Goal: Task Accomplishment & Management: Use online tool/utility

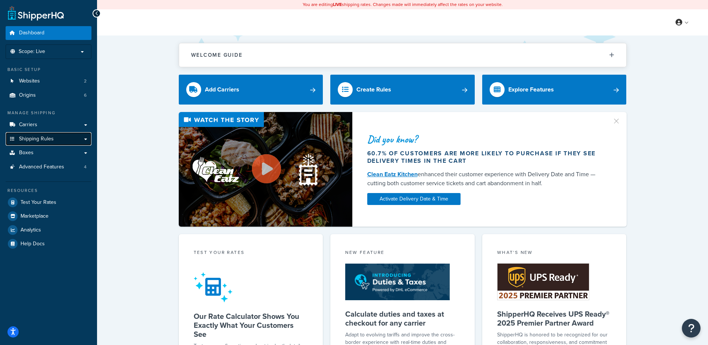
click at [57, 139] on link "Shipping Rules" at bounding box center [49, 139] width 86 height 14
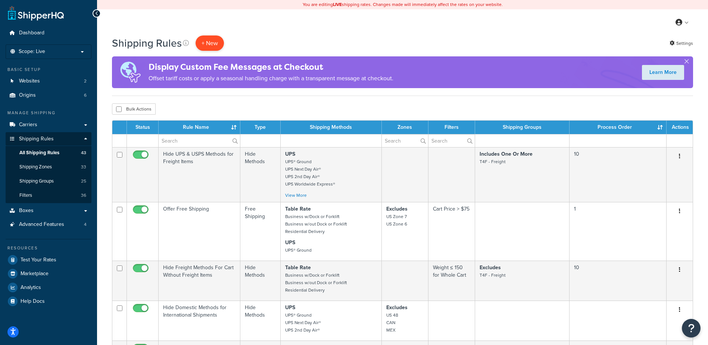
click at [201, 41] on p "+ New" at bounding box center [210, 42] width 28 height 15
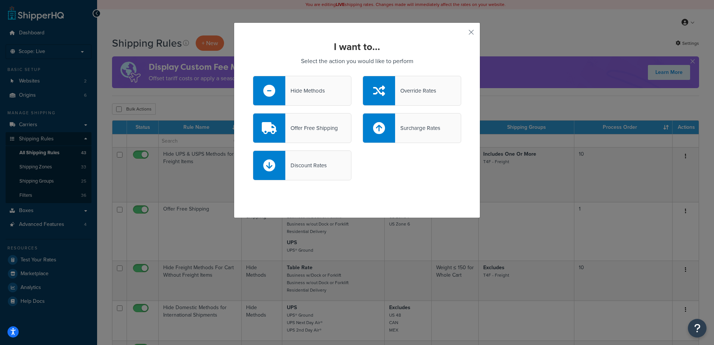
click at [296, 127] on div "Offer Free Shipping" at bounding box center [311, 128] width 53 height 10
click at [0, 0] on input "Offer Free Shipping" at bounding box center [0, 0] width 0 height 0
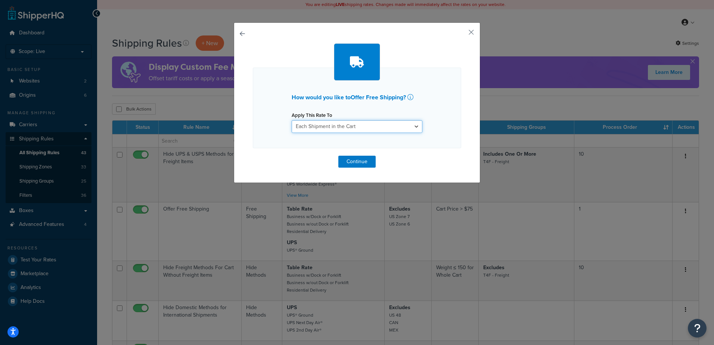
click at [361, 127] on select "Each Shipment in the Cart Each Origin in the Cart Each Shipping Group in the Ca…" at bounding box center [357, 126] width 131 height 13
select select "ITEM"
click at [292, 120] on select "Each Shipment in the Cart Each Origin in the Cart Each Shipping Group in the Ca…" at bounding box center [357, 126] width 131 height 13
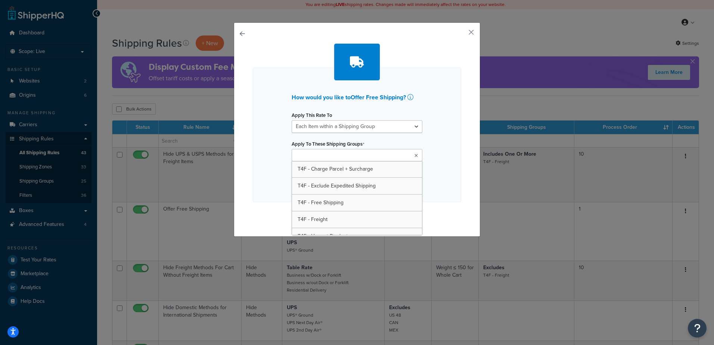
click at [361, 155] on ul at bounding box center [357, 155] width 131 height 12
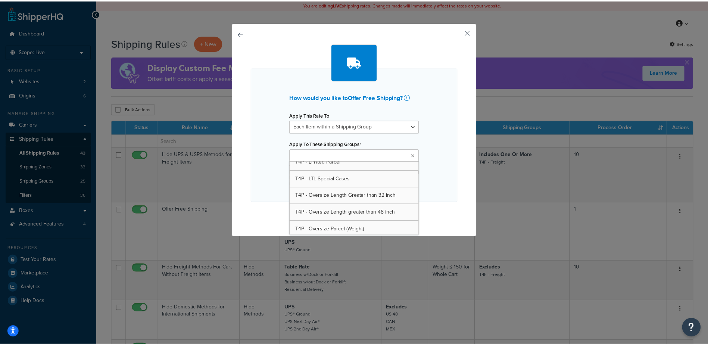
scroll to position [346, 0]
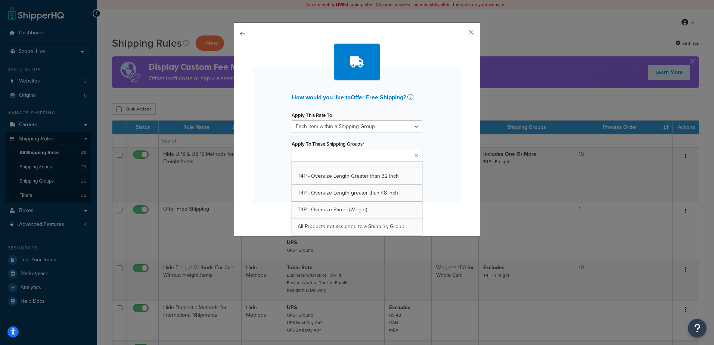
click at [448, 181] on div "How would you like to Offer Free Shipping ? Apply This Rate To Each Shipment in…" at bounding box center [357, 135] width 208 height 134
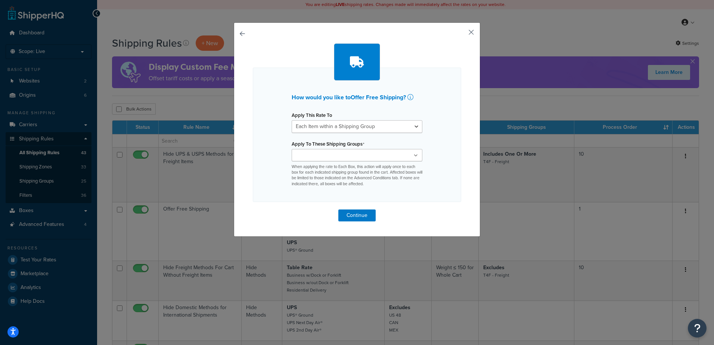
click at [461, 34] on button "button" at bounding box center [460, 35] width 2 height 2
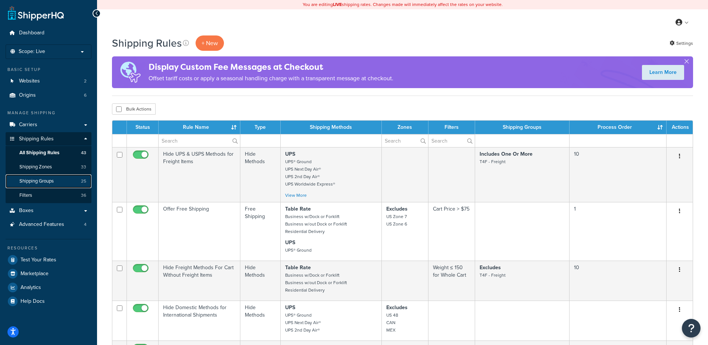
click at [51, 181] on span "Shipping Groups" at bounding box center [36, 181] width 34 height 6
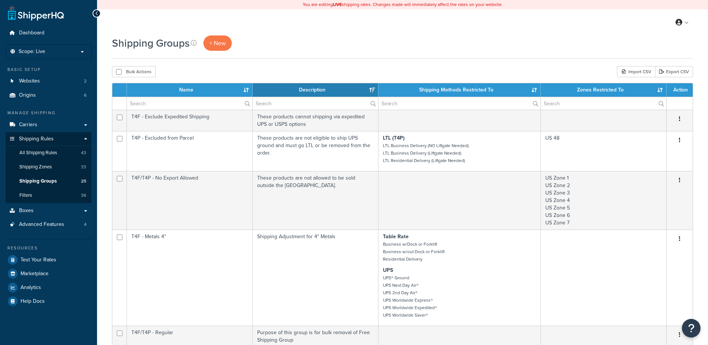
select select "15"
click at [212, 43] on span "+ New" at bounding box center [217, 43] width 16 height 9
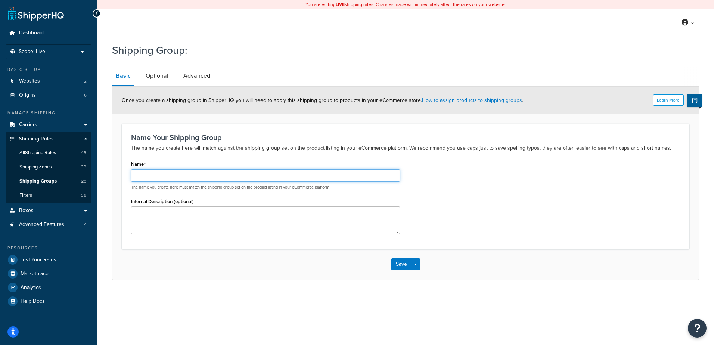
click at [150, 170] on input "Name" at bounding box center [265, 175] width 269 height 13
type input "T4P - Free Shipping any $$$"
click at [401, 265] on button "Save" at bounding box center [401, 264] width 20 height 12
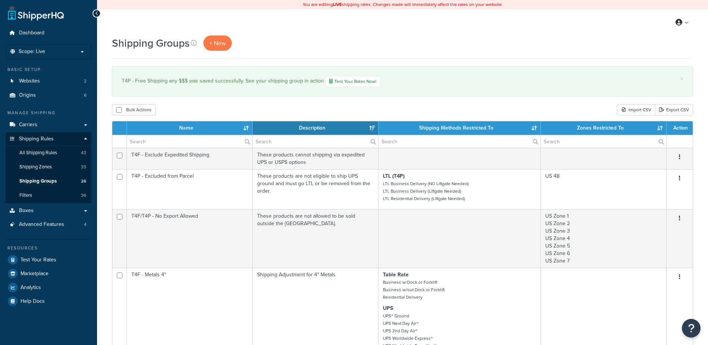
select select "15"
click at [40, 156] on span "All Shipping Rules" at bounding box center [38, 153] width 38 height 6
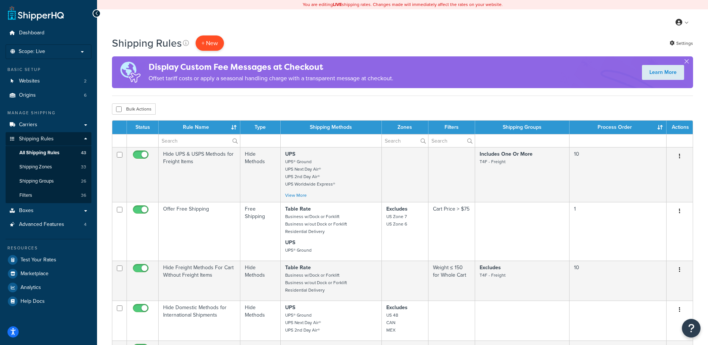
click at [206, 43] on p "+ New" at bounding box center [210, 42] width 28 height 15
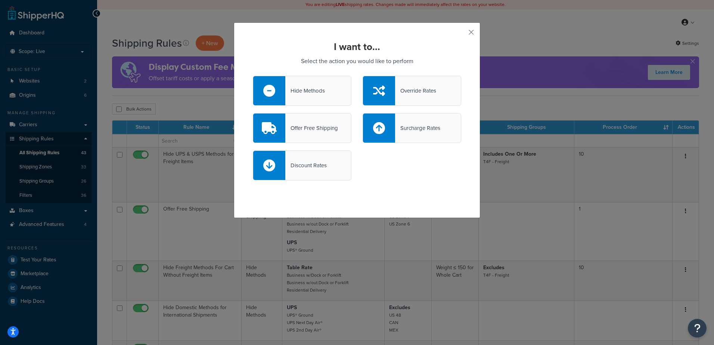
click at [305, 125] on div "Offer Free Shipping" at bounding box center [311, 128] width 53 height 10
click at [0, 0] on input "Offer Free Shipping" at bounding box center [0, 0] width 0 height 0
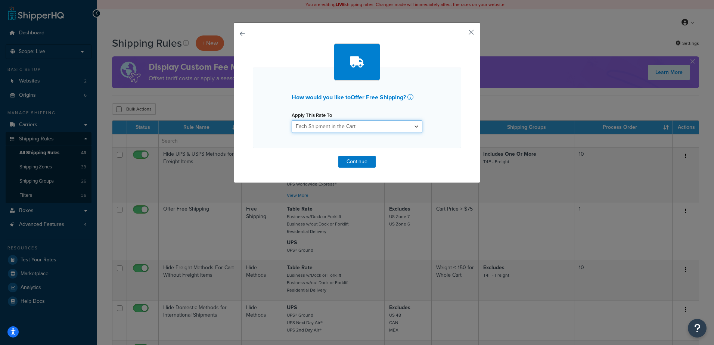
click at [348, 125] on select "Each Shipment in the Cart Each Origin in the Cart Each Shipping Group in the Ca…" at bounding box center [357, 126] width 131 height 13
select select "SHIPPING_GROUP"
click at [292, 120] on select "Each Shipment in the Cart Each Origin in the Cart Each Shipping Group in the Ca…" at bounding box center [357, 126] width 131 height 13
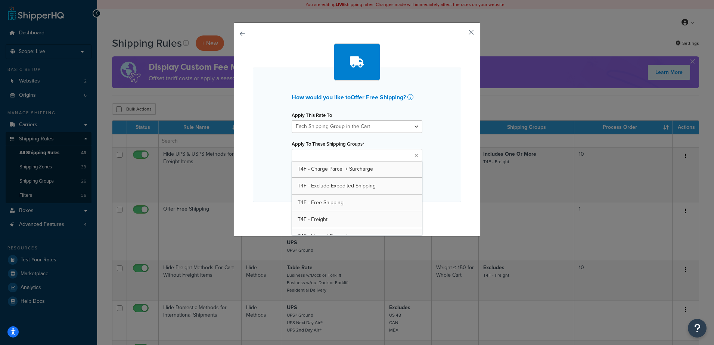
click at [338, 158] on input "Apply To These Shipping Groups" at bounding box center [327, 156] width 66 height 8
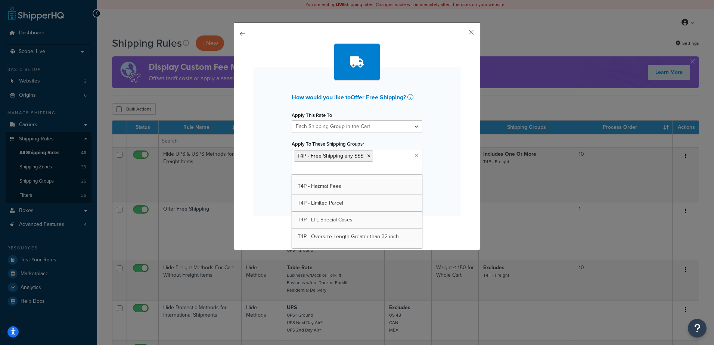
click at [453, 161] on div "How would you like to Offer Free Shipping ? Apply This Rate To Each Shipment in…" at bounding box center [357, 142] width 208 height 148
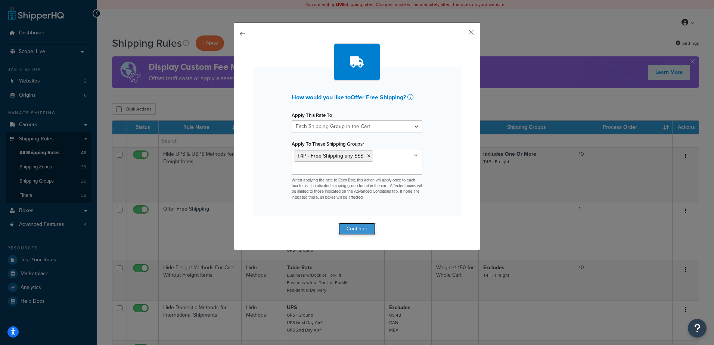
click at [357, 227] on button "Continue" at bounding box center [356, 229] width 37 height 12
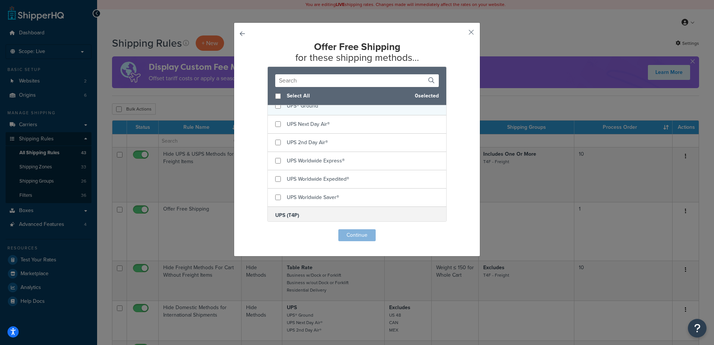
scroll to position [224, 0]
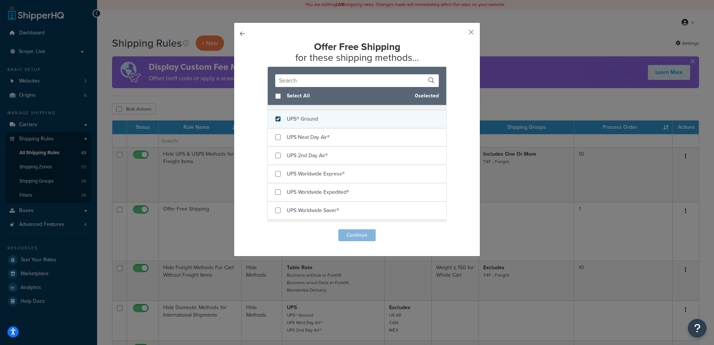
click at [276, 122] on input "checkbox" at bounding box center [278, 119] width 6 height 6
checkbox input "true"
click at [356, 235] on button "Continue" at bounding box center [356, 235] width 37 height 12
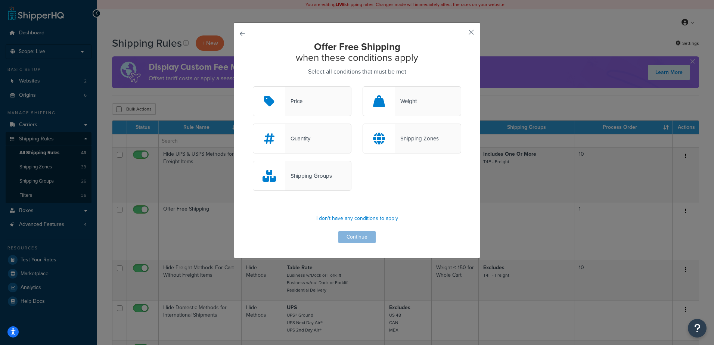
click at [320, 176] on div "Shipping Groups" at bounding box center [308, 176] width 47 height 10
click at [0, 0] on input "Shipping Groups" at bounding box center [0, 0] width 0 height 0
click at [353, 237] on button "Continue" at bounding box center [356, 237] width 37 height 12
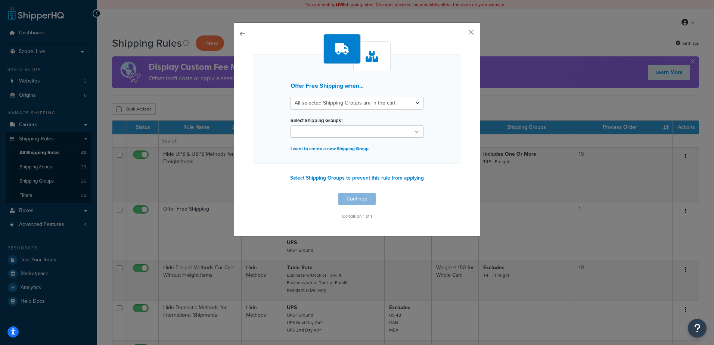
click at [417, 129] on ul at bounding box center [356, 131] width 133 height 12
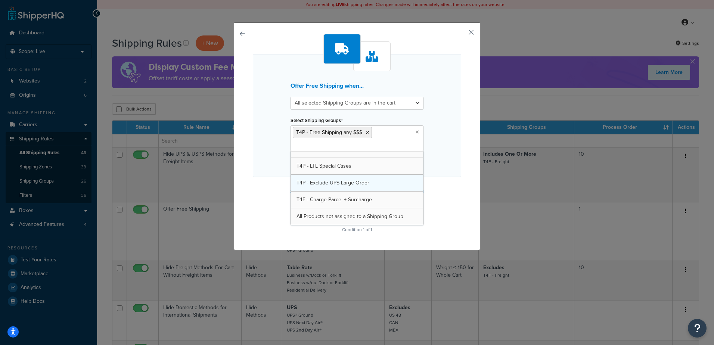
scroll to position [346, 0]
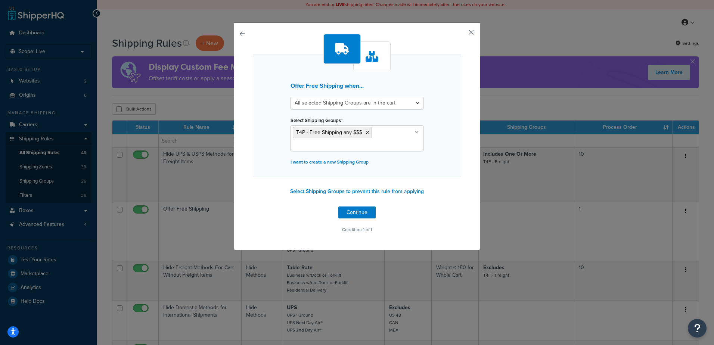
click at [446, 172] on div "Offer Free Shipping when... All selected Shipping Groups are in the cart Any se…" at bounding box center [357, 115] width 208 height 123
click at [414, 105] on select "All selected Shipping Groups are in the cart Any selected Shipping Groups are i…" at bounding box center [356, 103] width 133 height 13
click at [440, 138] on div "Offer Free Shipping when... All selected Shipping Groups are in the cart Any se…" at bounding box center [357, 115] width 208 height 123
click at [351, 213] on button "Continue" at bounding box center [356, 212] width 37 height 12
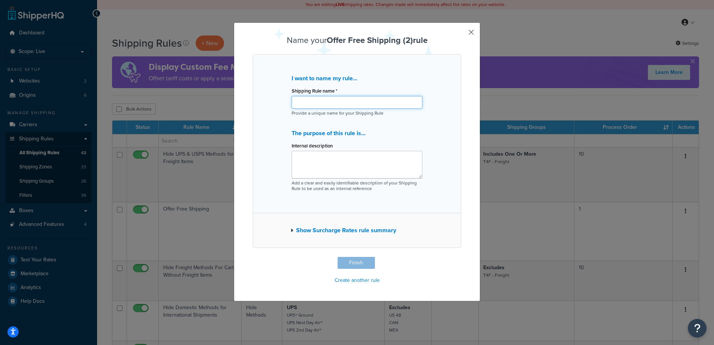
click at [310, 105] on input "Shipping Rule name *" at bounding box center [357, 102] width 131 height 13
type input "Free Shipping Any"
drag, startPoint x: 352, startPoint y: 100, endPoint x: 283, endPoint y: 96, distance: 69.6
click at [283, 96] on div "I want to name my rule... Shipping Rule name * Free Shipping Any Provide a uniq…" at bounding box center [357, 133] width 208 height 159
type input "T4P - Free Shipping any $$$"
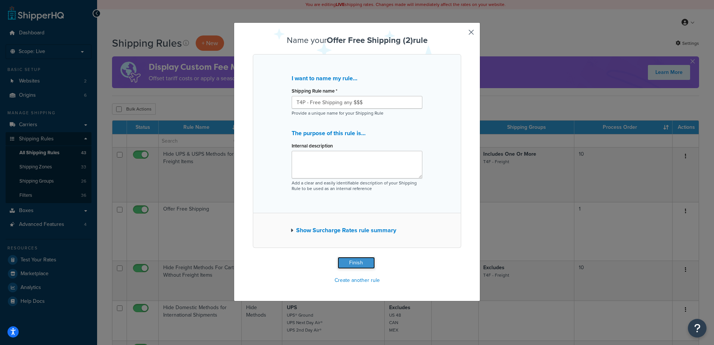
click at [352, 260] on button "Finish" at bounding box center [356, 263] width 37 height 12
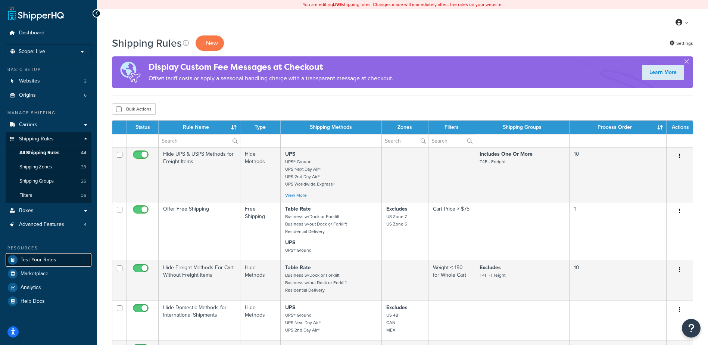
click at [41, 260] on span "Test Your Rates" at bounding box center [39, 260] width 36 height 6
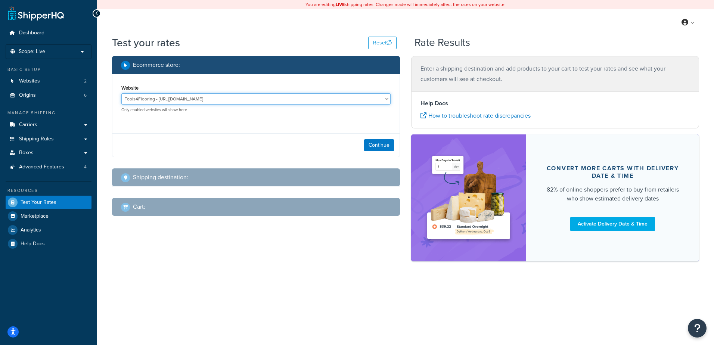
click at [264, 95] on select "Tools4Flooring - [URL][DOMAIN_NAME] Tools4Painting - [URL][DOMAIN_NAME]" at bounding box center [255, 98] width 269 height 11
select select "0c1529739547ae53229c3e74a347ff76"
click at [121, 93] on select "Tools4Flooring - [URL][DOMAIN_NAME] Tools4Painting - [URL][DOMAIN_NAME]" at bounding box center [255, 98] width 269 height 11
click at [365, 143] on button "Continue" at bounding box center [379, 145] width 30 height 12
select select "[GEOGRAPHIC_DATA]"
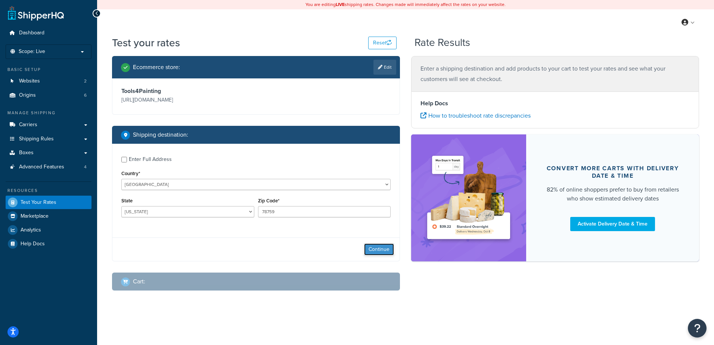
click at [376, 254] on button "Continue" at bounding box center [379, 249] width 30 height 12
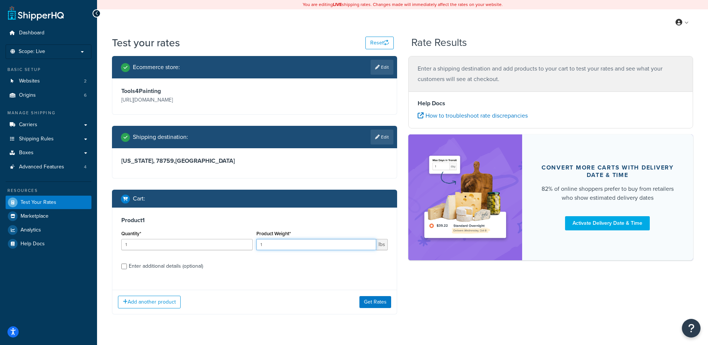
click at [276, 242] on input "1" at bounding box center [316, 244] width 120 height 11
type input "10"
click at [377, 304] on button "Get Rates" at bounding box center [376, 302] width 32 height 12
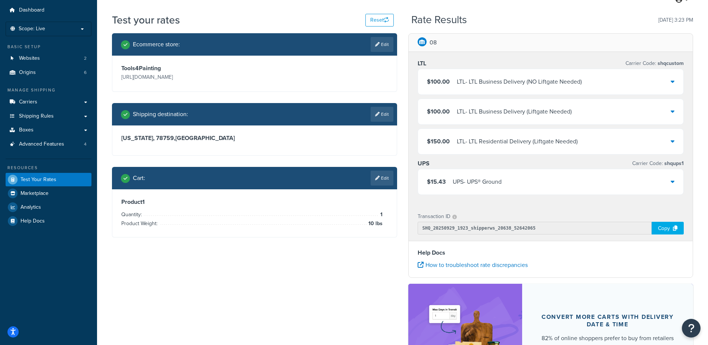
scroll to position [37, 0]
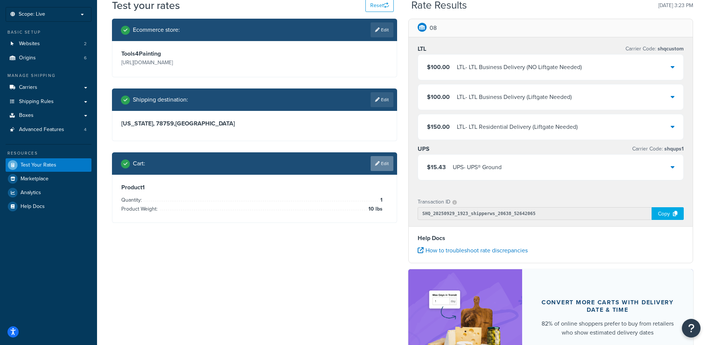
click at [383, 163] on link "Edit" at bounding box center [382, 163] width 23 height 15
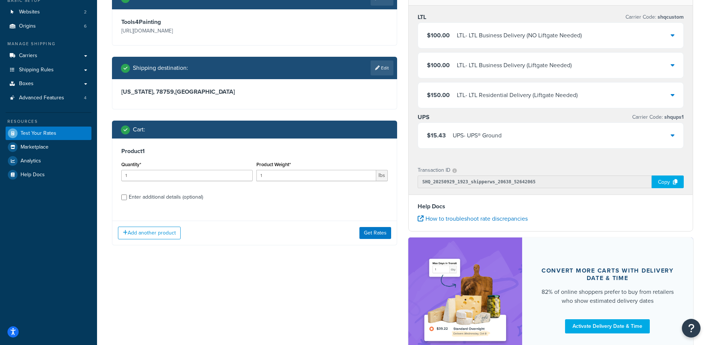
scroll to position [112, 0]
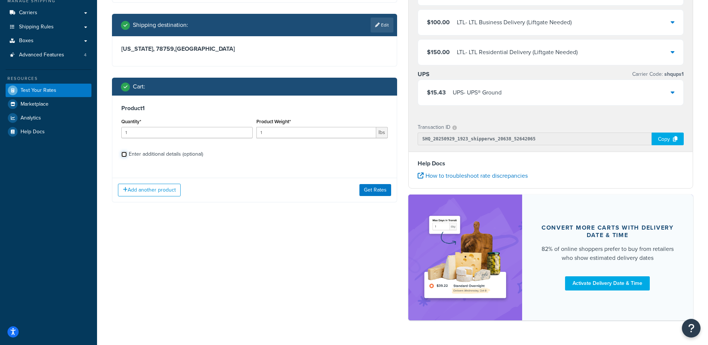
click at [124, 154] on input "Enter additional details (optional)" at bounding box center [124, 155] width 6 height 6
checkbox input "true"
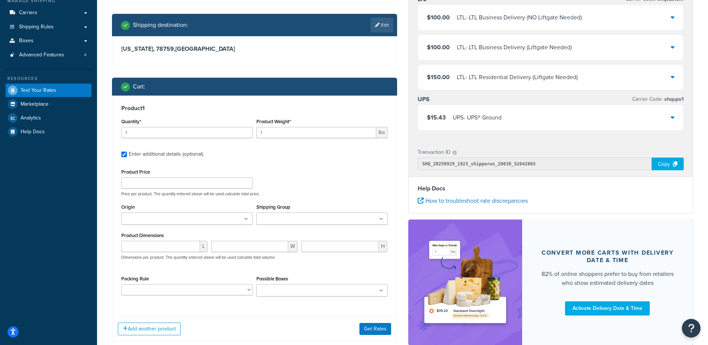
click at [348, 221] on ul at bounding box center [321, 218] width 131 height 12
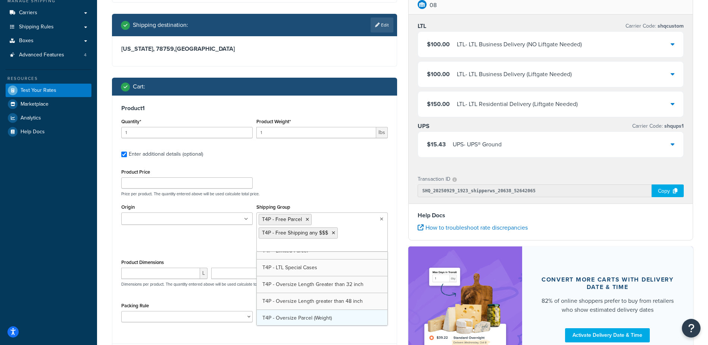
scroll to position [312, 0]
click at [354, 186] on div "Product Price Price per product. The quantity entered above will be used calcul…" at bounding box center [254, 181] width 270 height 29
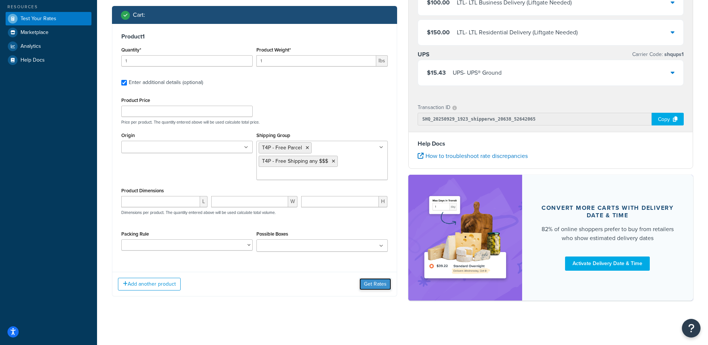
click at [376, 283] on button "Get Rates" at bounding box center [376, 284] width 32 height 12
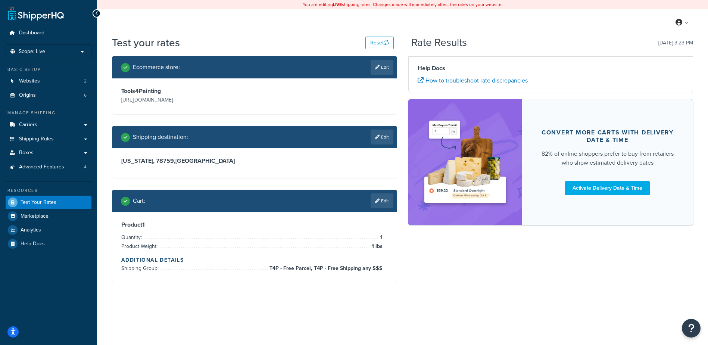
scroll to position [0, 0]
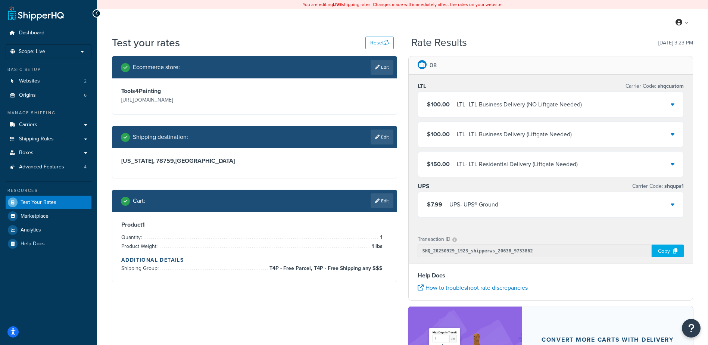
click at [534, 204] on div "$7.99 UPS - UPS® Ground" at bounding box center [551, 204] width 266 height 25
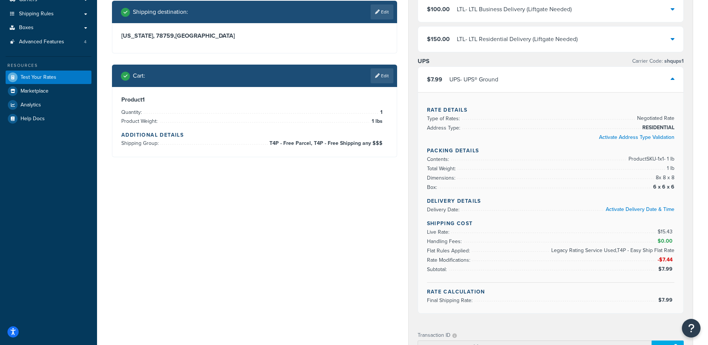
scroll to position [112, 0]
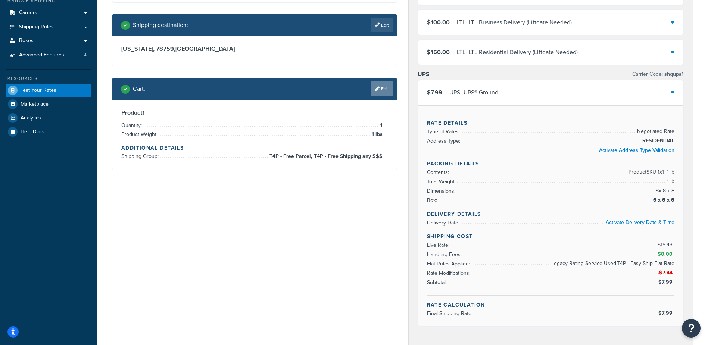
click at [381, 93] on link "Edit" at bounding box center [382, 88] width 23 height 15
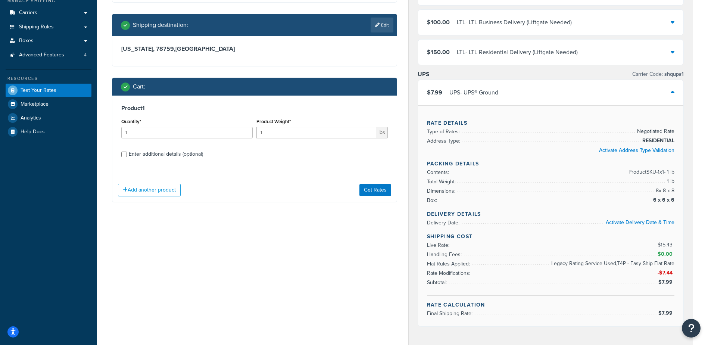
click at [127, 152] on div "Enter additional details (optional)" at bounding box center [254, 153] width 267 height 12
click at [125, 153] on input "Enter additional details (optional)" at bounding box center [124, 155] width 6 height 6
checkbox input "true"
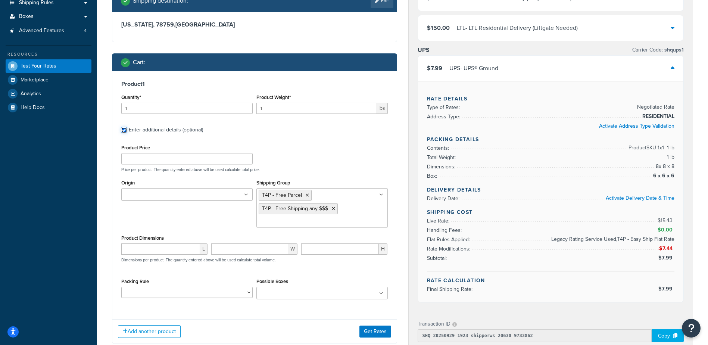
scroll to position [149, 0]
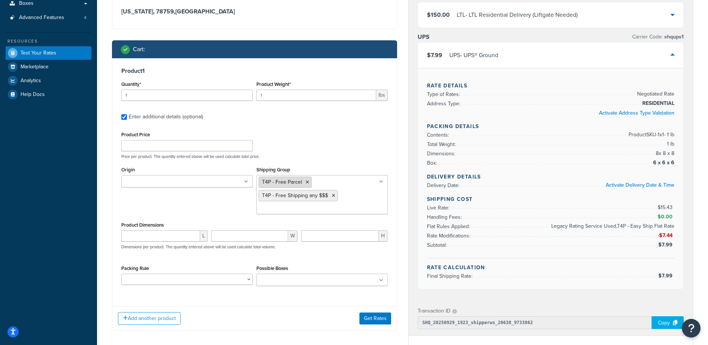
click at [307, 183] on icon at bounding box center [307, 182] width 3 height 4
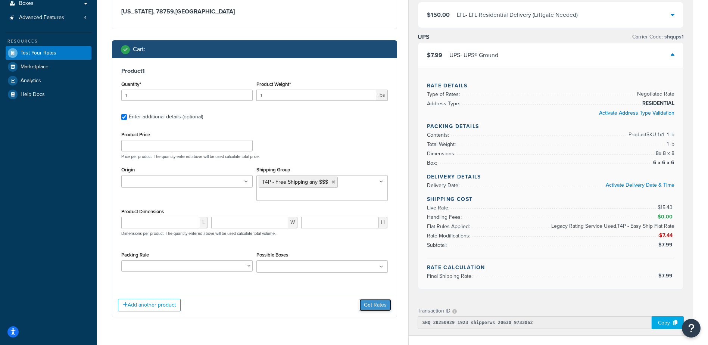
click at [373, 300] on button "Get Rates" at bounding box center [376, 305] width 32 height 12
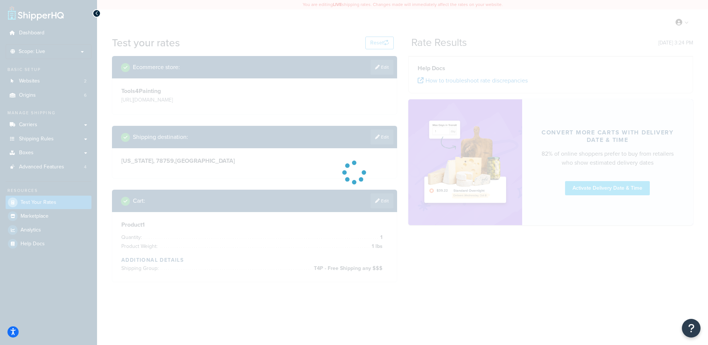
scroll to position [0, 0]
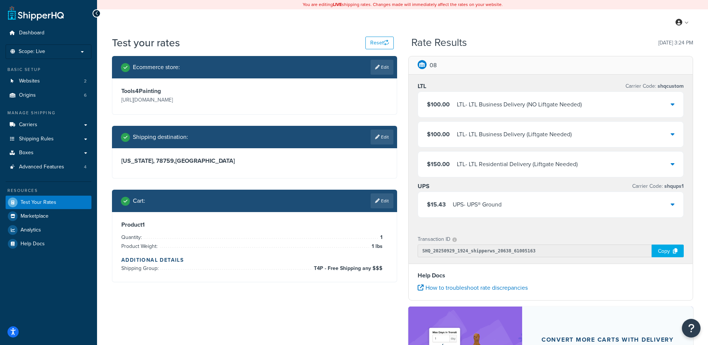
click at [550, 204] on div "$15.43 UPS - UPS® Ground" at bounding box center [551, 204] width 266 height 25
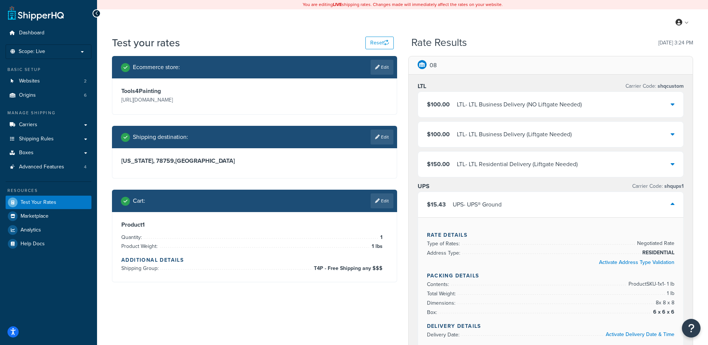
click at [550, 204] on div "$15.43 UPS - UPS® Ground" at bounding box center [551, 204] width 266 height 25
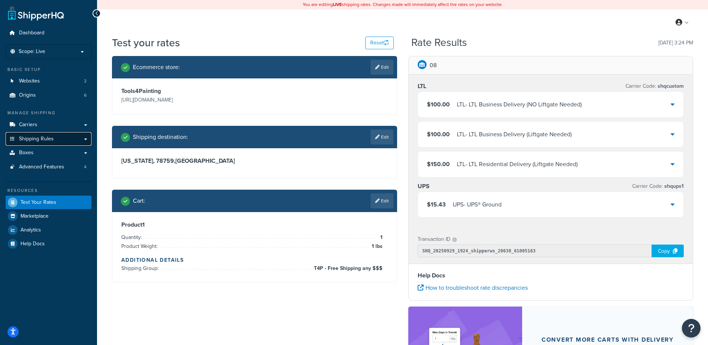
click at [42, 140] on span "Shipping Rules" at bounding box center [36, 139] width 35 height 6
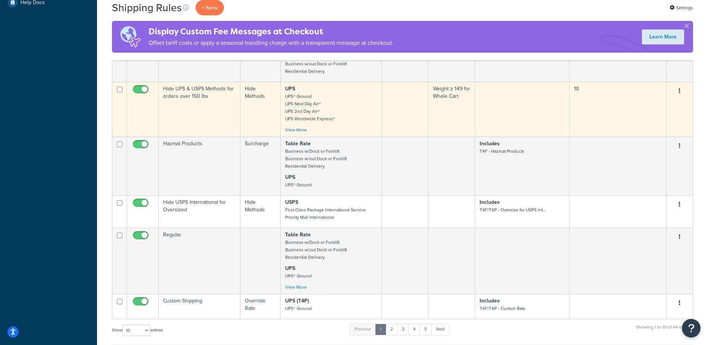
scroll to position [411, 0]
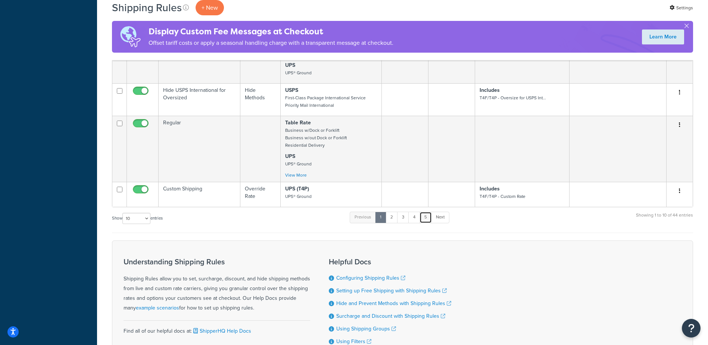
click at [425, 217] on link "5" at bounding box center [426, 217] width 12 height 11
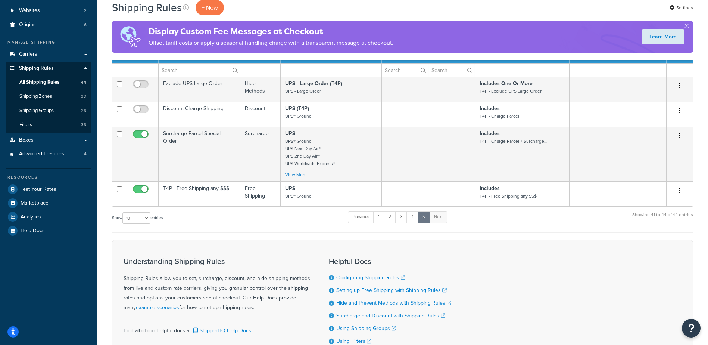
scroll to position [70, 0]
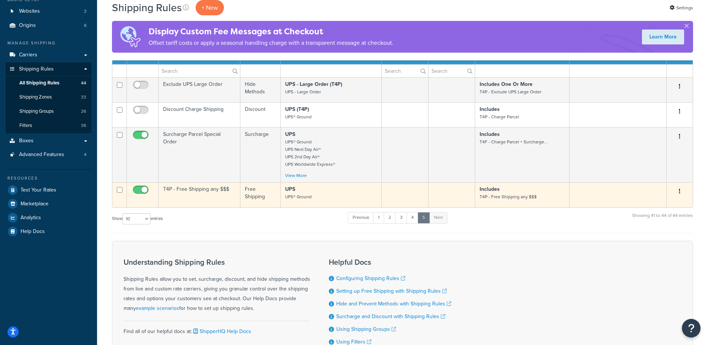
click at [323, 190] on p "UPS UPS® Ground" at bounding box center [331, 193] width 92 height 15
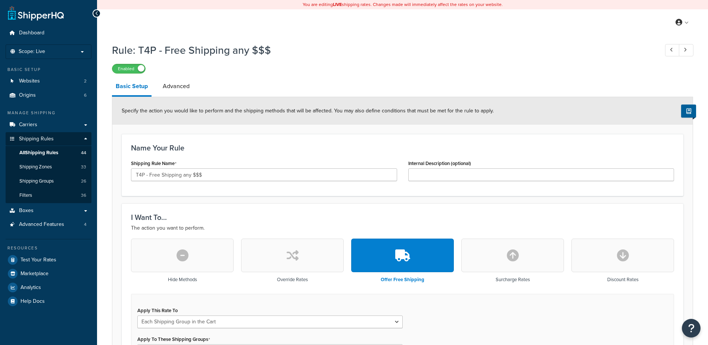
select select "SHIPPING_GROUP"
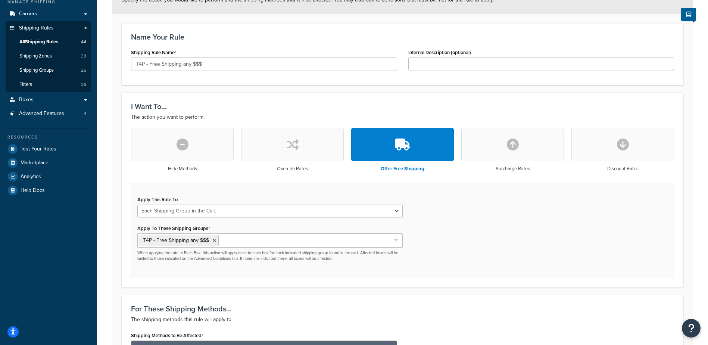
scroll to position [37, 0]
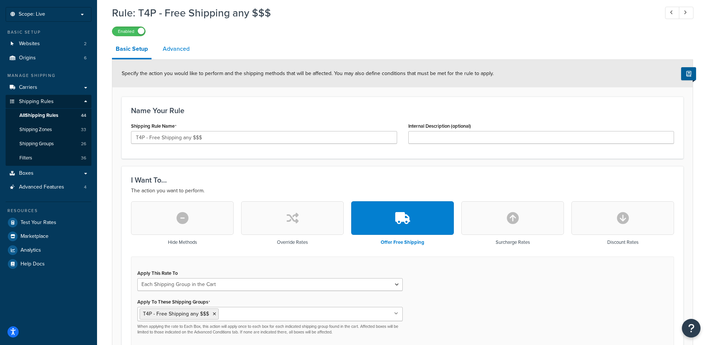
click at [173, 49] on link "Advanced" at bounding box center [176, 49] width 34 height 18
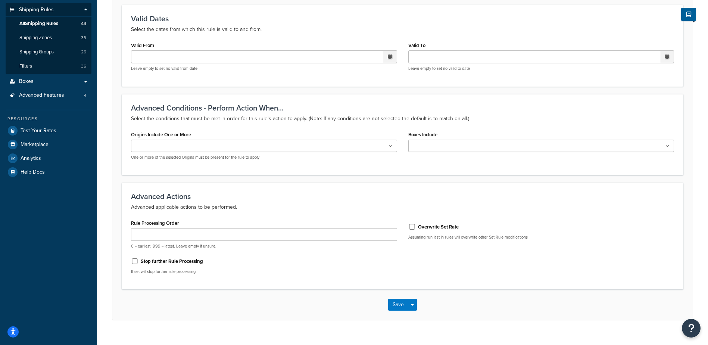
scroll to position [142, 0]
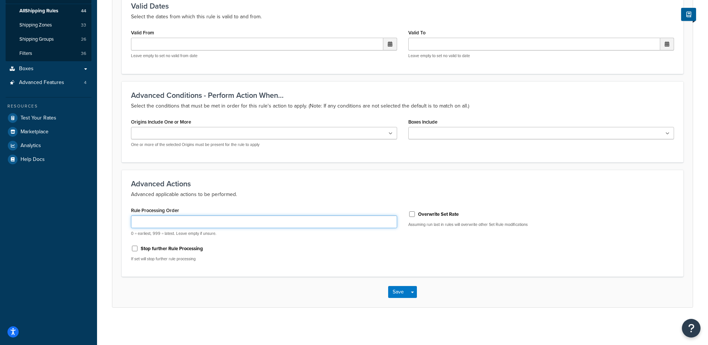
click at [222, 222] on input "Rule Processing Order" at bounding box center [264, 221] width 266 height 13
type input "0"
click at [393, 292] on button "Save" at bounding box center [398, 292] width 20 height 12
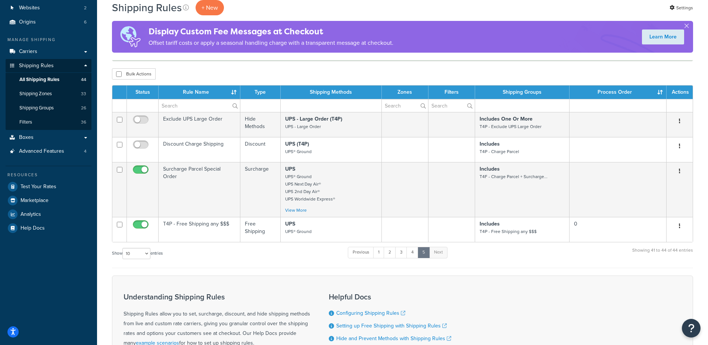
scroll to position [75, 0]
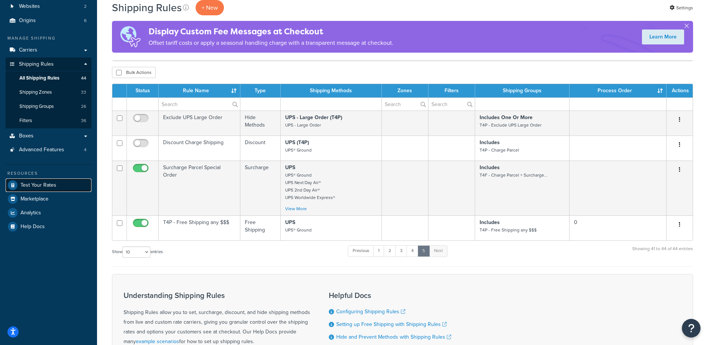
click at [35, 186] on span "Test Your Rates" at bounding box center [39, 185] width 36 height 6
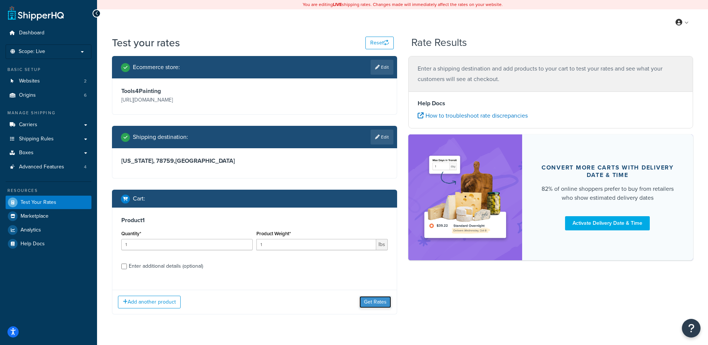
click at [370, 301] on button "Get Rates" at bounding box center [376, 302] width 32 height 12
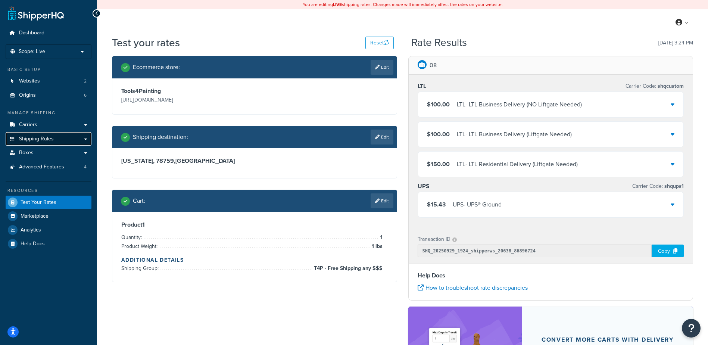
click at [48, 139] on span "Shipping Rules" at bounding box center [36, 139] width 35 height 6
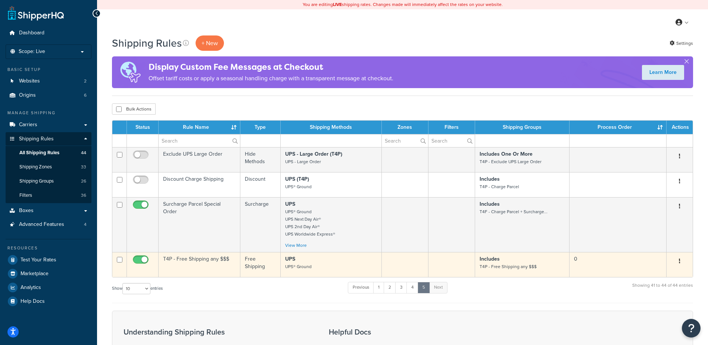
click at [349, 271] on td "UPS UPS® Ground" at bounding box center [331, 264] width 101 height 25
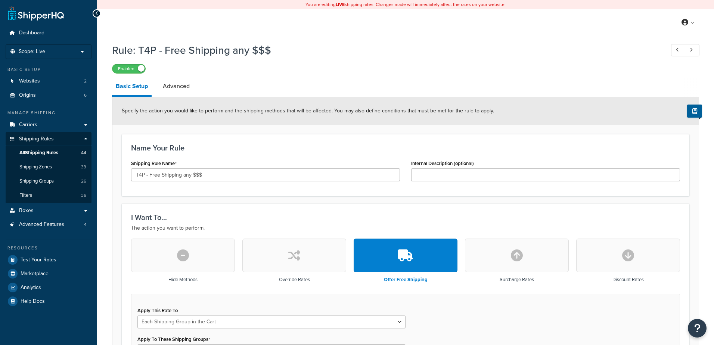
select select "SHIPPING_GROUP"
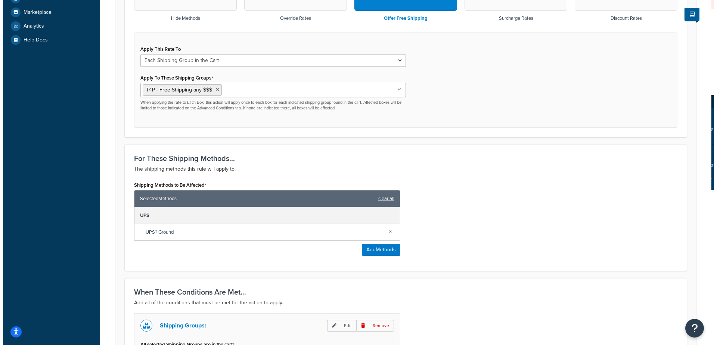
scroll to position [299, 0]
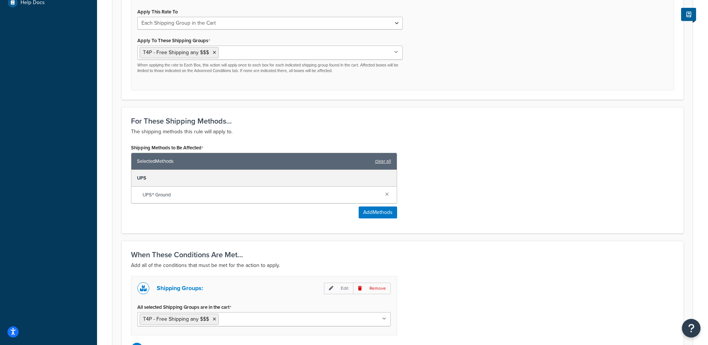
click at [355, 211] on div "Shipping Methods to Be Affected Selected Methods clear all UPS UPS® Ground Add …" at bounding box center [264, 180] width 266 height 76
click at [368, 211] on button "Add Methods" at bounding box center [378, 212] width 38 height 12
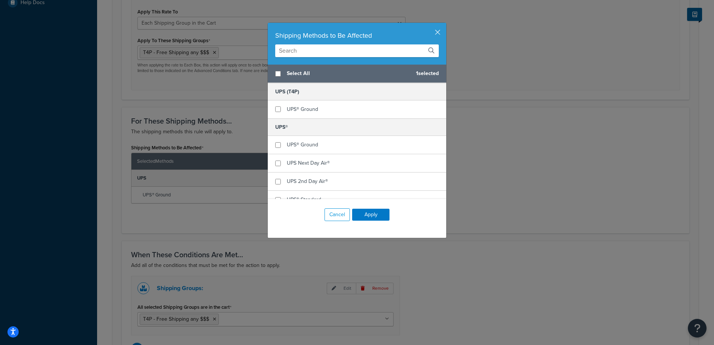
scroll to position [332, 0]
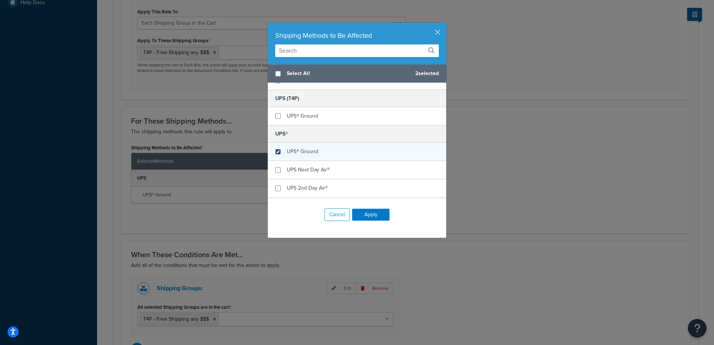
click at [275, 155] on input "checkbox" at bounding box center [278, 152] width 6 height 6
checkbox input "true"
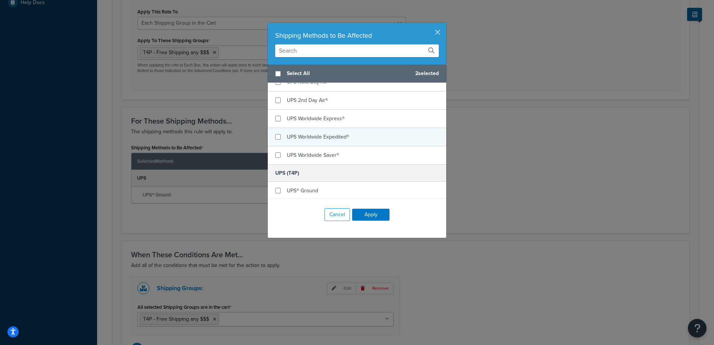
scroll to position [294, 0]
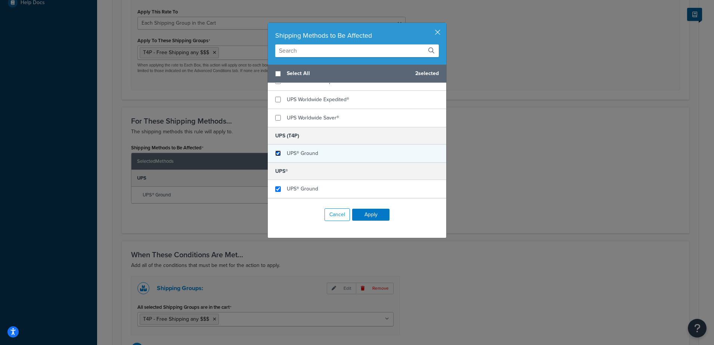
click at [275, 156] on input "checkbox" at bounding box center [278, 153] width 6 height 6
checkbox input "true"
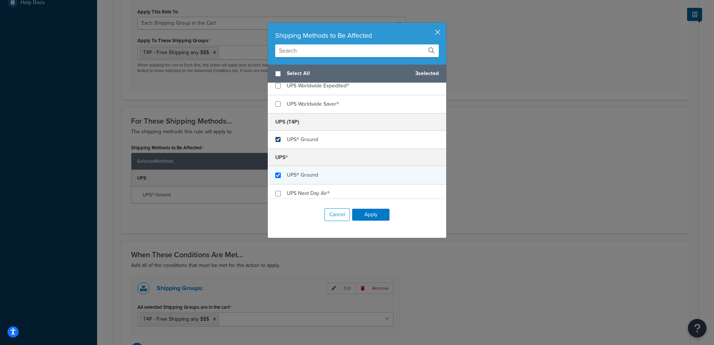
scroll to position [332, 0]
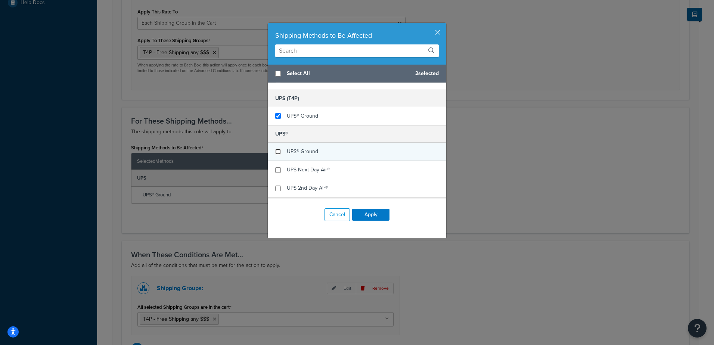
click at [277, 155] on input "checkbox" at bounding box center [278, 152] width 6 height 6
checkbox input "false"
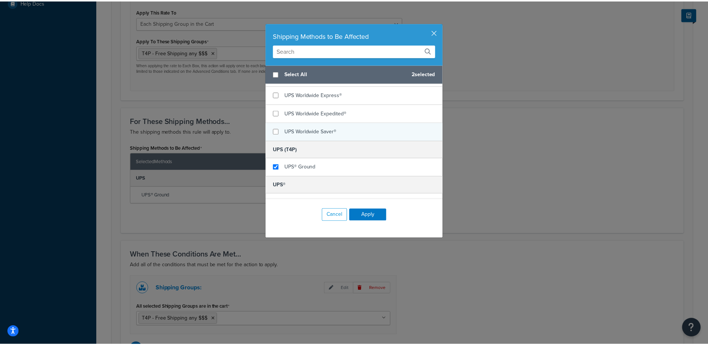
scroll to position [220, 0]
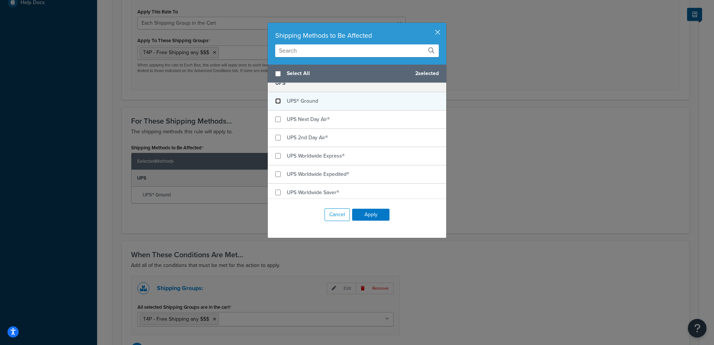
click at [275, 104] on input "checkbox" at bounding box center [278, 101] width 6 height 6
checkbox input "false"
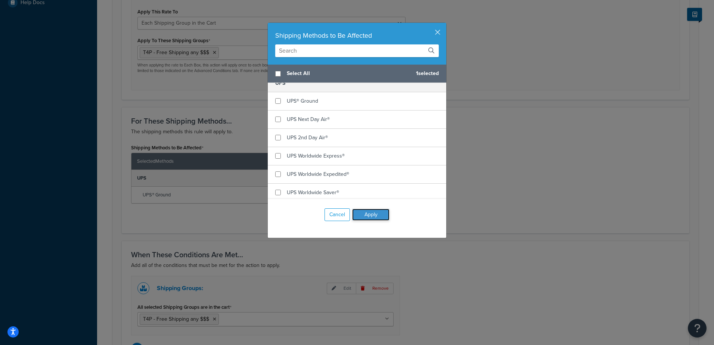
click at [373, 216] on button "Apply" at bounding box center [370, 215] width 37 height 12
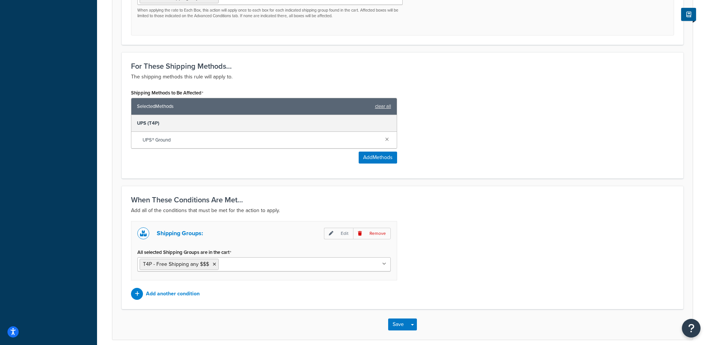
scroll to position [386, 0]
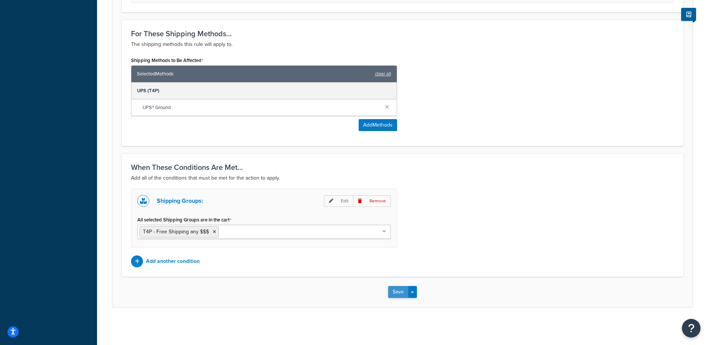
click at [399, 289] on button "Save" at bounding box center [398, 292] width 20 height 12
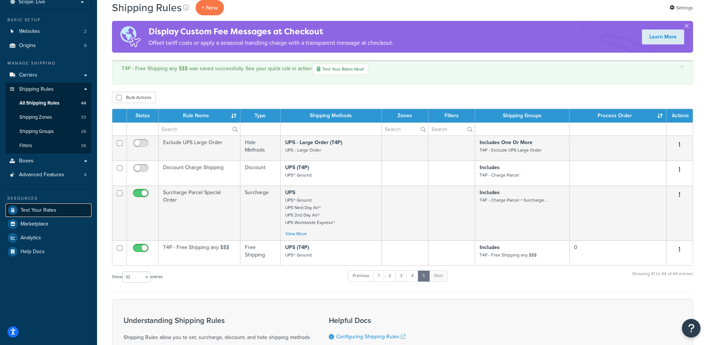
click at [49, 210] on span "Test Your Rates" at bounding box center [39, 210] width 36 height 6
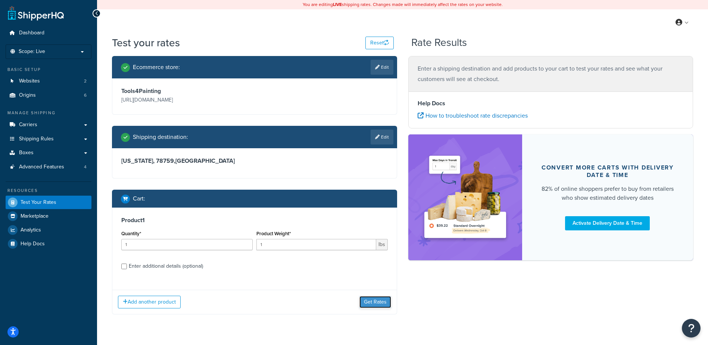
click at [371, 304] on button "Get Rates" at bounding box center [376, 302] width 32 height 12
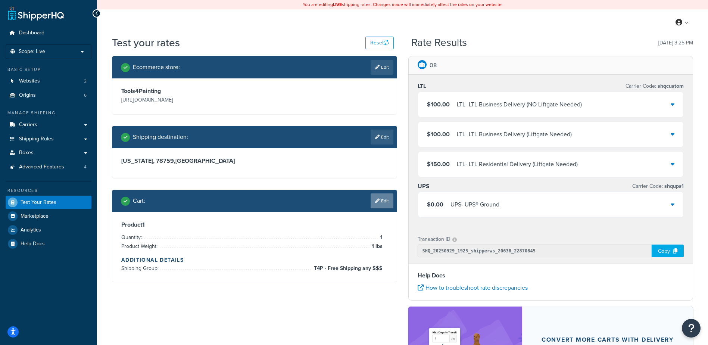
click at [382, 199] on link "Edit" at bounding box center [382, 200] width 23 height 15
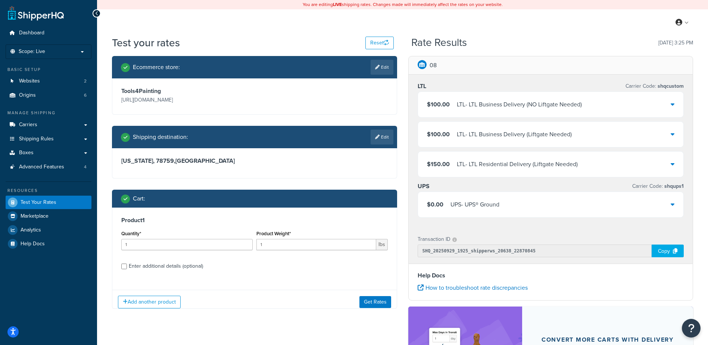
scroll to position [112, 0]
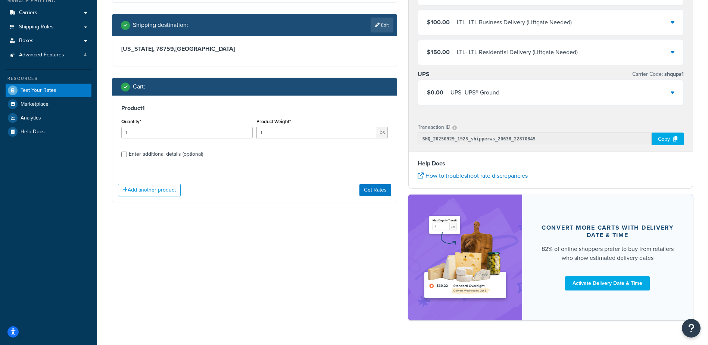
click at [140, 156] on div "Enter additional details (optional)" at bounding box center [166, 154] width 74 height 10
click at [127, 156] on input "Enter additional details (optional)" at bounding box center [124, 155] width 6 height 6
checkbox input "true"
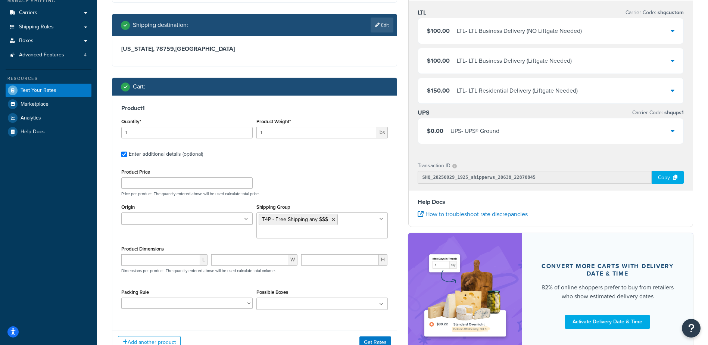
click at [348, 231] on ul "T4P - Free Shipping any $$$" at bounding box center [321, 225] width 131 height 26
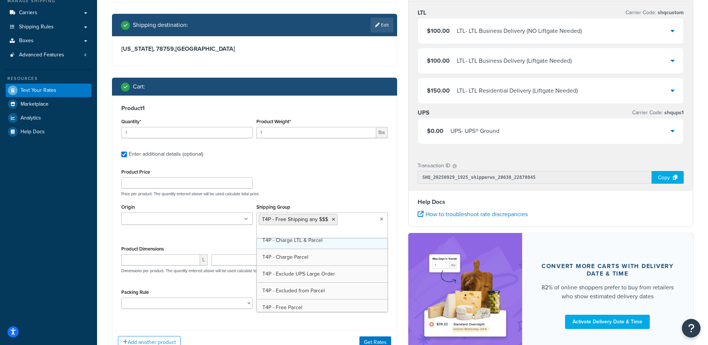
scroll to position [261, 0]
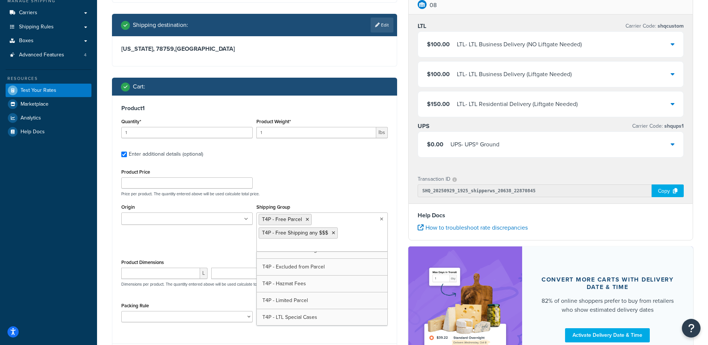
click at [353, 192] on p "Price per product. The quantity entered above will be used calculate total pric…" at bounding box center [254, 193] width 270 height 5
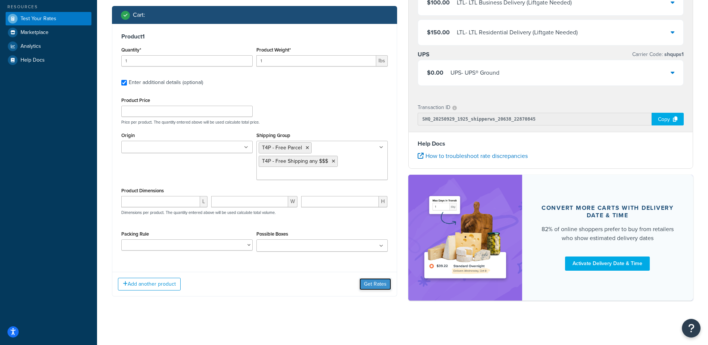
click at [368, 289] on button "Get Rates" at bounding box center [376, 284] width 32 height 12
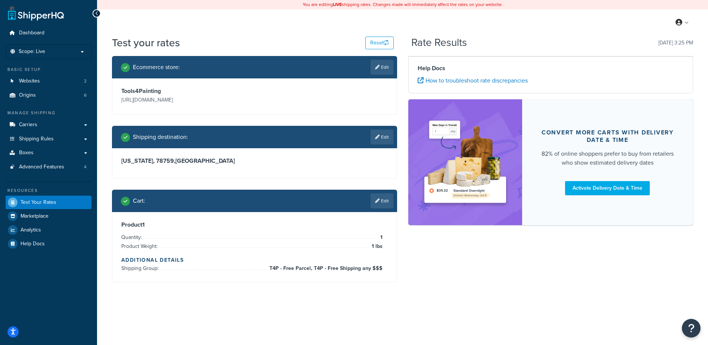
scroll to position [0, 0]
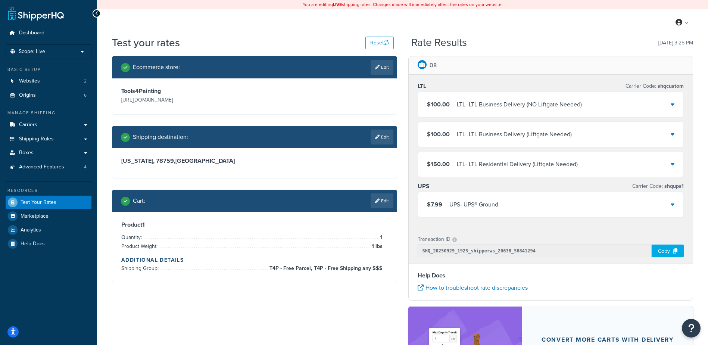
click at [460, 205] on div "UPS - UPS® Ground" at bounding box center [474, 204] width 49 height 10
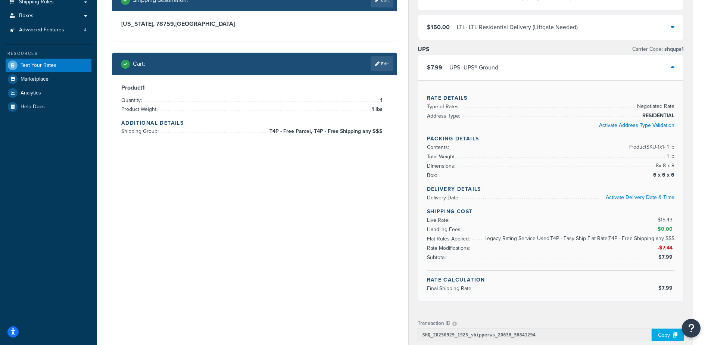
scroll to position [149, 0]
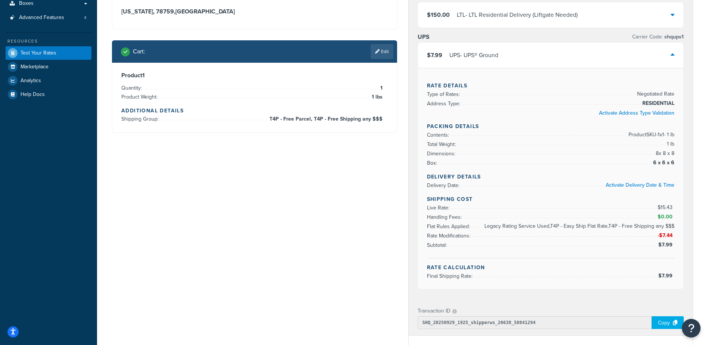
click at [400, 207] on div "Ecommerce store : Edit Tools4Painting https://www.tools4painting.com Shipping d…" at bounding box center [402, 209] width 593 height 604
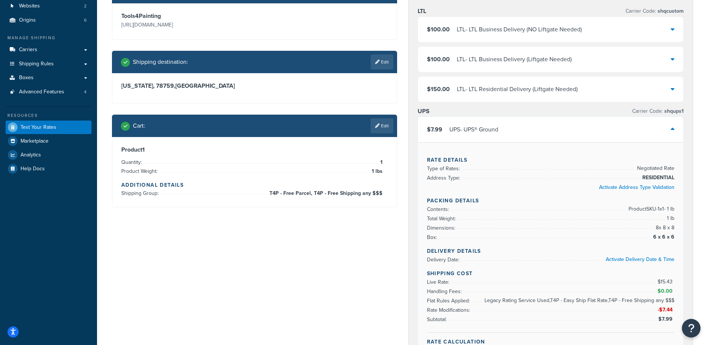
scroll to position [75, 0]
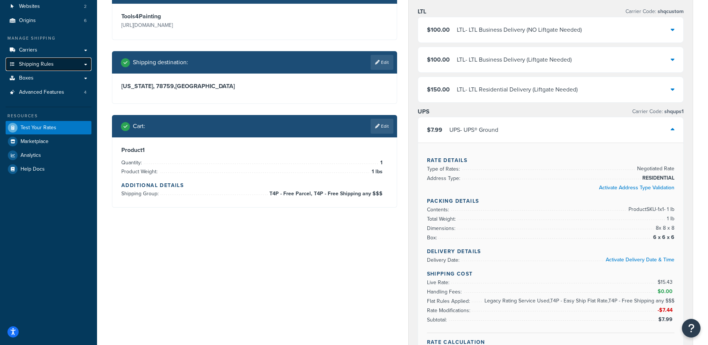
click at [41, 64] on span "Shipping Rules" at bounding box center [36, 64] width 35 height 6
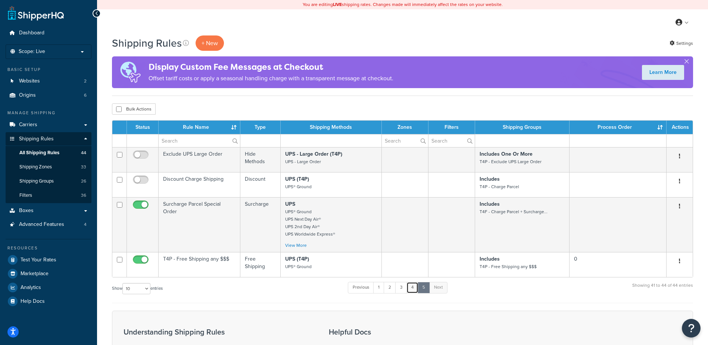
click at [414, 286] on link "4" at bounding box center [413, 287] width 12 height 11
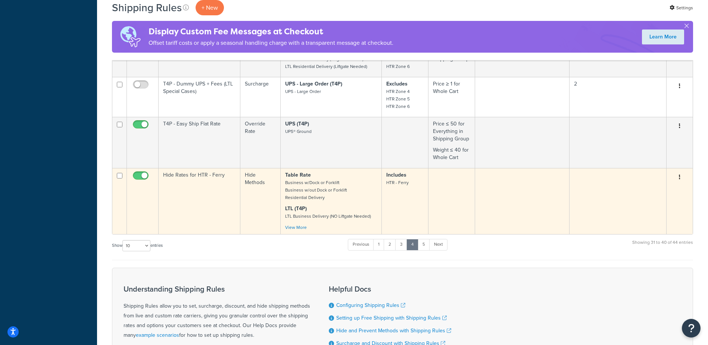
scroll to position [407, 0]
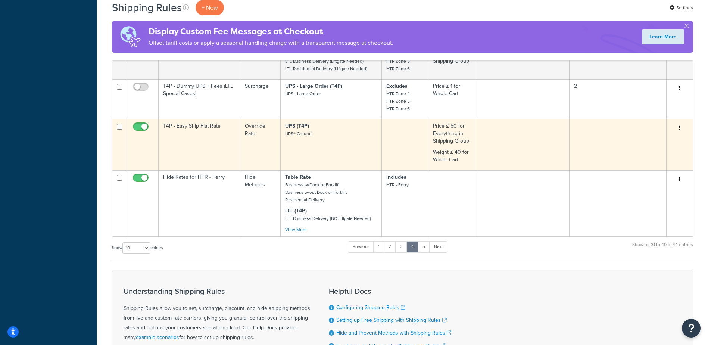
click at [356, 143] on td "UPS (T4P) UPS® Ground" at bounding box center [331, 144] width 101 height 51
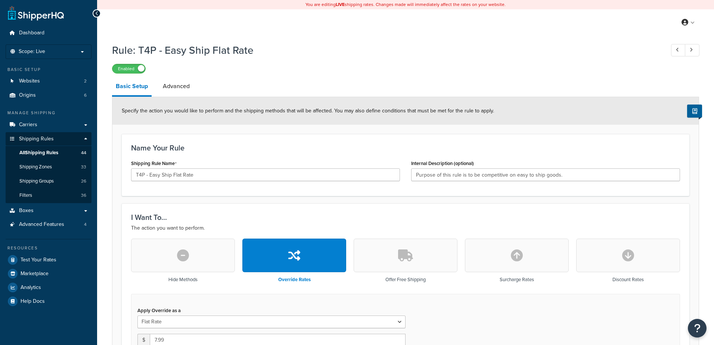
select select "SHIPPING_GROUP"
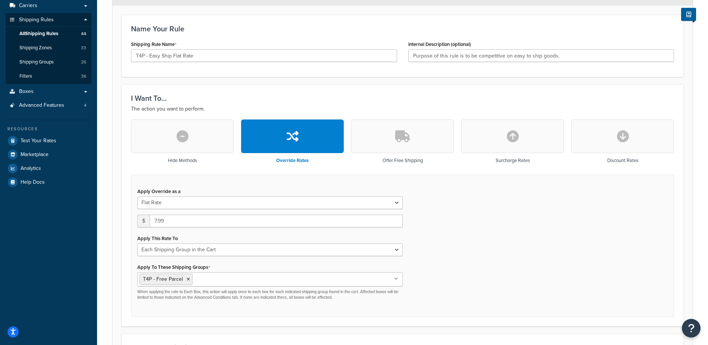
scroll to position [75, 0]
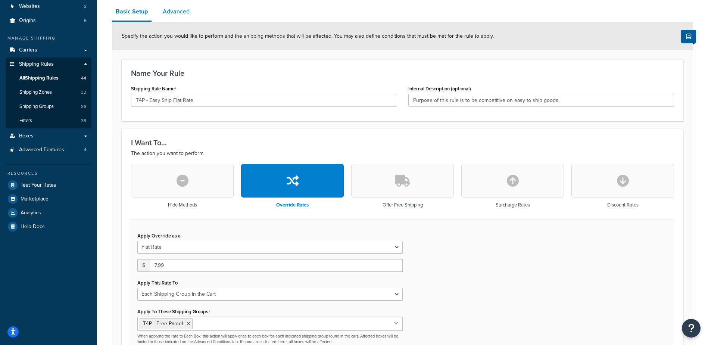
click at [169, 9] on link "Advanced" at bounding box center [176, 12] width 34 height 18
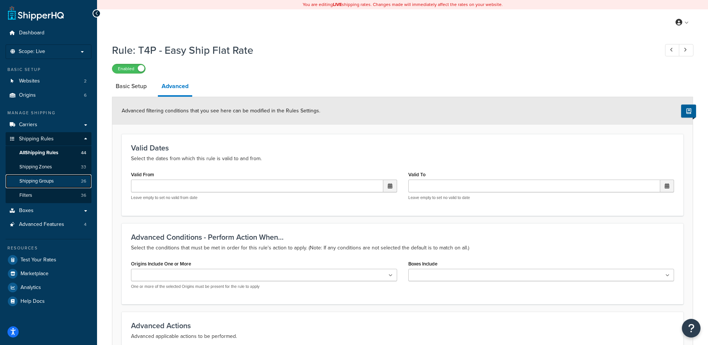
click at [43, 180] on span "Shipping Groups" at bounding box center [36, 181] width 34 height 6
click at [49, 151] on span "All Shipping Rules" at bounding box center [38, 153] width 39 height 6
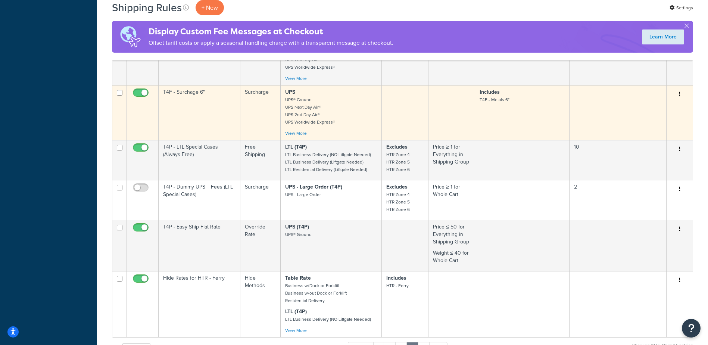
scroll to position [373, 0]
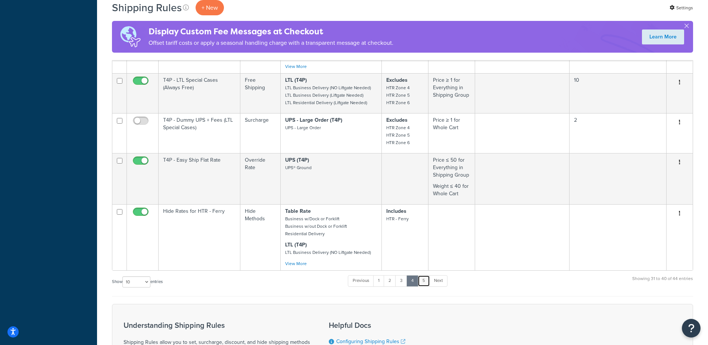
click at [421, 277] on link "5" at bounding box center [424, 280] width 12 height 11
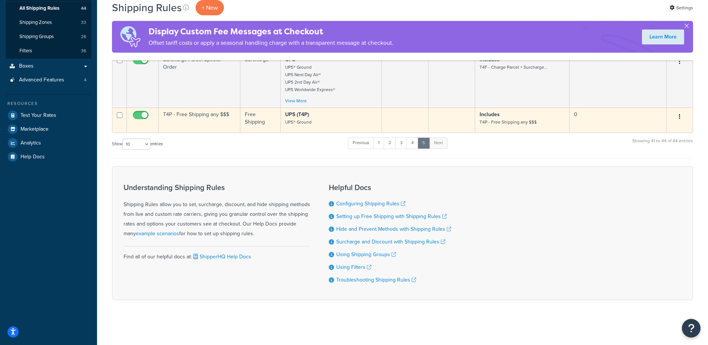
click at [210, 117] on td "T4P - Free Shipping any $$$" at bounding box center [200, 120] width 82 height 25
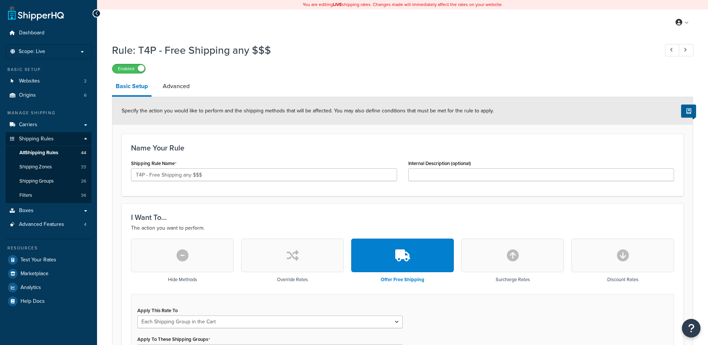
select select "SHIPPING_GROUP"
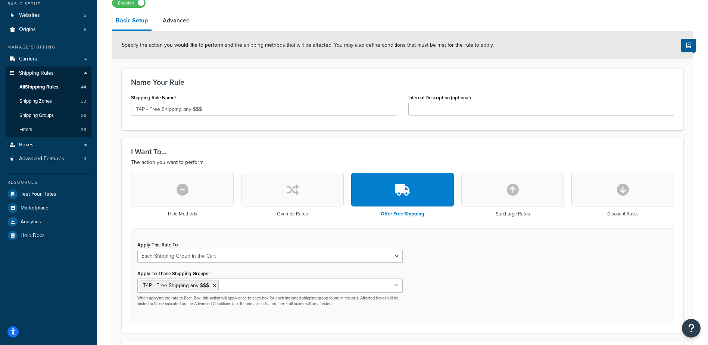
scroll to position [13, 0]
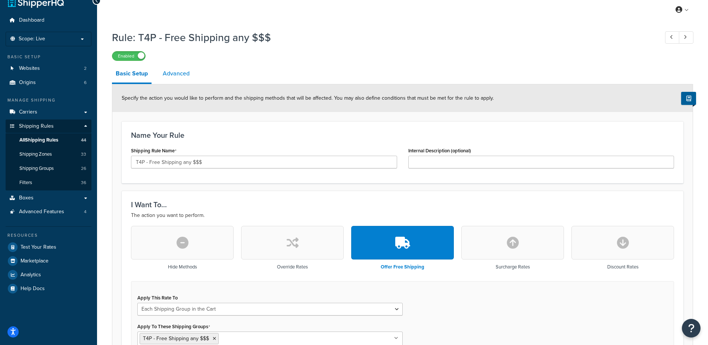
click at [173, 72] on link "Advanced" at bounding box center [176, 74] width 34 height 18
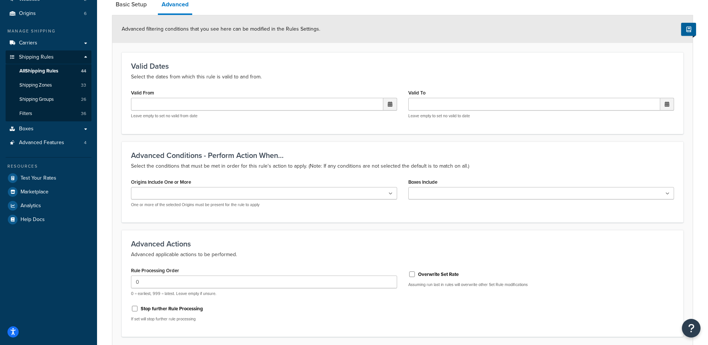
scroll to position [142, 0]
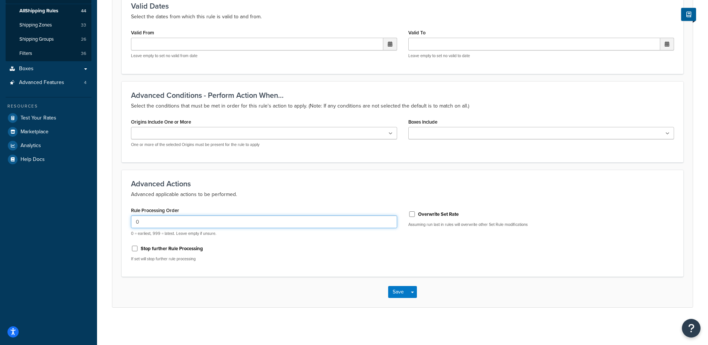
drag, startPoint x: 171, startPoint y: 220, endPoint x: 125, endPoint y: 211, distance: 46.8
click at [125, 211] on div "Advanced Actions Advanced applicable actions to be performed. Rule Processing O…" at bounding box center [403, 223] width 562 height 107
click at [413, 212] on input "Overwrite Set Rate" at bounding box center [411, 214] width 7 height 6
checkbox input "true"
click at [405, 292] on button "Save" at bounding box center [398, 292] width 20 height 12
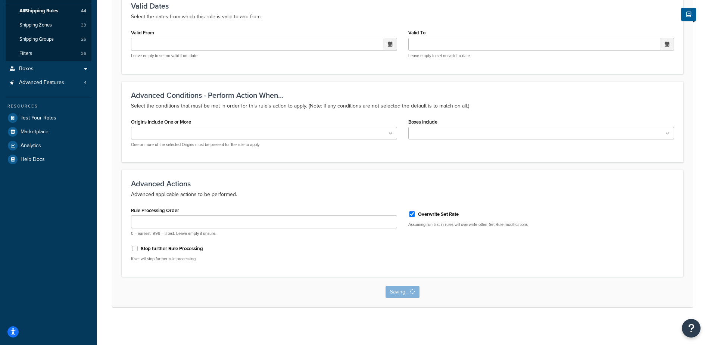
scroll to position [0, 0]
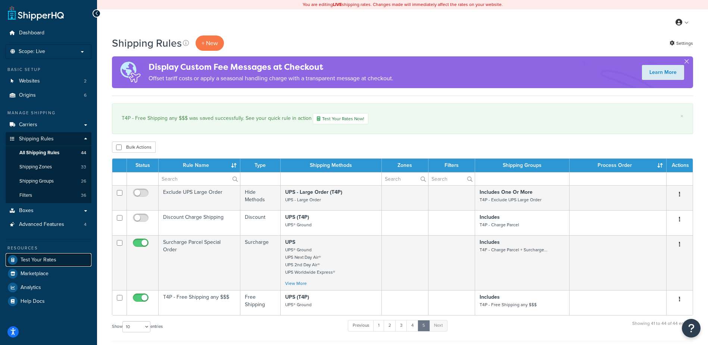
click at [44, 257] on span "Test Your Rates" at bounding box center [39, 260] width 36 height 6
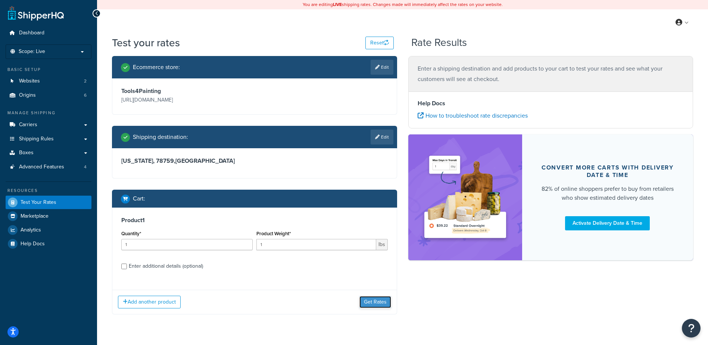
click at [374, 304] on button "Get Rates" at bounding box center [376, 302] width 32 height 12
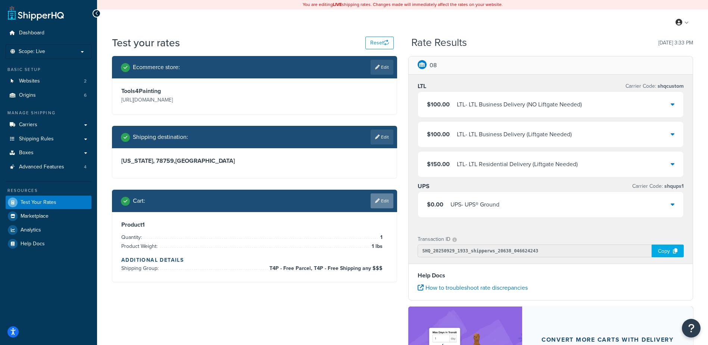
click at [391, 200] on link "Edit" at bounding box center [382, 200] width 23 height 15
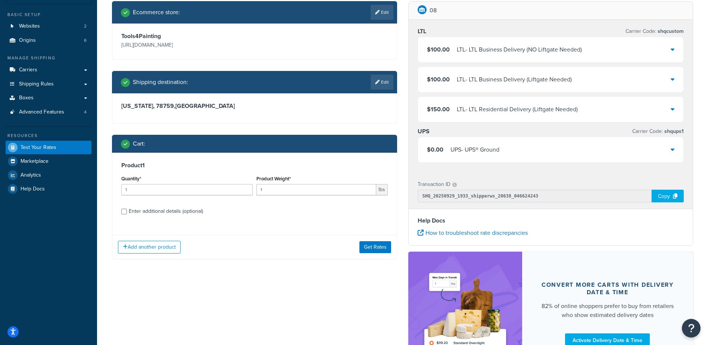
scroll to position [37, 0]
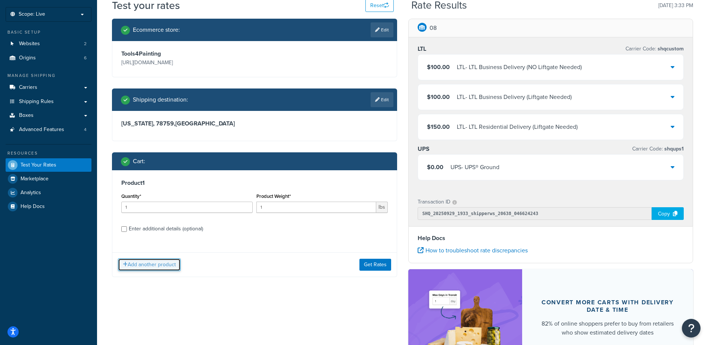
click at [137, 265] on button "Add another product" at bounding box center [149, 264] width 63 height 13
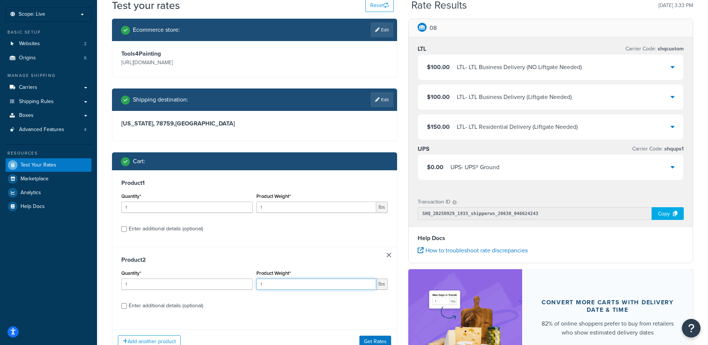
click at [271, 286] on input "1" at bounding box center [316, 284] width 120 height 11
type input "10"
click at [248, 252] on div "Product 2 Quantity* 1 Product Weight* 10 lbs Enter additional details (optional)" at bounding box center [254, 285] width 285 height 77
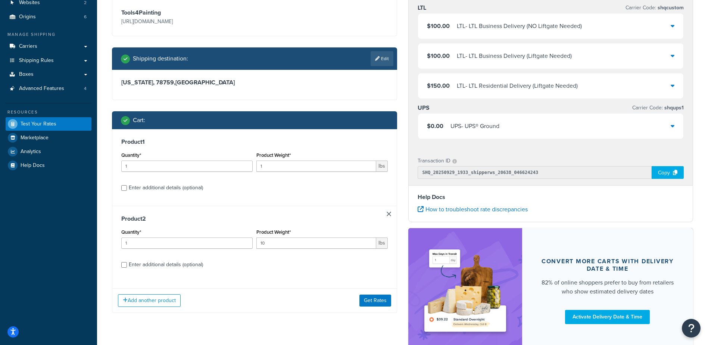
scroll to position [112, 0]
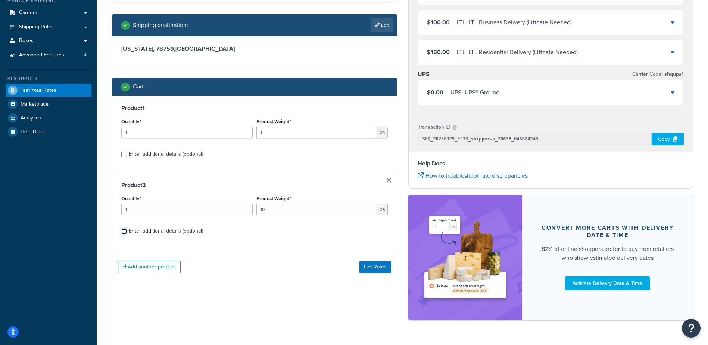
click at [121, 232] on input "Enter additional details (optional)" at bounding box center [124, 231] width 6 height 6
checkbox input "true"
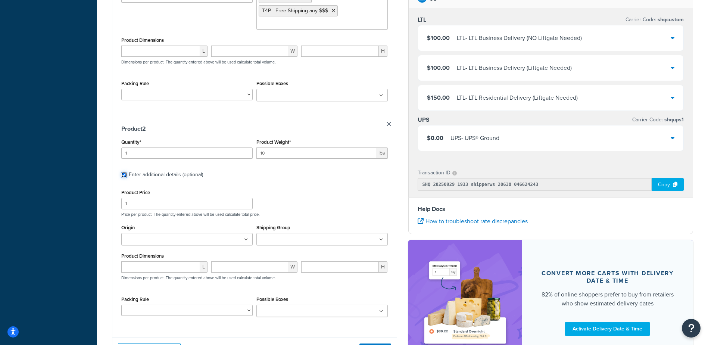
scroll to position [336, 0]
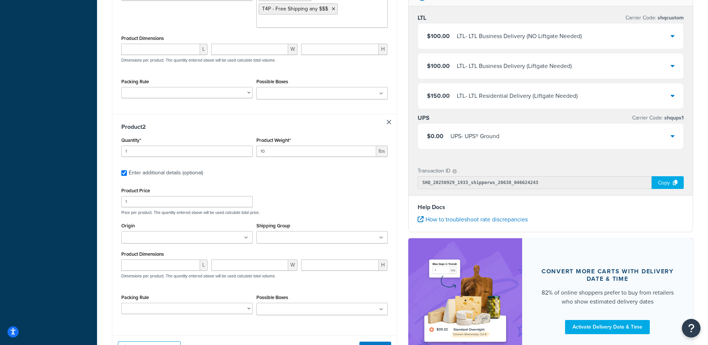
click at [304, 239] on input "Shipping Group" at bounding box center [292, 238] width 66 height 8
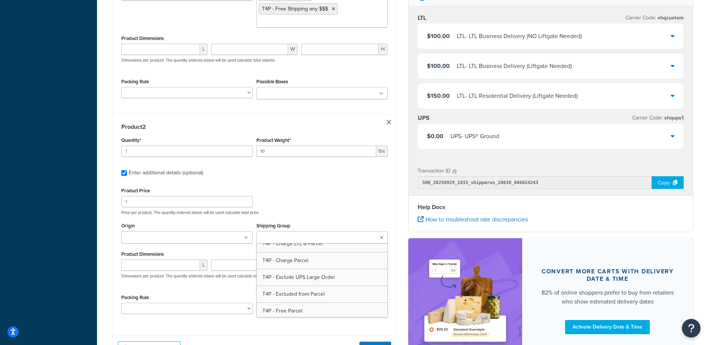
scroll to position [261, 0]
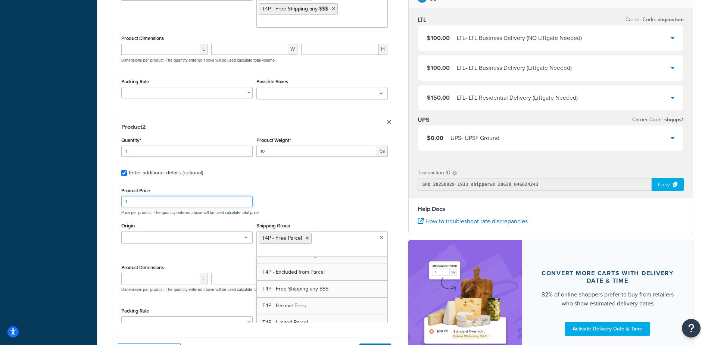
click at [324, 206] on div "Product Price 1 Price per product. The quantity entered above will be used calc…" at bounding box center [254, 200] width 270 height 29
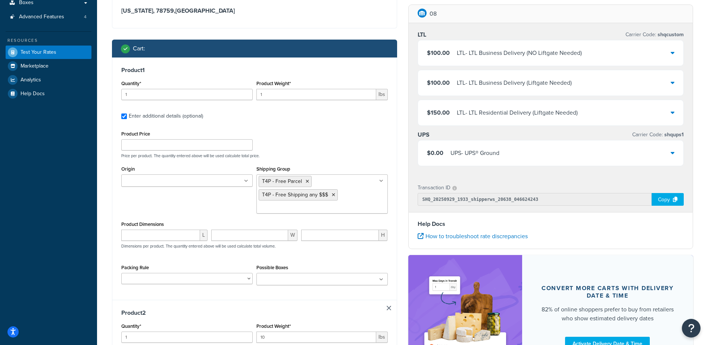
scroll to position [149, 0]
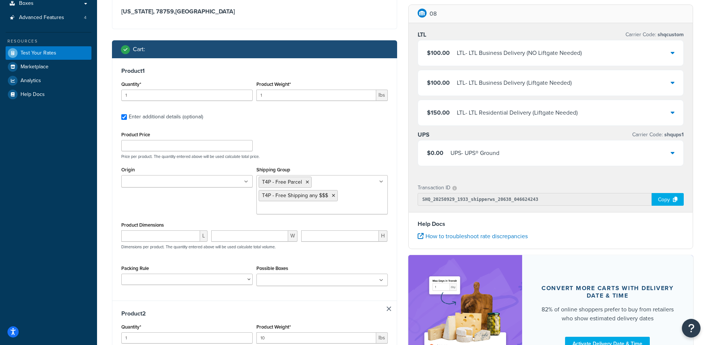
type input "12"
click at [172, 148] on input "Product Price" at bounding box center [186, 145] width 131 height 11
type input "20"
click at [286, 138] on div "Product Price 20 Price per product. The quantity entered above will be used cal…" at bounding box center [254, 144] width 270 height 29
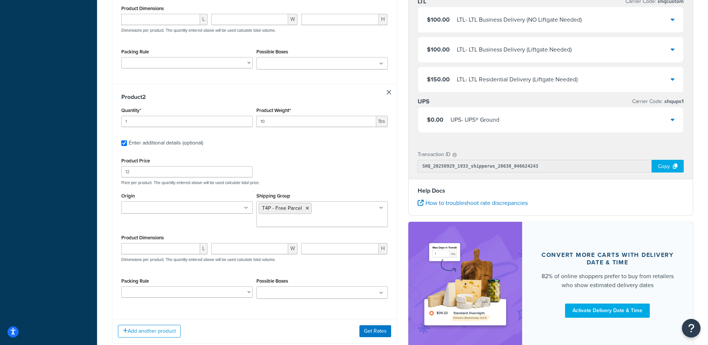
scroll to position [401, 0]
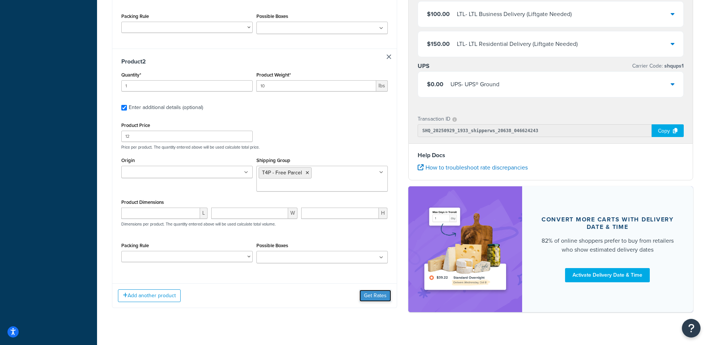
click at [373, 290] on button "Get Rates" at bounding box center [376, 296] width 32 height 12
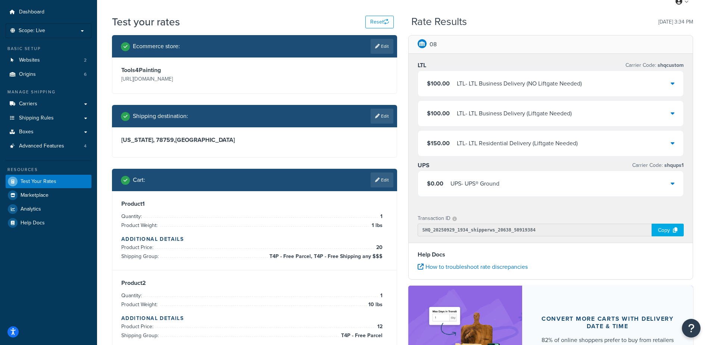
scroll to position [20, 0]
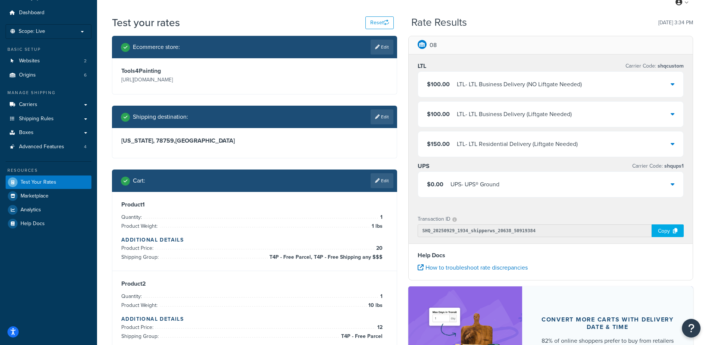
click at [551, 182] on div "$0.00 UPS - UPS® Ground" at bounding box center [551, 184] width 266 height 25
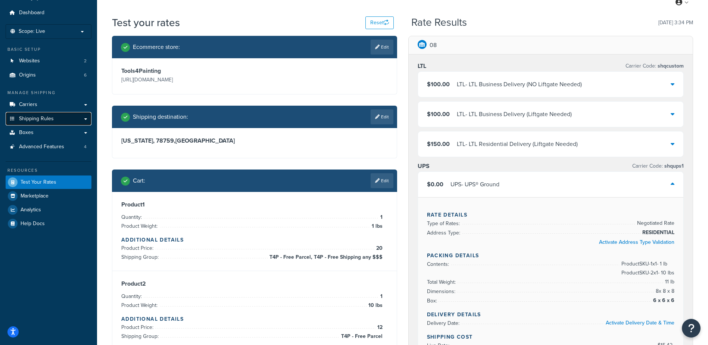
click at [38, 120] on span "Shipping Rules" at bounding box center [36, 119] width 35 height 6
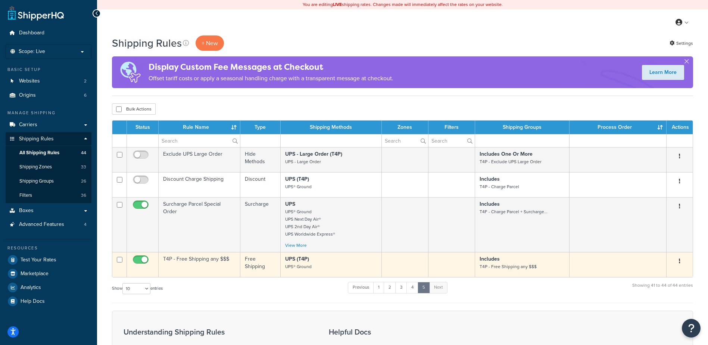
click at [397, 261] on td at bounding box center [405, 264] width 47 height 25
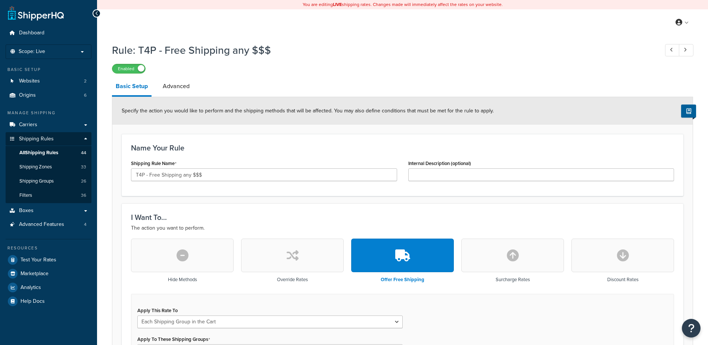
select select "SHIPPING_GROUP"
click at [298, 257] on icon "button" at bounding box center [293, 255] width 12 height 12
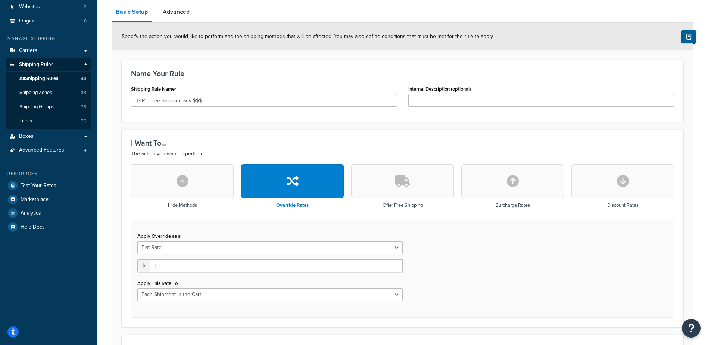
scroll to position [75, 0]
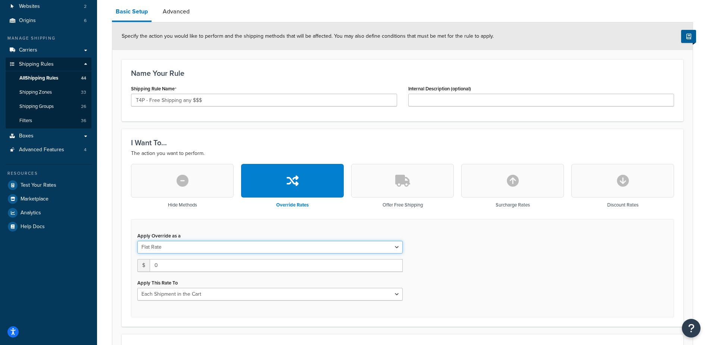
click at [233, 246] on select "Flat Rate Percentage Flat Rate & Percentage" at bounding box center [269, 247] width 265 height 13
click at [137, 241] on select "Flat Rate Percentage Flat Rate & Percentage" at bounding box center [269, 247] width 265 height 13
click at [177, 247] on select "Flat Rate Percentage Flat Rate & Percentage" at bounding box center [269, 247] width 265 height 13
click at [137, 241] on select "Flat Rate Percentage Flat Rate & Percentage" at bounding box center [269, 247] width 265 height 13
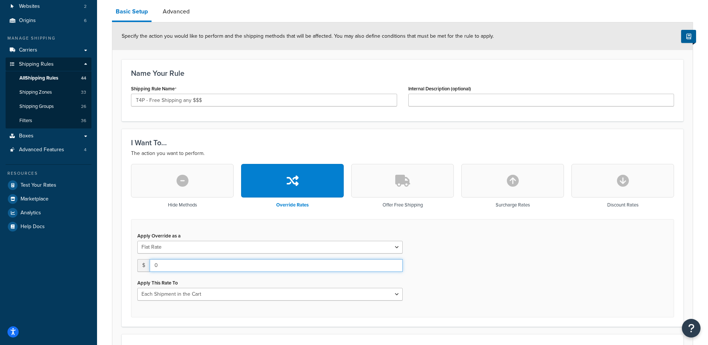
click at [168, 262] on input "0" at bounding box center [276, 265] width 253 height 13
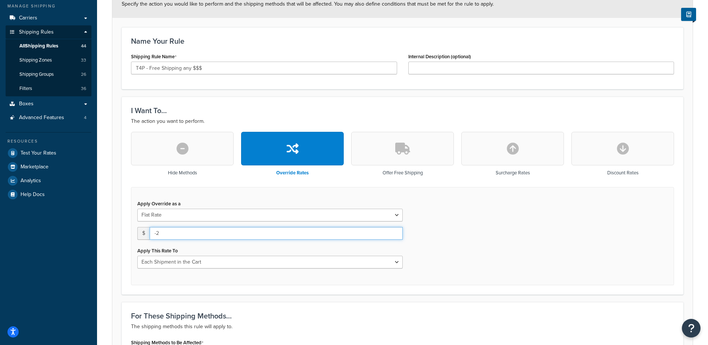
scroll to position [149, 0]
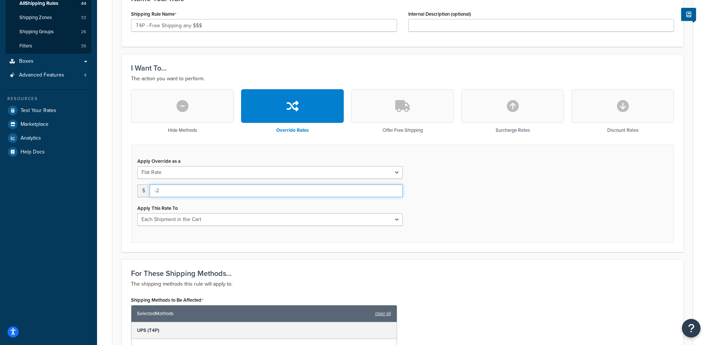
type input "-2"
click at [360, 220] on select "Each Shipment in the Cart Each Origin in the Cart Each Shipping Group in the Ca…" at bounding box center [269, 219] width 265 height 13
select select "ITEM"
click at [137, 213] on select "Each Shipment in the Cart Each Origin in the Cart Each Shipping Group in the Ca…" at bounding box center [269, 219] width 265 height 13
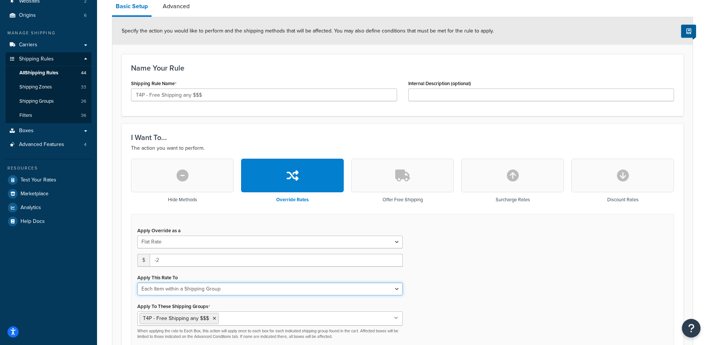
scroll to position [0, 0]
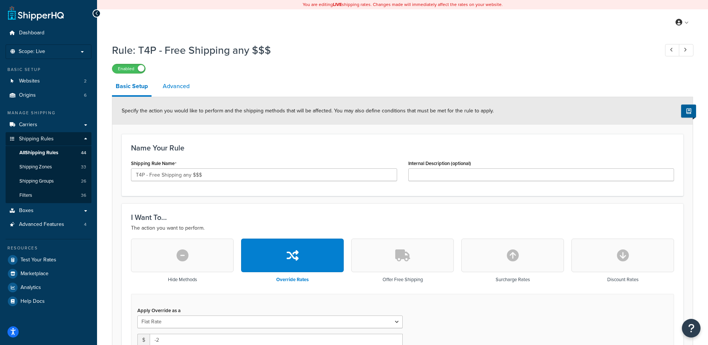
click at [184, 84] on link "Advanced" at bounding box center [176, 86] width 34 height 18
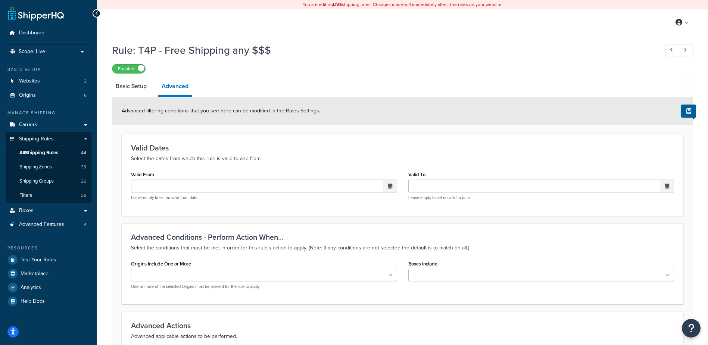
scroll to position [142, 0]
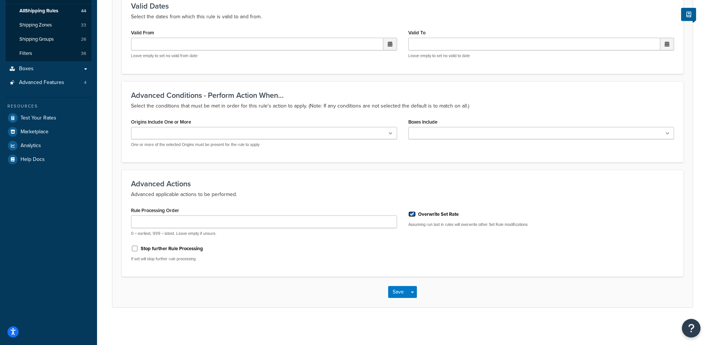
click at [413, 213] on input "Overwrite Set Rate" at bounding box center [411, 214] width 7 height 6
checkbox input "false"
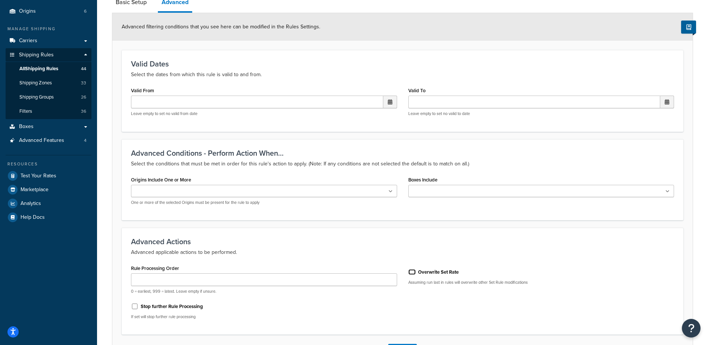
scroll to position [0, 0]
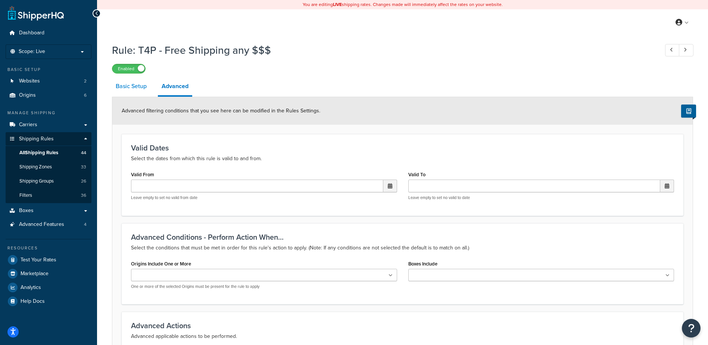
click at [143, 90] on link "Basic Setup" at bounding box center [131, 86] width 38 height 18
select select "ITEM"
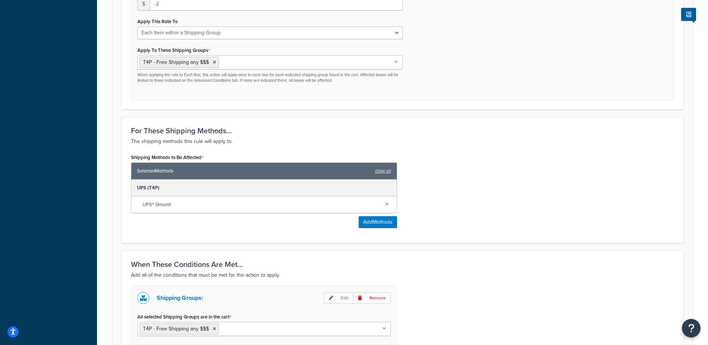
scroll to position [433, 0]
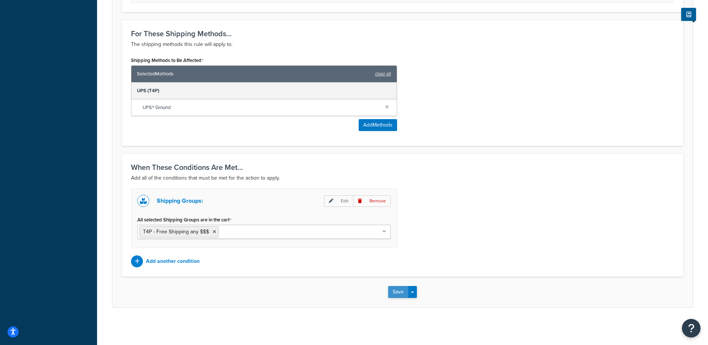
click at [397, 289] on button "Save" at bounding box center [398, 292] width 20 height 12
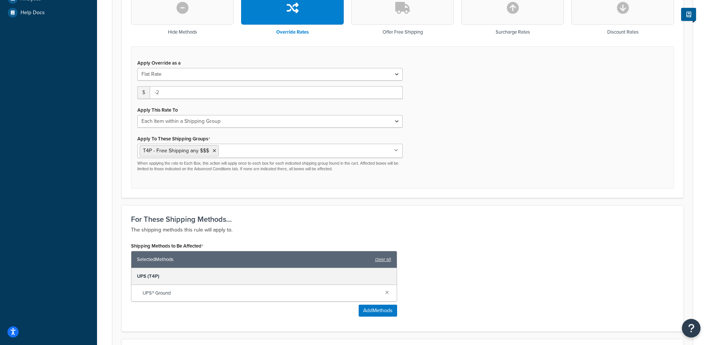
scroll to position [224, 0]
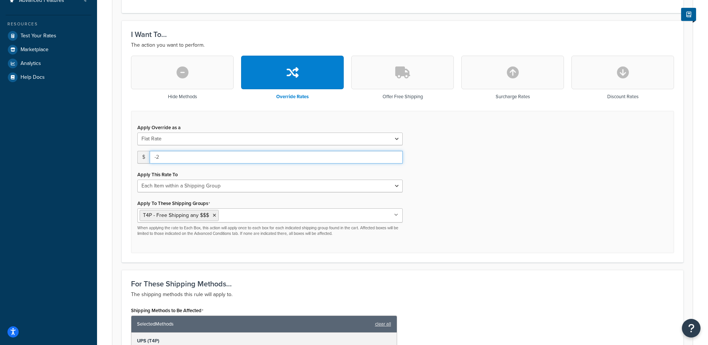
drag, startPoint x: 171, startPoint y: 156, endPoint x: 151, endPoint y: 155, distance: 20.2
click at [151, 155] on input "-2" at bounding box center [276, 157] width 253 height 13
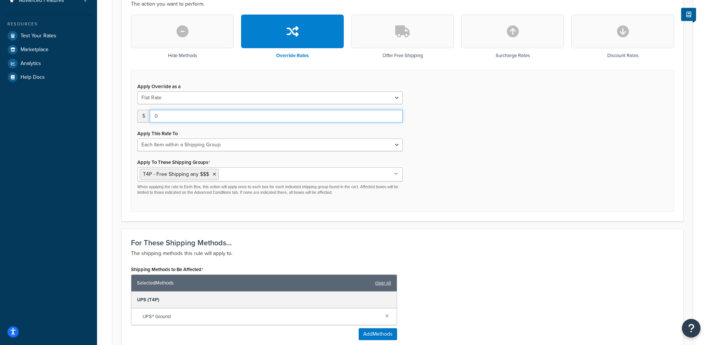
type input "0"
click at [507, 268] on div "For These Shipping Methods... The shipping methods this rule will apply to. Shi…" at bounding box center [403, 292] width 562 height 126
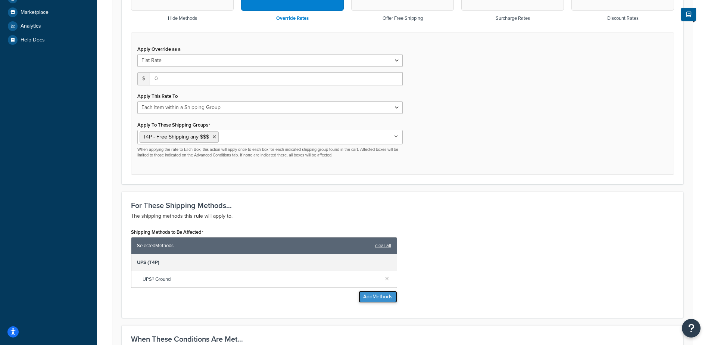
click at [380, 291] on button "Add Methods" at bounding box center [378, 297] width 38 height 12
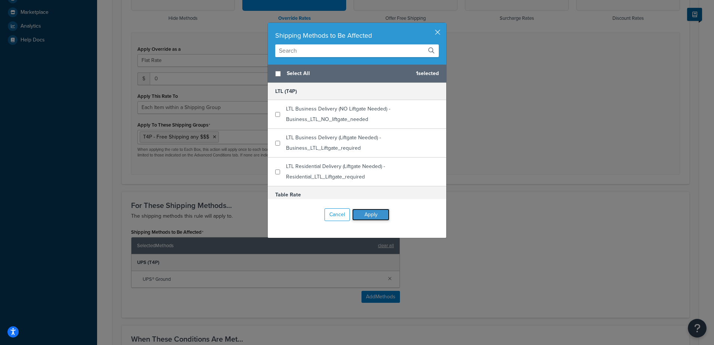
click at [371, 216] on button "Apply" at bounding box center [370, 215] width 37 height 12
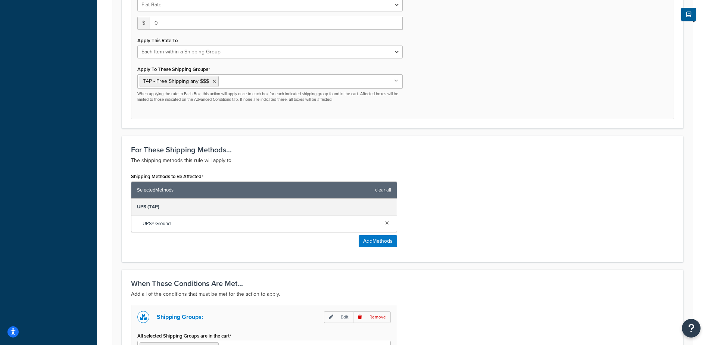
scroll to position [411, 0]
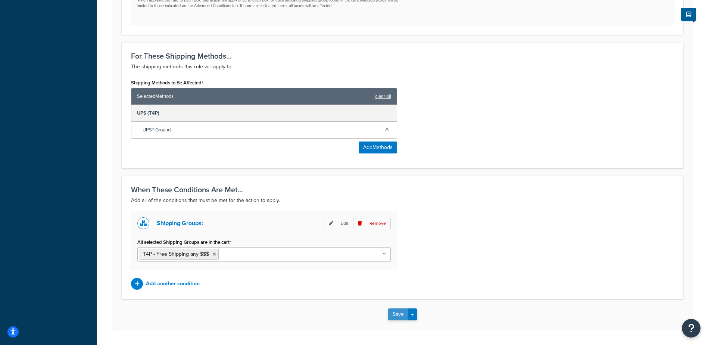
click at [398, 315] on button "Save" at bounding box center [398, 314] width 20 height 12
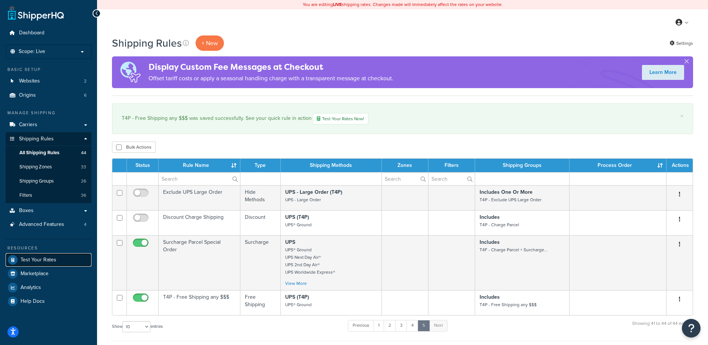
click at [59, 259] on link "Test Your Rates" at bounding box center [49, 259] width 86 height 13
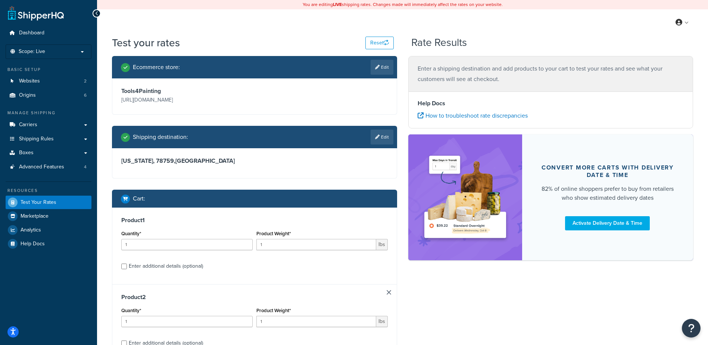
scroll to position [95, 0]
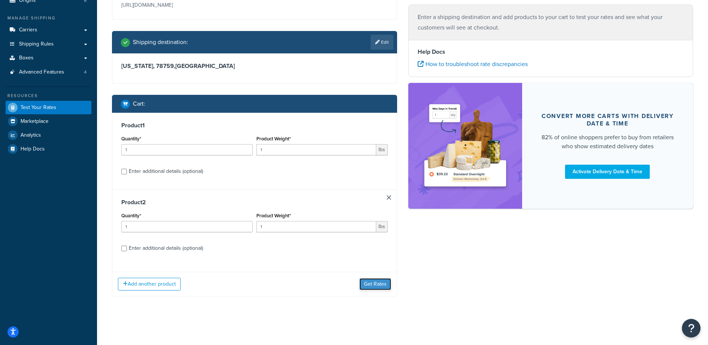
click at [372, 281] on button "Get Rates" at bounding box center [376, 284] width 32 height 12
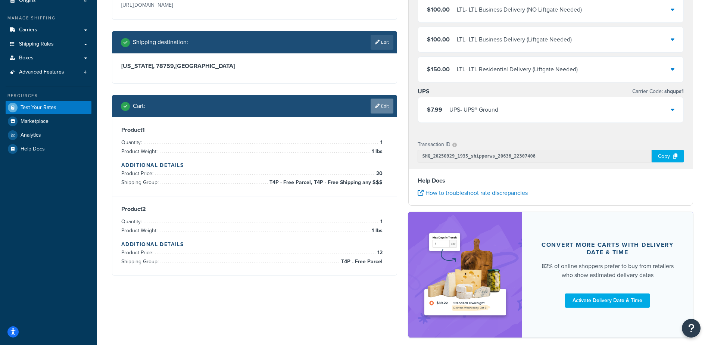
click at [385, 108] on link "Edit" at bounding box center [382, 106] width 23 height 15
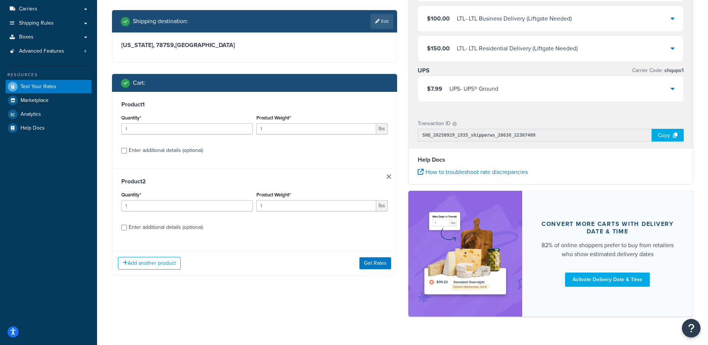
scroll to position [132, 0]
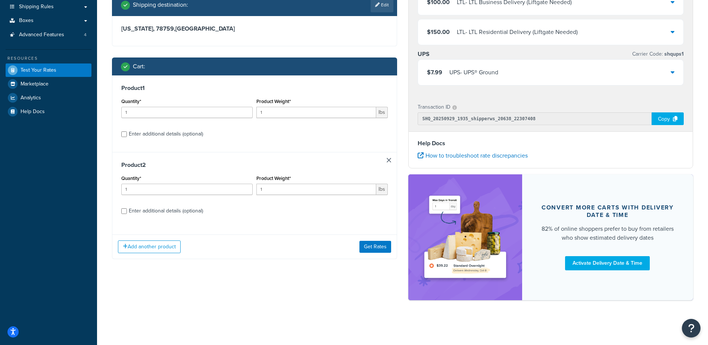
click at [388, 162] on link at bounding box center [389, 160] width 4 height 4
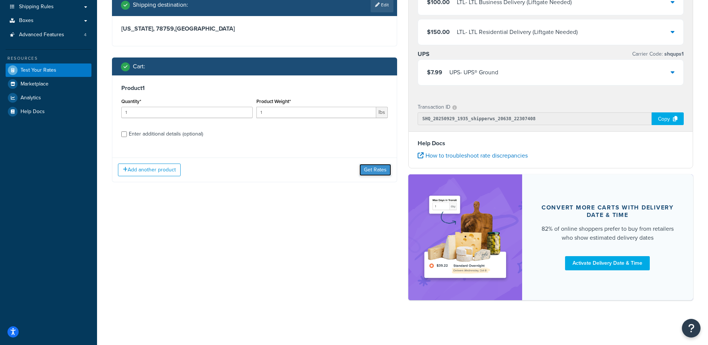
click at [372, 168] on button "Get Rates" at bounding box center [376, 170] width 32 height 12
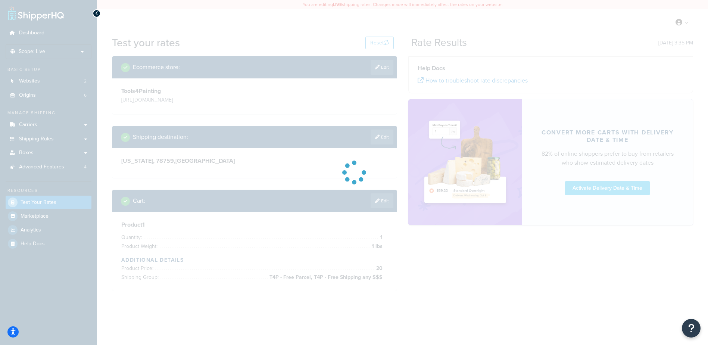
scroll to position [0, 0]
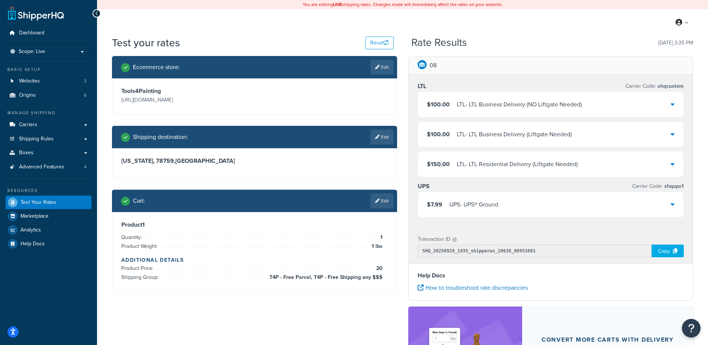
click at [530, 209] on div "$7.99 UPS - UPS® Ground" at bounding box center [551, 204] width 266 height 25
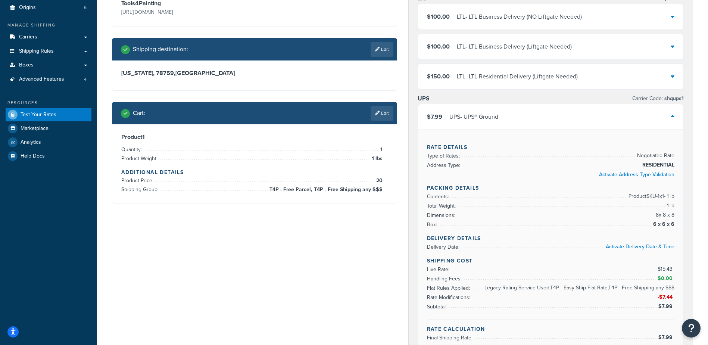
scroll to position [75, 0]
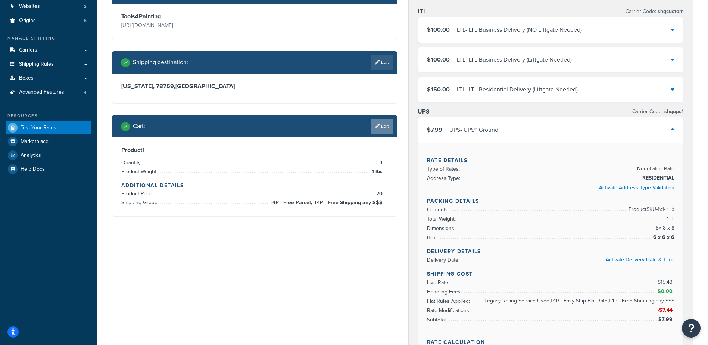
click at [379, 125] on icon at bounding box center [377, 126] width 4 height 4
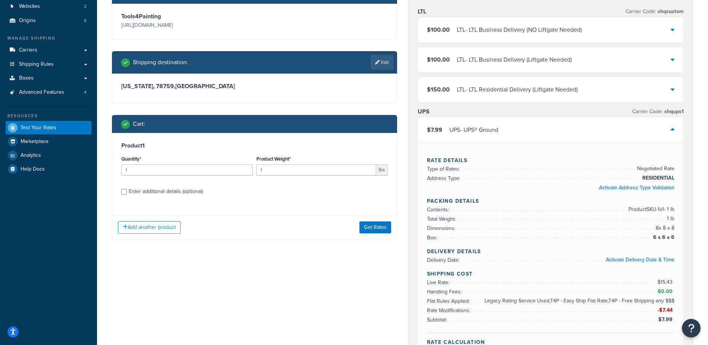
click at [145, 193] on div "Enter additional details (optional)" at bounding box center [166, 191] width 74 height 10
click at [127, 193] on input "Enter additional details (optional)" at bounding box center [124, 192] width 6 height 6
checkbox input "true"
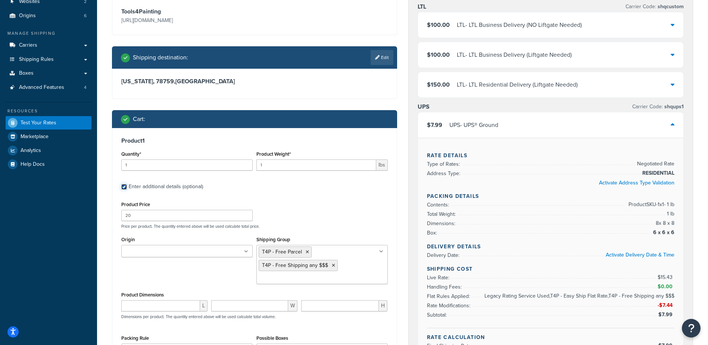
scroll to position [112, 0]
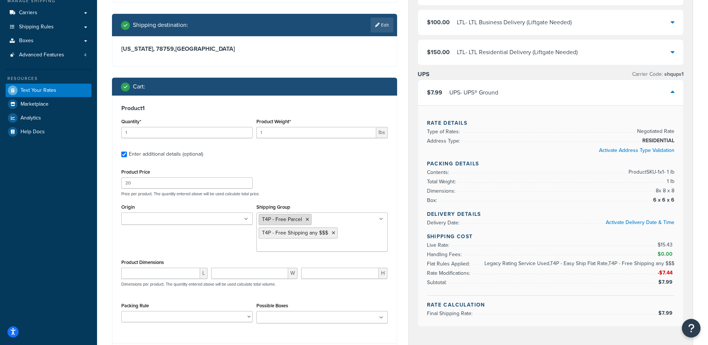
click at [306, 218] on icon at bounding box center [307, 219] width 3 height 4
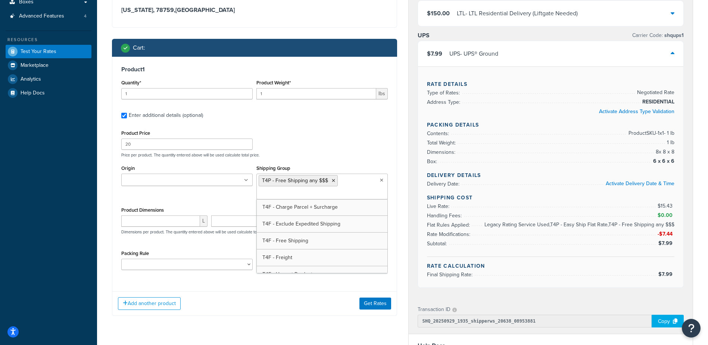
scroll to position [187, 0]
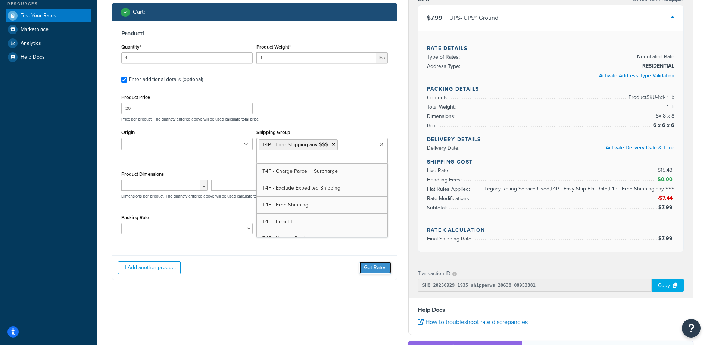
click at [381, 263] on button "Get Rates" at bounding box center [376, 268] width 32 height 12
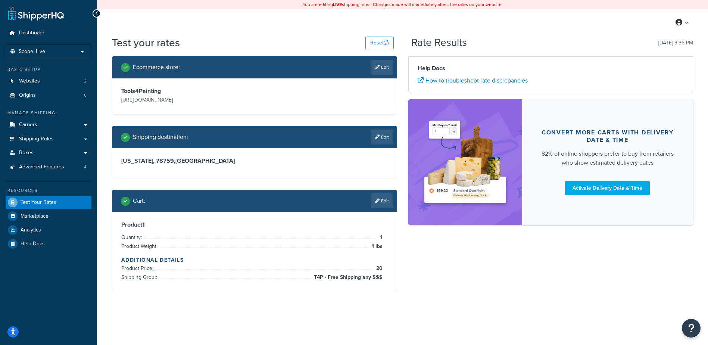
scroll to position [0, 0]
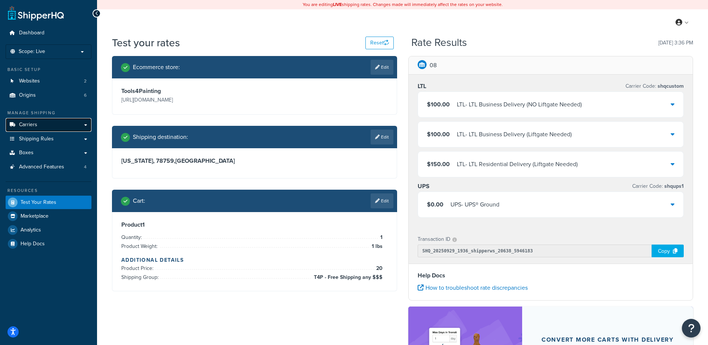
click at [42, 127] on link "Carriers" at bounding box center [49, 125] width 86 height 14
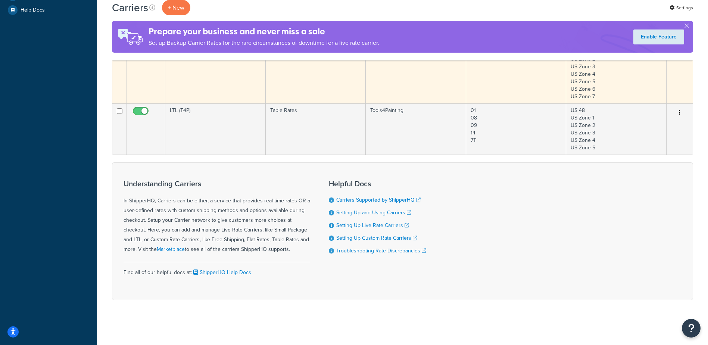
scroll to position [53, 0]
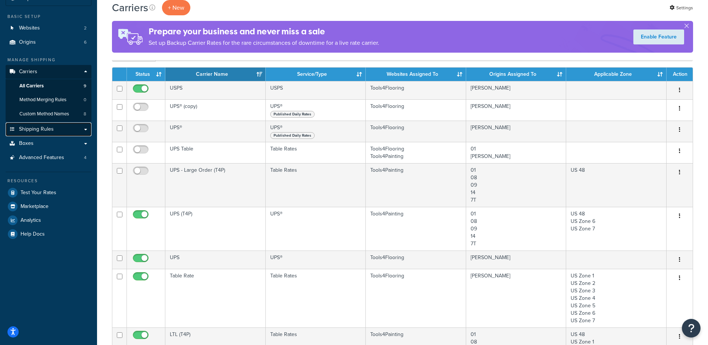
click at [34, 128] on span "Shipping Rules" at bounding box center [36, 129] width 35 height 6
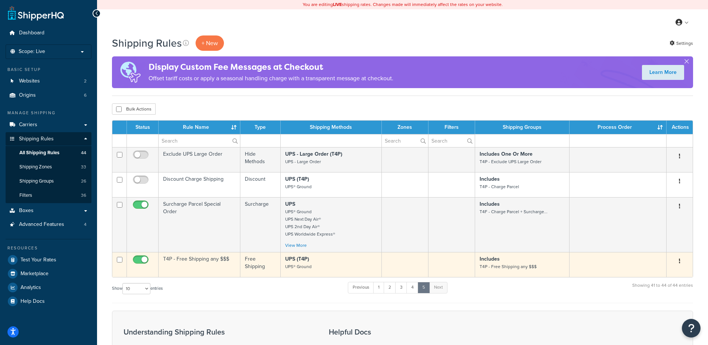
click at [366, 270] on p "UPS (T4P) UPS® Ground" at bounding box center [331, 262] width 92 height 15
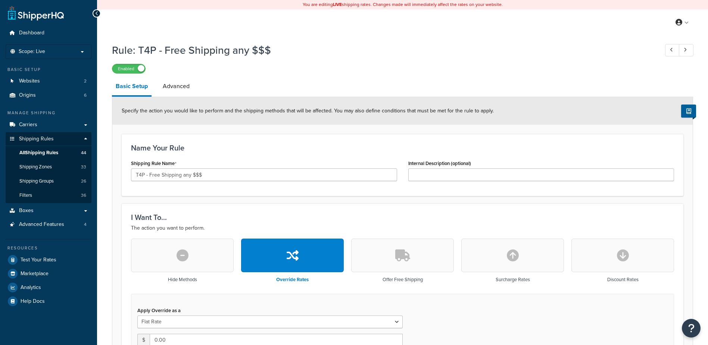
select select "ITEM"
click at [165, 86] on link "Advanced" at bounding box center [176, 86] width 34 height 18
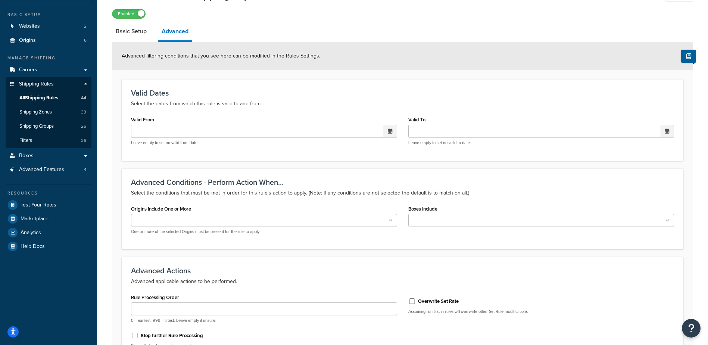
scroll to position [112, 0]
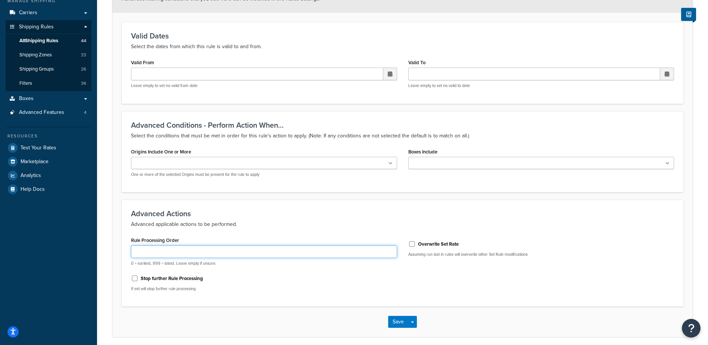
click at [180, 251] on input "Rule Processing Order" at bounding box center [264, 251] width 266 height 13
type input "0"
type input "999"
click at [401, 320] on button "Save" at bounding box center [398, 322] width 20 height 12
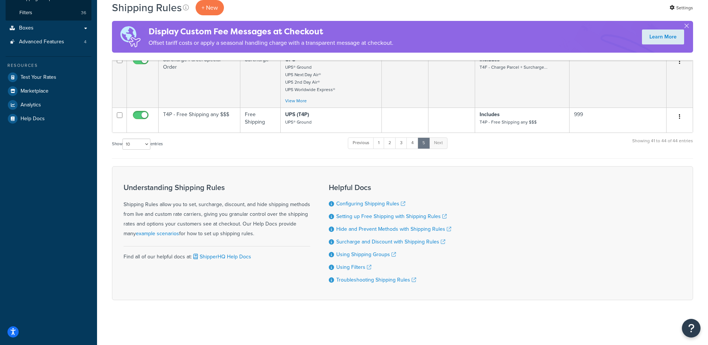
scroll to position [33, 0]
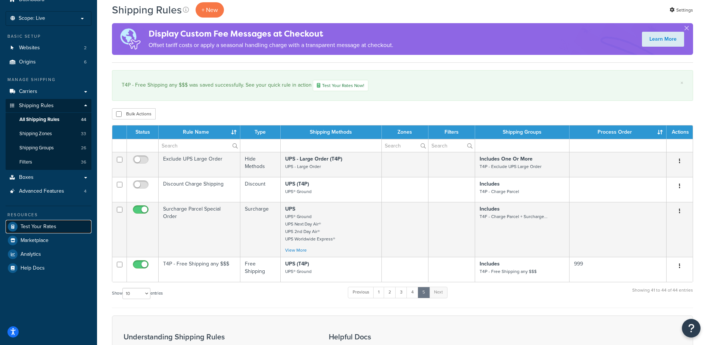
click at [34, 225] on span "Test Your Rates" at bounding box center [39, 227] width 36 height 6
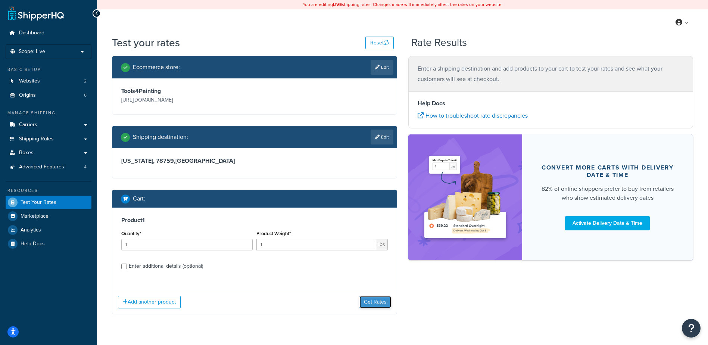
click at [374, 299] on button "Get Rates" at bounding box center [376, 302] width 32 height 12
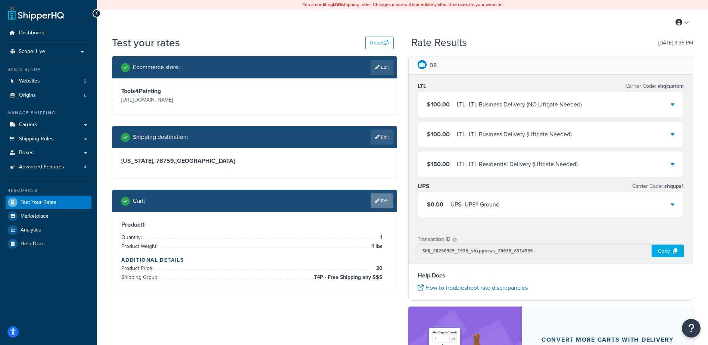
click at [382, 198] on link "Edit" at bounding box center [382, 200] width 23 height 15
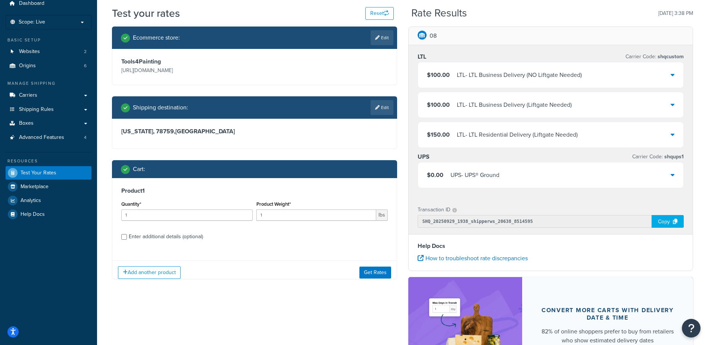
scroll to position [75, 0]
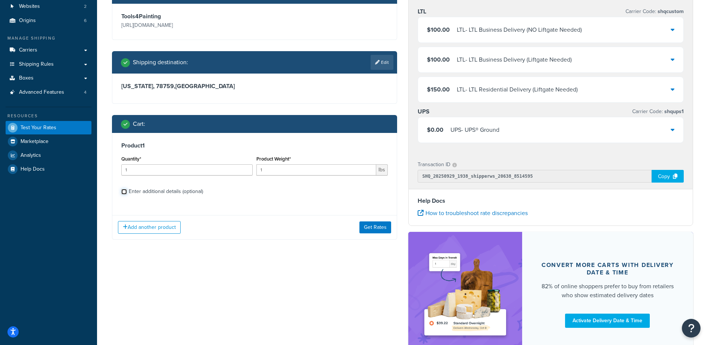
click at [124, 192] on input "Enter additional details (optional)" at bounding box center [124, 192] width 6 height 6
checkbox input "true"
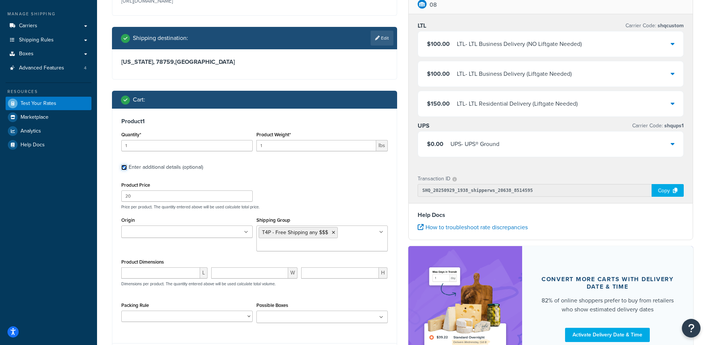
scroll to position [112, 0]
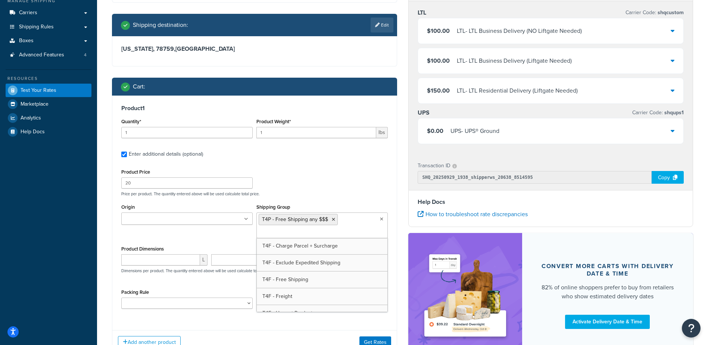
click at [360, 225] on ul "T4P - Free Shipping any $$$" at bounding box center [321, 225] width 131 height 26
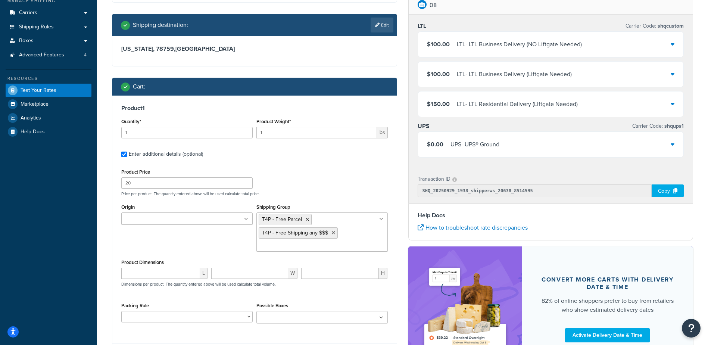
click at [341, 171] on div "Product Price 20 Price per product. The quantity entered above will be used cal…" at bounding box center [254, 181] width 270 height 29
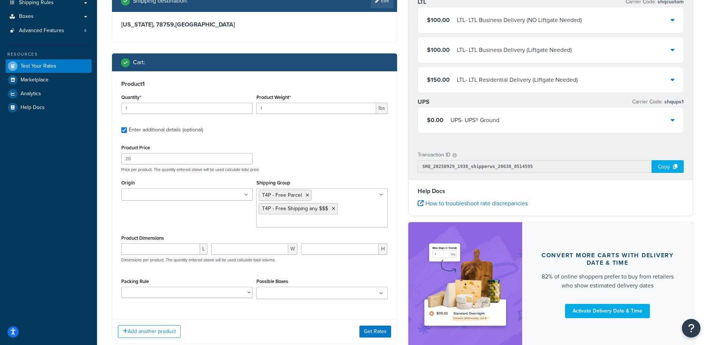
scroll to position [149, 0]
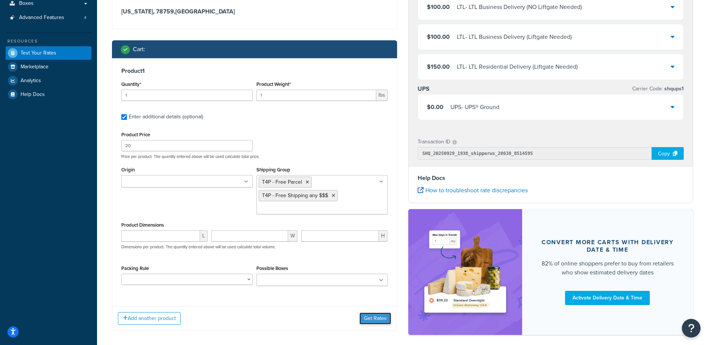
click at [367, 314] on button "Get Rates" at bounding box center [376, 319] width 32 height 12
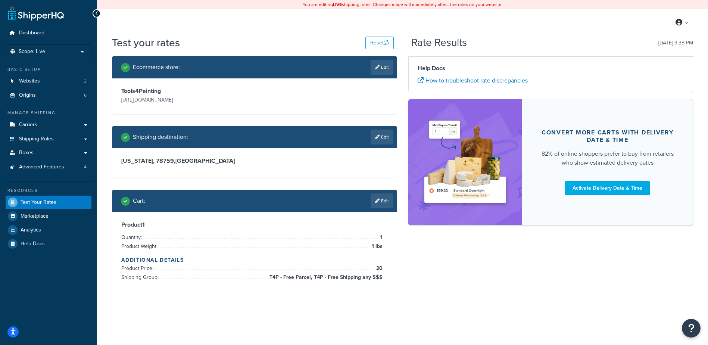
scroll to position [0, 0]
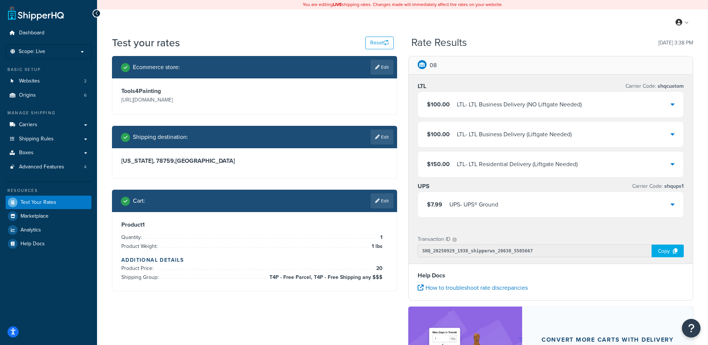
click at [478, 203] on div "UPS - UPS® Ground" at bounding box center [474, 204] width 49 height 10
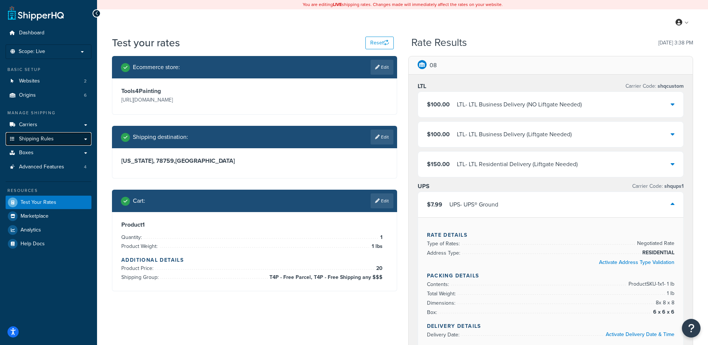
click at [39, 136] on span "Shipping Rules" at bounding box center [36, 139] width 35 height 6
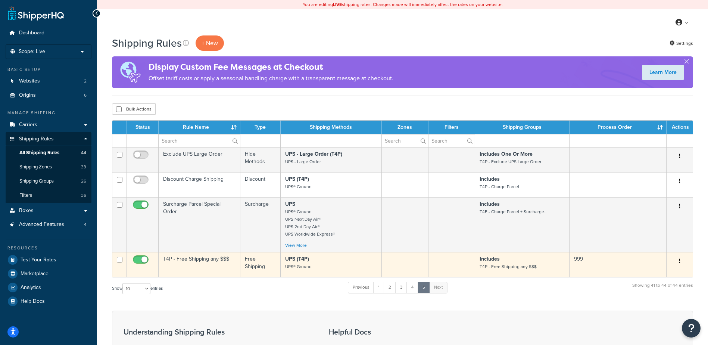
click at [382, 264] on td at bounding box center [405, 264] width 47 height 25
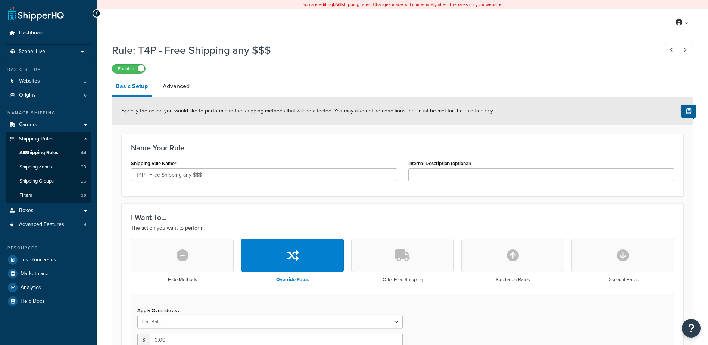
select select "ITEM"
click at [177, 83] on link "Advanced" at bounding box center [176, 86] width 34 height 18
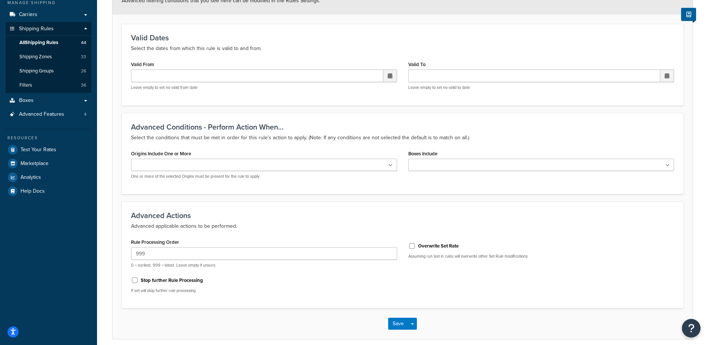
scroll to position [112, 0]
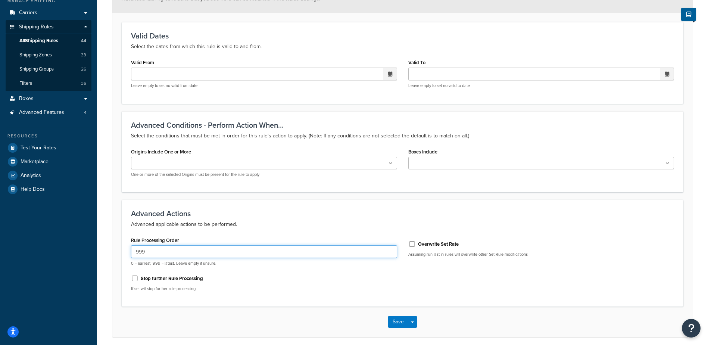
drag, startPoint x: 168, startPoint y: 254, endPoint x: 122, endPoint y: 250, distance: 45.7
click at [122, 250] on div "Advanced Actions Advanced applicable actions to be performed. Rule Processing O…" at bounding box center [403, 253] width 562 height 107
type input "0"
click at [398, 320] on button "Save" at bounding box center [398, 322] width 20 height 12
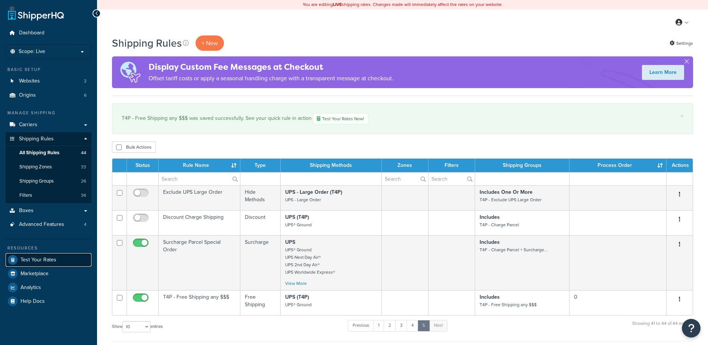
click at [52, 257] on span "Test Your Rates" at bounding box center [39, 260] width 36 height 6
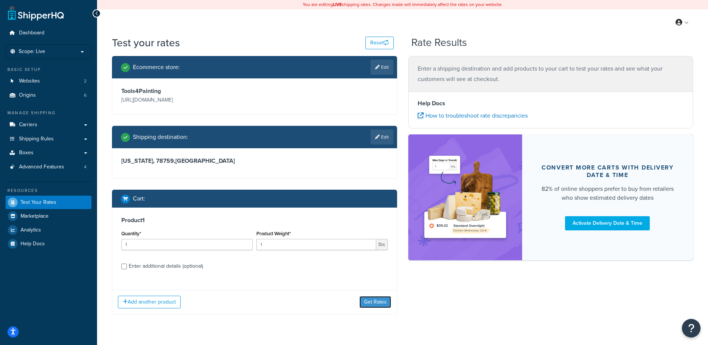
click at [371, 304] on button "Get Rates" at bounding box center [376, 302] width 32 height 12
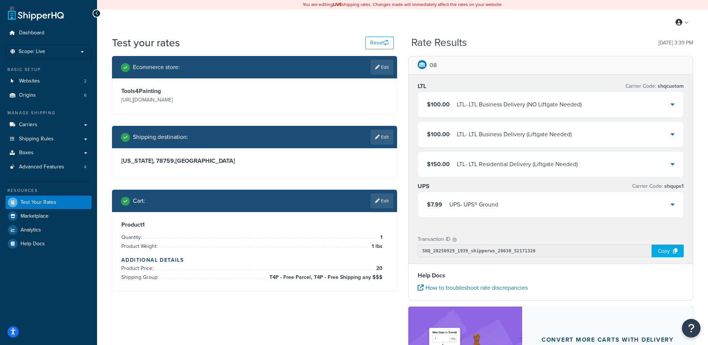
click at [465, 205] on div "UPS - UPS® Ground" at bounding box center [474, 204] width 49 height 10
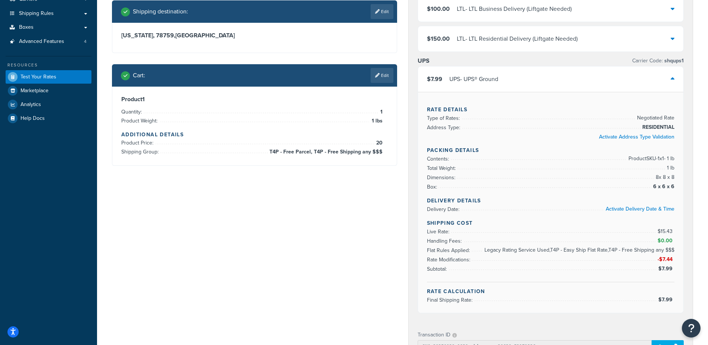
scroll to position [75, 0]
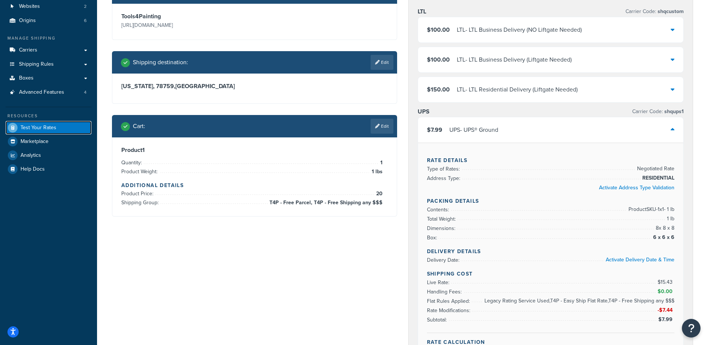
click at [29, 128] on span "Test Your Rates" at bounding box center [39, 128] width 36 height 6
click at [30, 65] on span "Shipping Rules" at bounding box center [36, 64] width 35 height 6
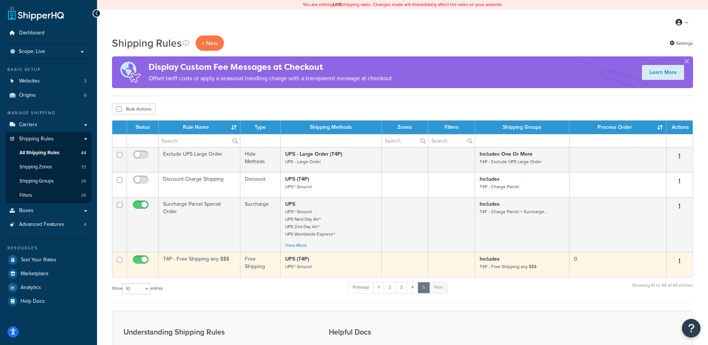
click at [219, 267] on td "T4P - Free Shipping any $$$" at bounding box center [200, 264] width 82 height 25
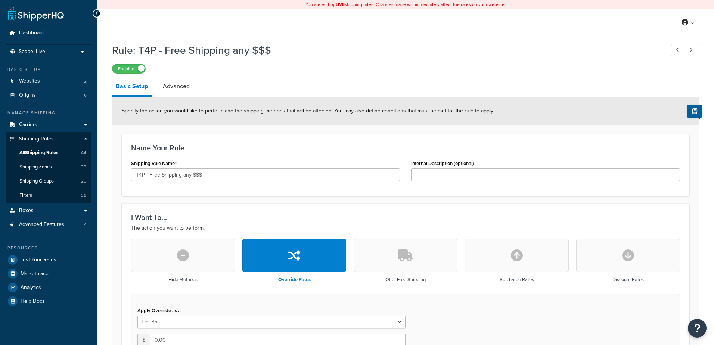
select select "ITEM"
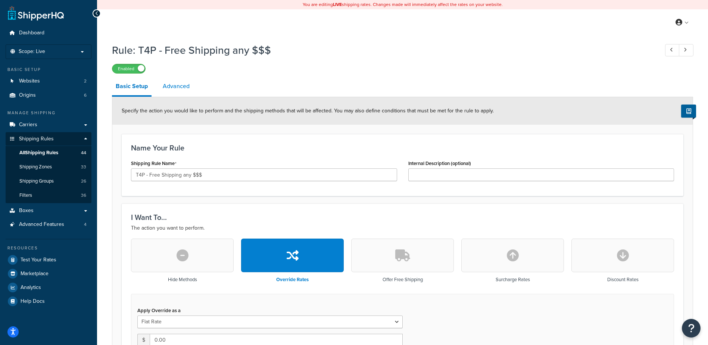
click at [165, 89] on link "Advanced" at bounding box center [176, 86] width 34 height 18
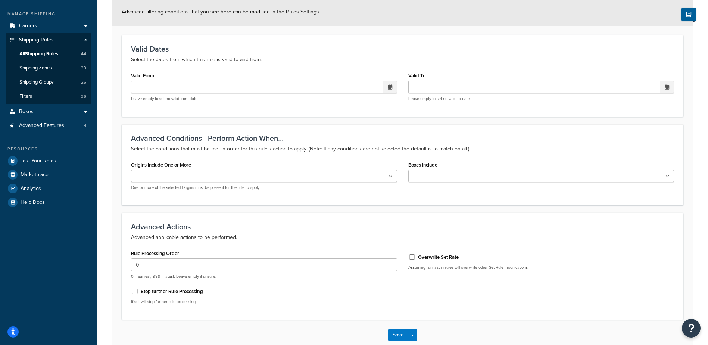
scroll to position [112, 0]
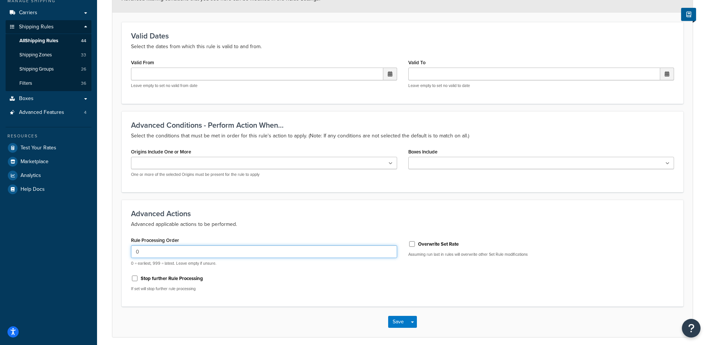
drag, startPoint x: 158, startPoint y: 251, endPoint x: 127, endPoint y: 249, distance: 31.8
click at [127, 249] on div "Rule Processing Order 0 0 = earliest, 999 = latest. Leave empty if unsure. Stop…" at bounding box center [263, 266] width 277 height 62
click at [246, 292] on div "Rule Processing Order 0 = earliest, 999 = latest. Leave empty if unsure. Stop f…" at bounding box center [263, 266] width 277 height 62
click at [411, 246] on input "Overwrite Set Rate" at bounding box center [411, 244] width 7 height 6
checkbox input "true"
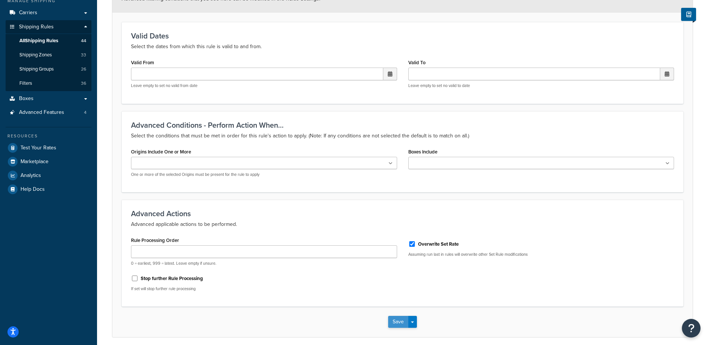
click at [400, 320] on button "Save" at bounding box center [398, 322] width 20 height 12
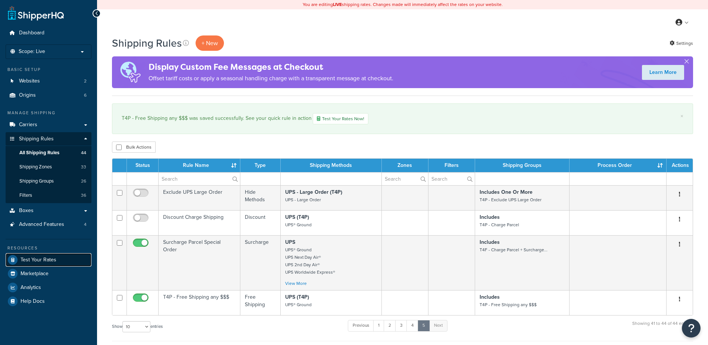
drag, startPoint x: 0, startPoint y: 0, endPoint x: 40, endPoint y: 258, distance: 261.1
click at [40, 258] on span "Test Your Rates" at bounding box center [39, 260] width 36 height 6
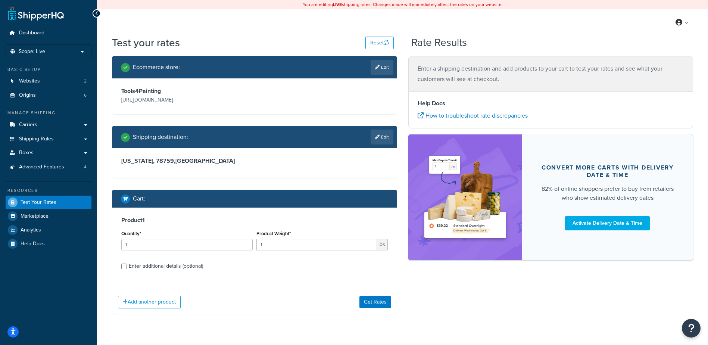
click at [380, 310] on div "Add another product Get Rates" at bounding box center [254, 302] width 285 height 24
click at [380, 305] on button "Get Rates" at bounding box center [376, 302] width 32 height 12
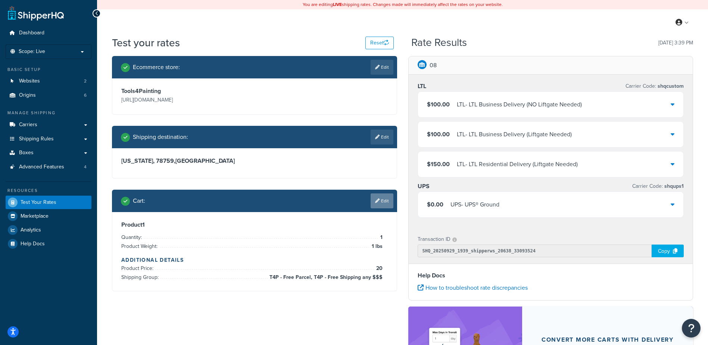
click at [385, 203] on link "Edit" at bounding box center [382, 200] width 23 height 15
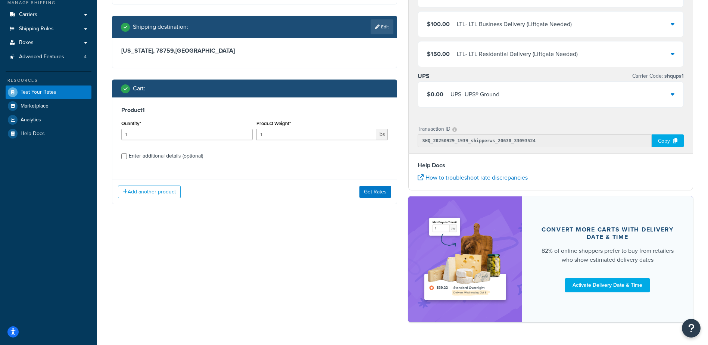
scroll to position [112, 0]
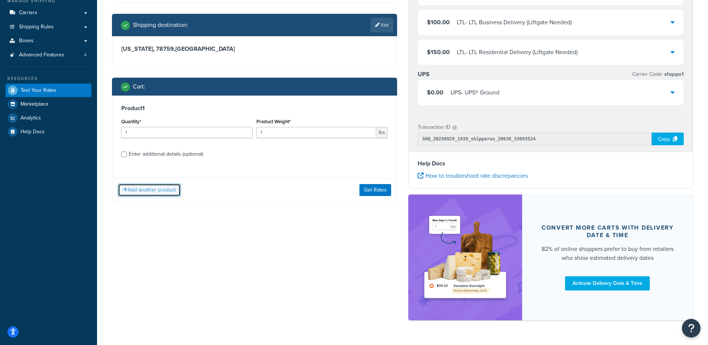
click at [135, 195] on button "Add another product" at bounding box center [149, 190] width 63 height 13
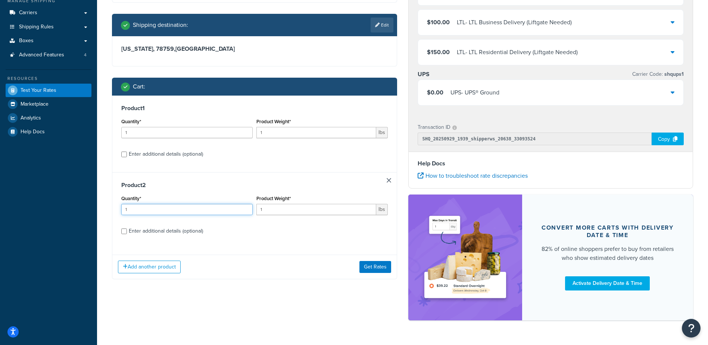
click at [160, 208] on input "1" at bounding box center [186, 209] width 131 height 11
click at [264, 208] on input "1" at bounding box center [316, 209] width 120 height 11
click at [140, 233] on div "Enter additional details (optional)" at bounding box center [166, 231] width 74 height 10
click at [127, 233] on input "Enter additional details (optional)" at bounding box center [124, 231] width 6 height 6
checkbox input "true"
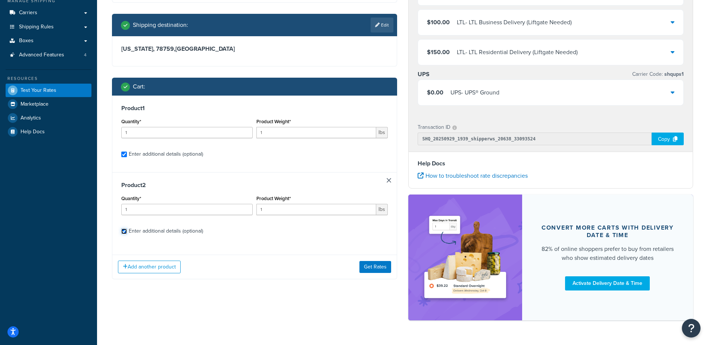
checkbox input "true"
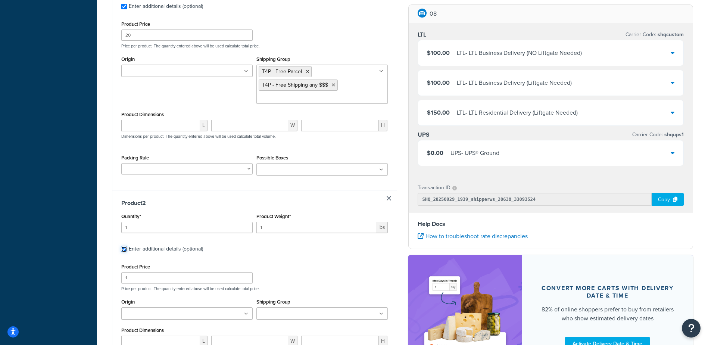
scroll to position [261, 0]
click at [147, 271] on input "1" at bounding box center [186, 276] width 131 height 11
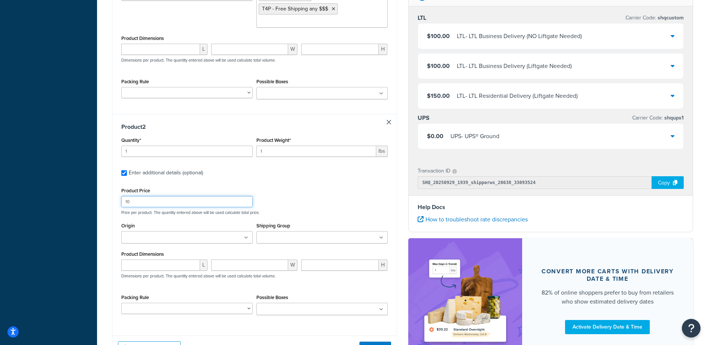
type input "10"
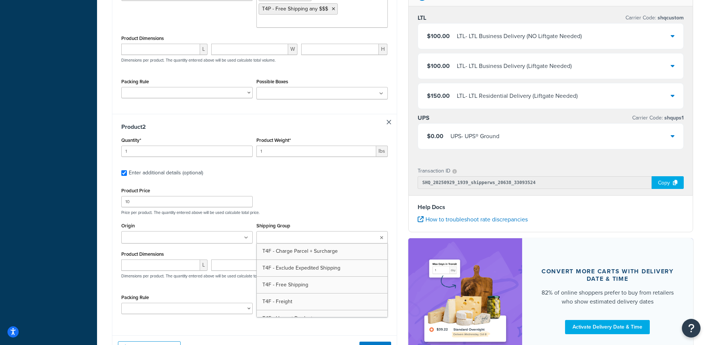
click at [307, 237] on input "Shipping Group" at bounding box center [292, 238] width 66 height 8
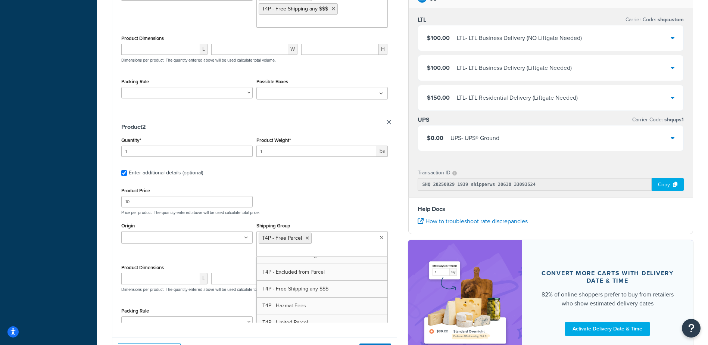
click at [329, 195] on div "Product Price 10 Price per product. The quantity entered above will be used cal…" at bounding box center [254, 200] width 270 height 29
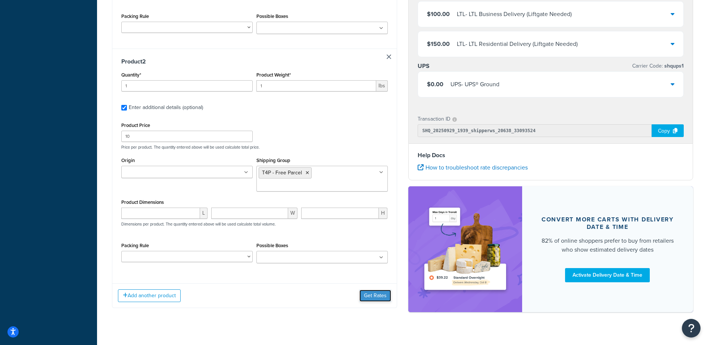
click at [366, 290] on button "Get Rates" at bounding box center [376, 296] width 32 height 12
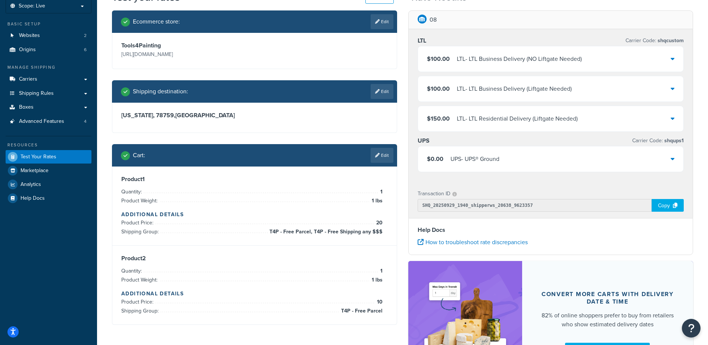
scroll to position [37, 0]
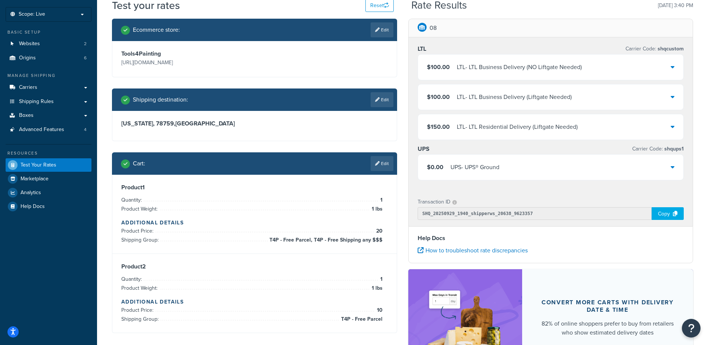
click at [437, 171] on span "$0.00" at bounding box center [435, 167] width 16 height 9
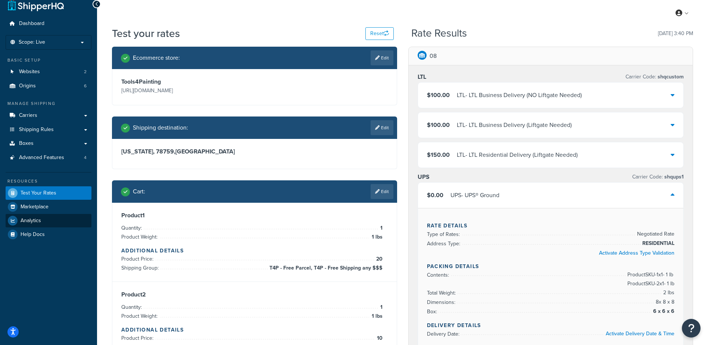
scroll to position [0, 0]
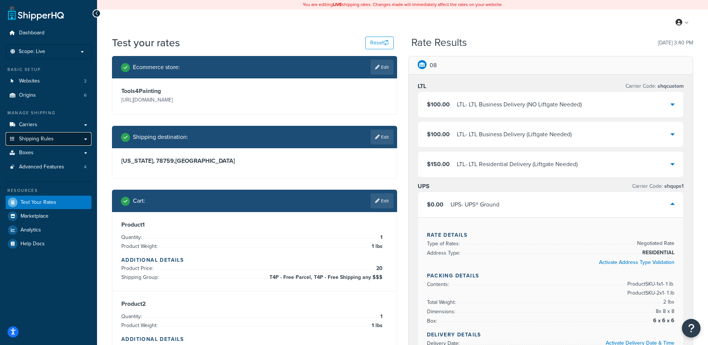
click at [46, 134] on link "Shipping Rules" at bounding box center [49, 139] width 86 height 14
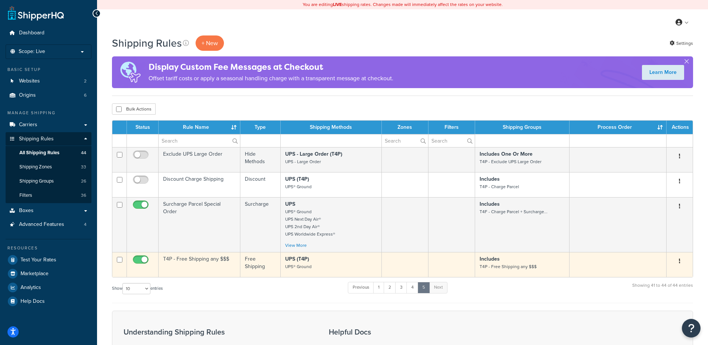
click at [355, 262] on p "UPS (T4P) UPS® Ground" at bounding box center [331, 262] width 92 height 15
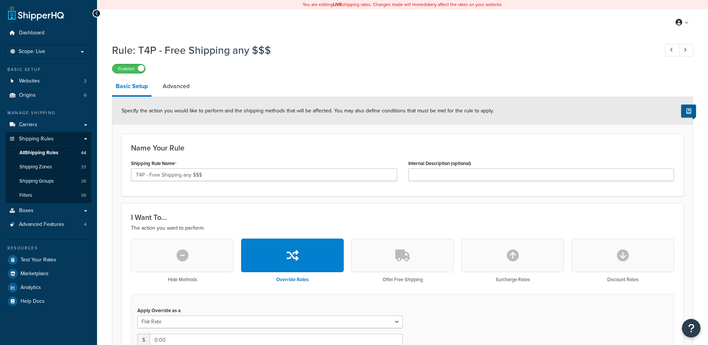
select select "ITEM"
click at [186, 84] on link "Advanced" at bounding box center [176, 86] width 34 height 18
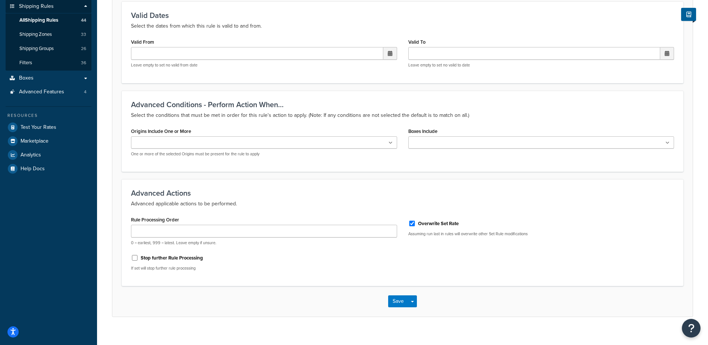
scroll to position [142, 0]
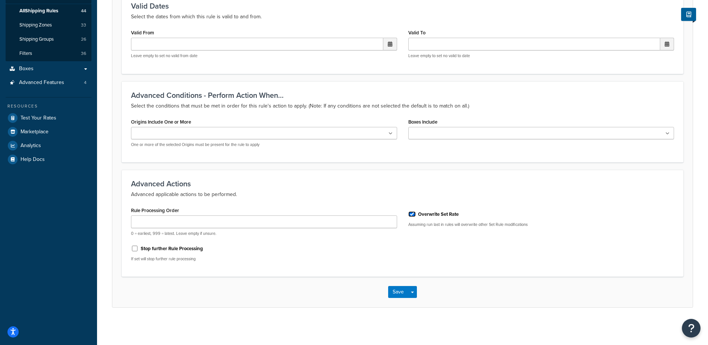
click at [411, 213] on input "Overwrite Set Rate" at bounding box center [411, 214] width 7 height 6
checkbox input "false"
click at [401, 289] on button "Save" at bounding box center [398, 292] width 20 height 12
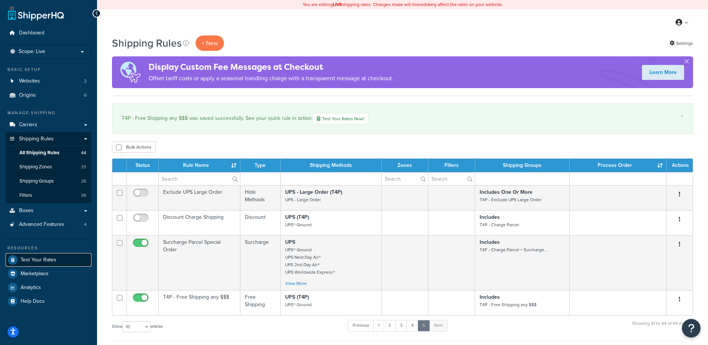
click at [52, 257] on span "Test Your Rates" at bounding box center [39, 260] width 36 height 6
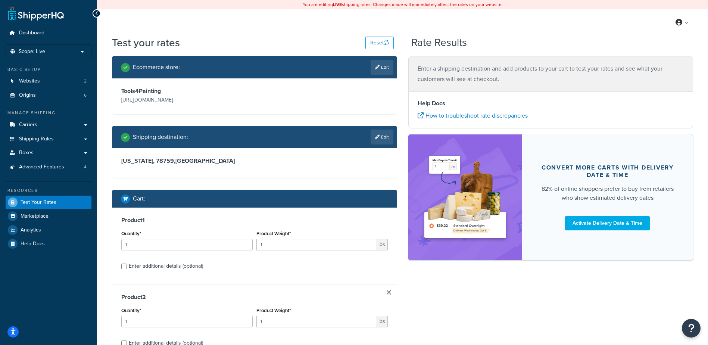
scroll to position [95, 0]
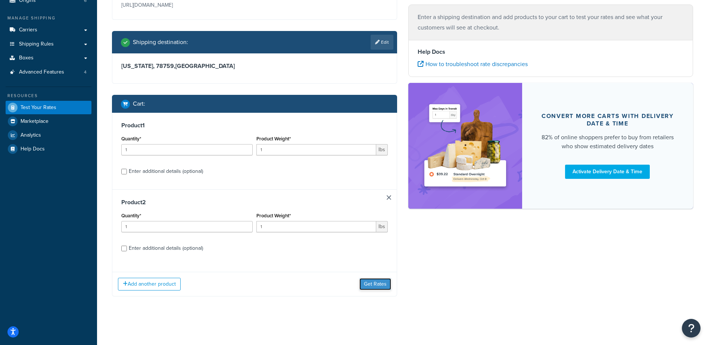
click at [371, 284] on button "Get Rates" at bounding box center [376, 284] width 32 height 12
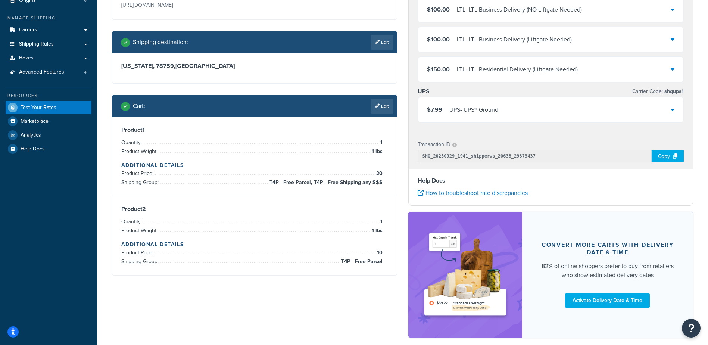
click at [532, 111] on div "$7.99 UPS - UPS® Ground" at bounding box center [551, 109] width 266 height 25
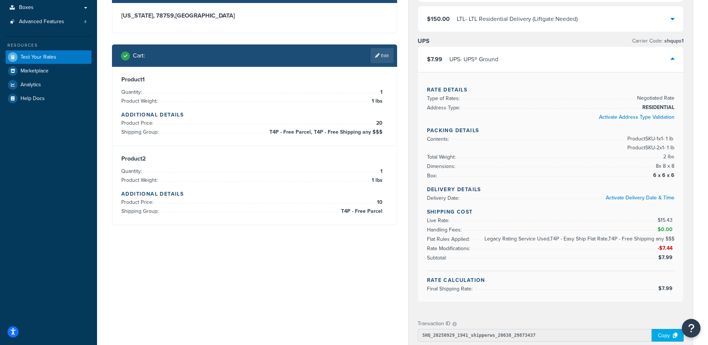
scroll to position [132, 0]
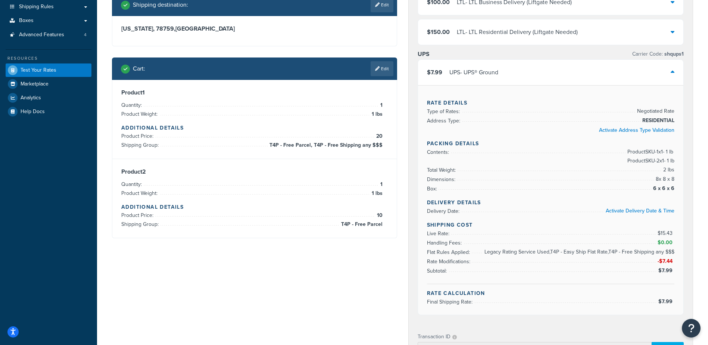
click at [538, 66] on div "$7.99 UPS - UPS® Ground" at bounding box center [551, 72] width 266 height 25
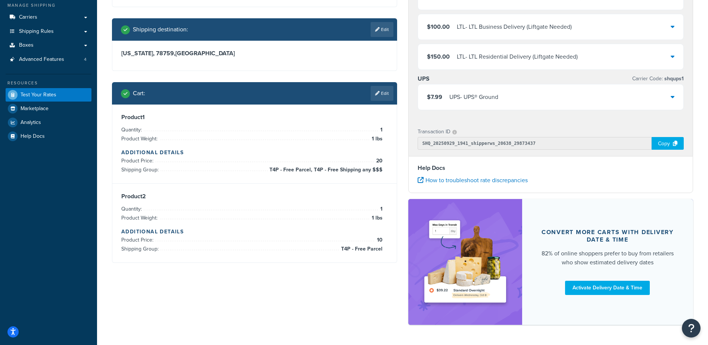
scroll to position [95, 0]
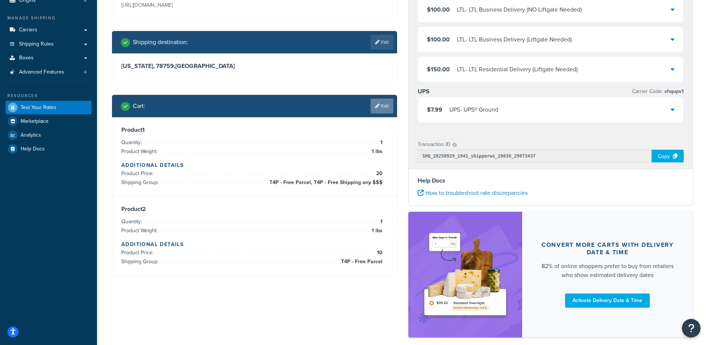
click at [380, 106] on link "Edit" at bounding box center [382, 106] width 23 height 15
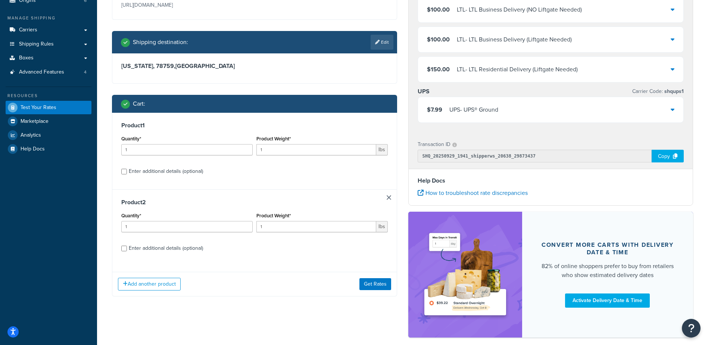
click at [127, 172] on div "Enter additional details (optional)" at bounding box center [254, 171] width 267 height 12
click at [124, 174] on div "Enter additional details (optional)" at bounding box center [254, 171] width 267 height 12
click at [125, 174] on input "Enter additional details (optional)" at bounding box center [124, 172] width 6 height 6
checkbox input "true"
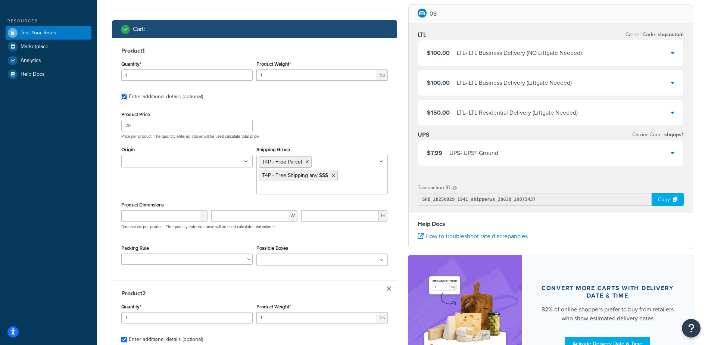
scroll to position [282, 0]
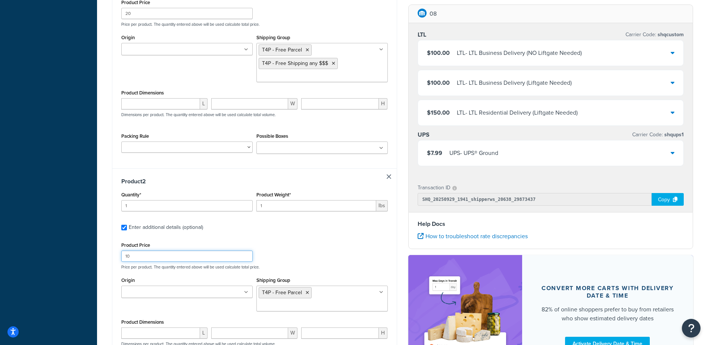
drag, startPoint x: 161, startPoint y: 258, endPoint x: 122, endPoint y: 252, distance: 39.6
click at [122, 252] on input "10" at bounding box center [186, 256] width 131 height 11
type input "70"
click at [316, 236] on div "Product 2 Quantity* 1 Product Weight* 1 lbs Enter additional details (optional)…" at bounding box center [254, 282] width 285 height 229
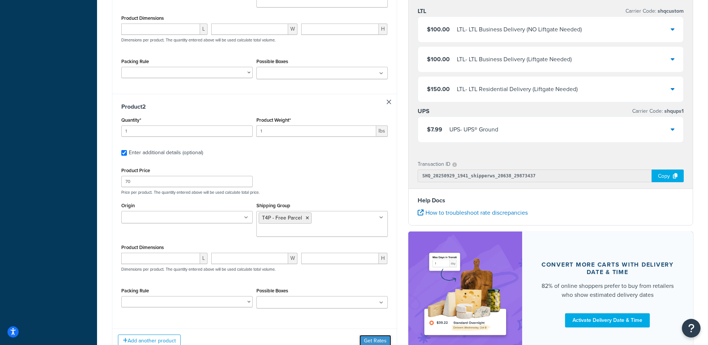
click at [382, 335] on button "Get Rates" at bounding box center [376, 341] width 32 height 12
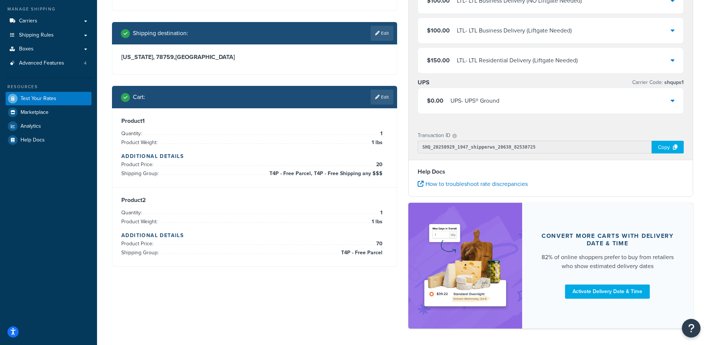
scroll to position [57, 0]
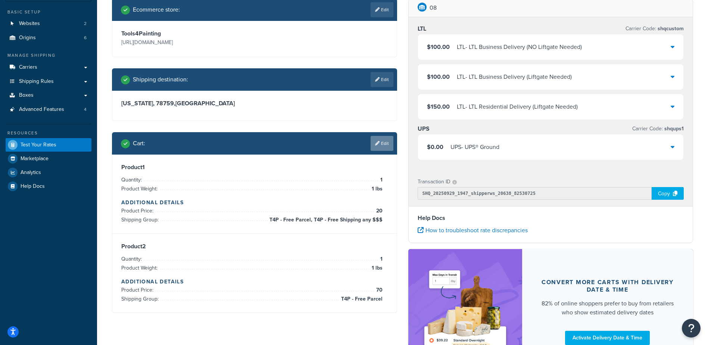
click at [379, 144] on link "Edit" at bounding box center [382, 143] width 23 height 15
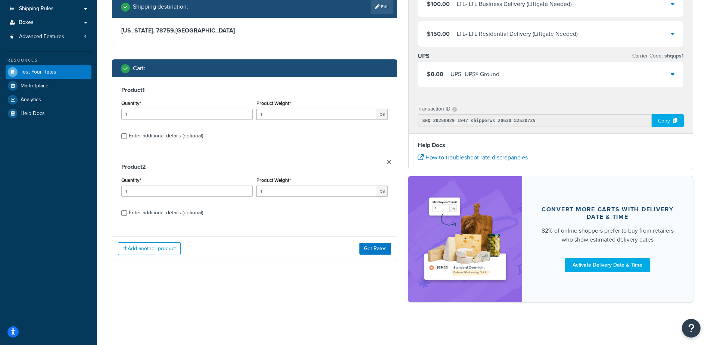
scroll to position [132, 0]
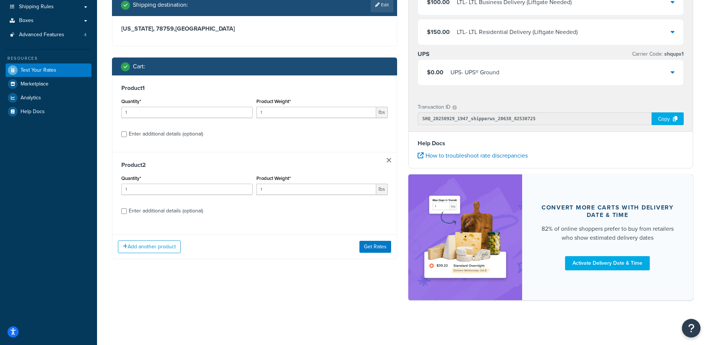
click at [127, 216] on div "Enter additional details (optional)" at bounding box center [254, 210] width 267 height 12
click at [125, 214] on div "Enter additional details (optional)" at bounding box center [254, 210] width 267 height 12
click at [125, 212] on input "Enter additional details (optional)" at bounding box center [124, 211] width 6 height 6
checkbox input "true"
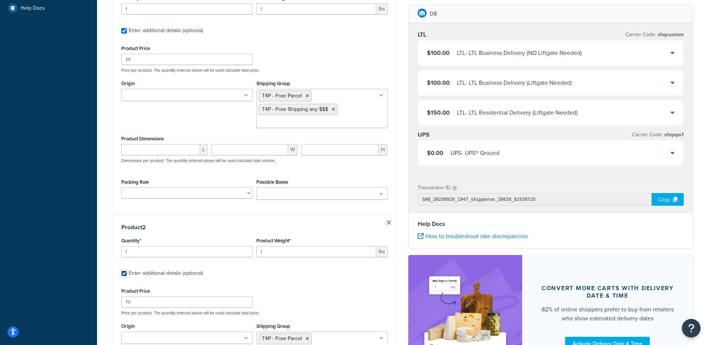
scroll to position [244, 0]
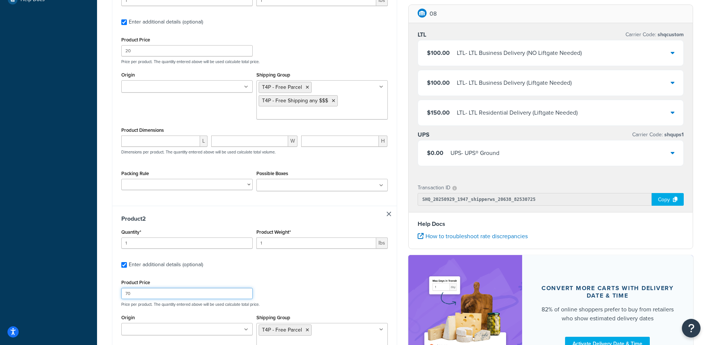
drag, startPoint x: 164, startPoint y: 293, endPoint x: 126, endPoint y: 292, distance: 37.3
click at [126, 292] on input "70" at bounding box center [186, 293] width 131 height 11
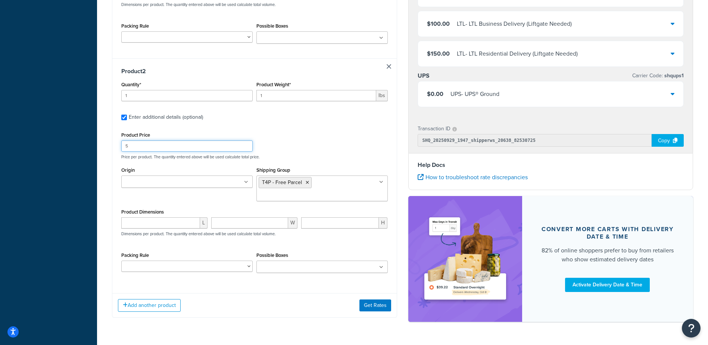
scroll to position [401, 0]
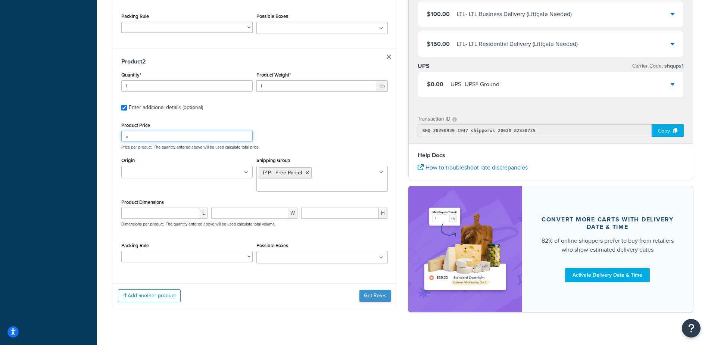
type input "5"
click at [370, 290] on button "Get Rates" at bounding box center [376, 296] width 32 height 12
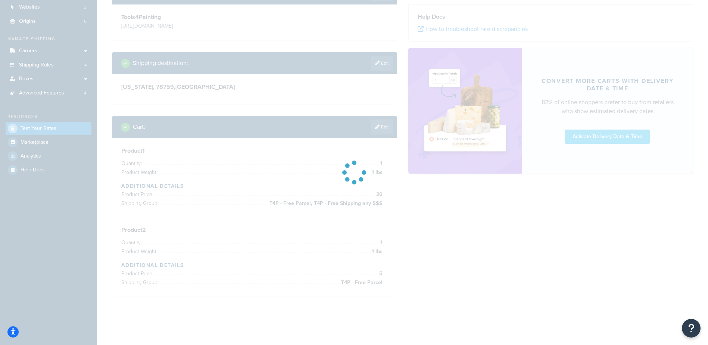
scroll to position [132, 0]
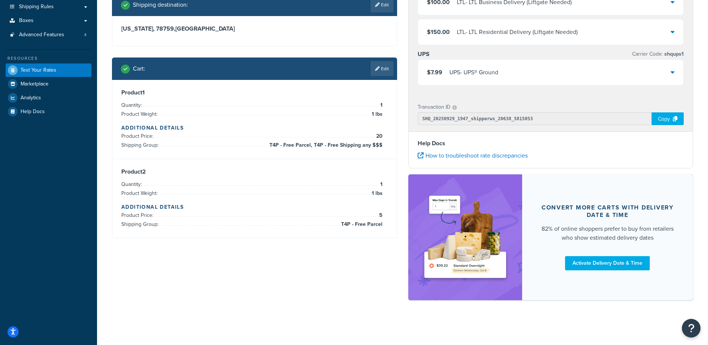
click at [382, 78] on div "Cart : Edit" at bounding box center [254, 68] width 285 height 22
click at [382, 70] on link "Edit" at bounding box center [382, 68] width 23 height 15
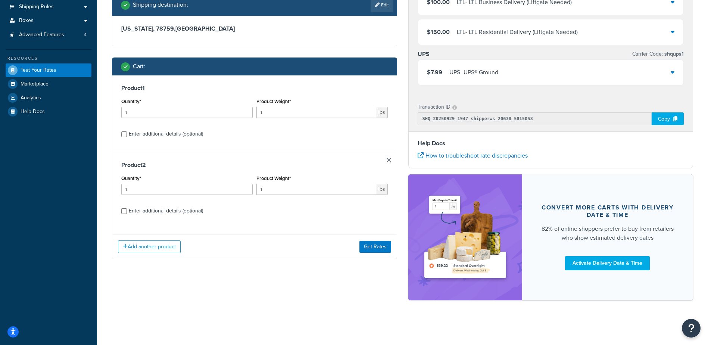
click at [389, 161] on link at bounding box center [389, 160] width 4 height 4
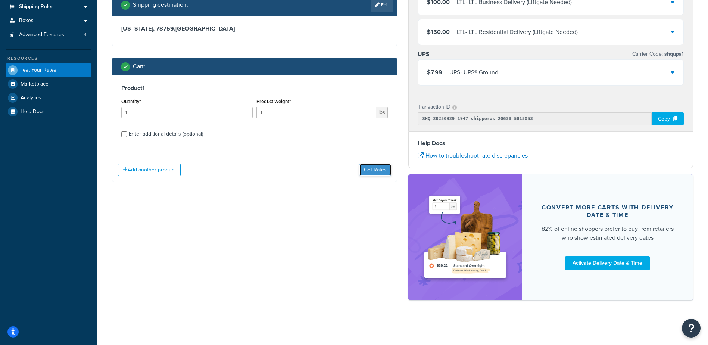
click at [375, 168] on button "Get Rates" at bounding box center [376, 170] width 32 height 12
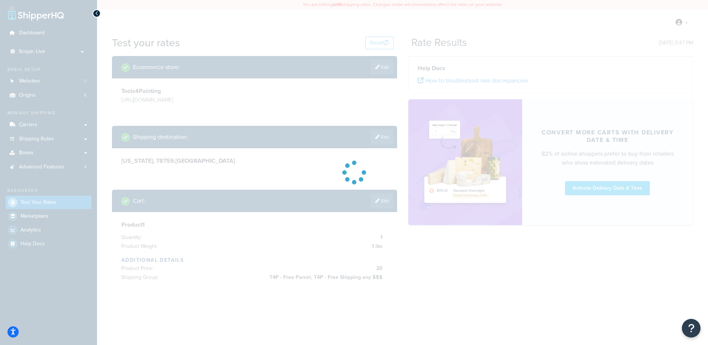
scroll to position [0, 0]
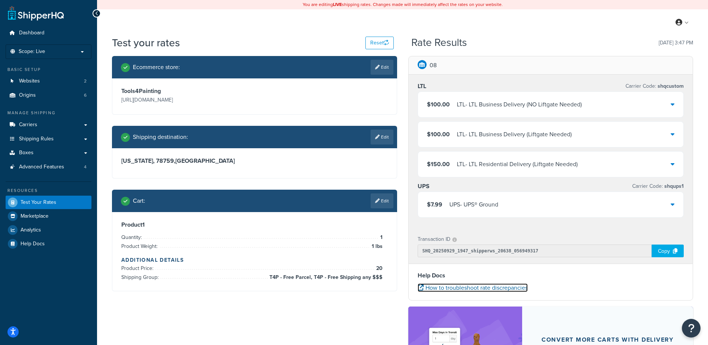
click at [468, 290] on link "How to troubleshoot rate discrepancies" at bounding box center [473, 287] width 110 height 9
click at [624, 206] on div "$7.99 UPS - UPS® Ground" at bounding box center [551, 204] width 266 height 25
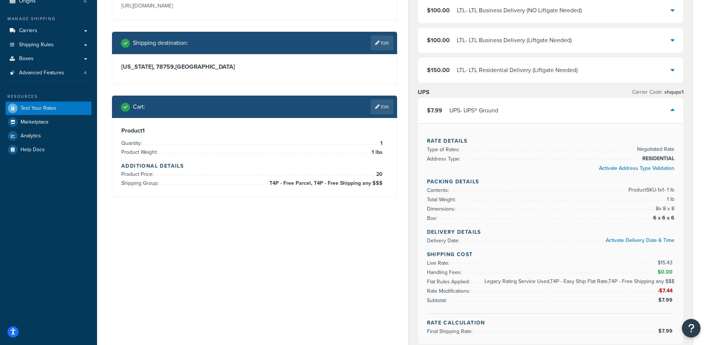
scroll to position [112, 0]
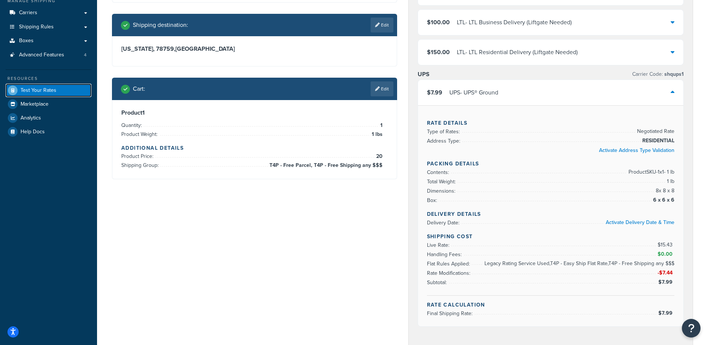
click at [41, 90] on span "Test Your Rates" at bounding box center [39, 90] width 36 height 6
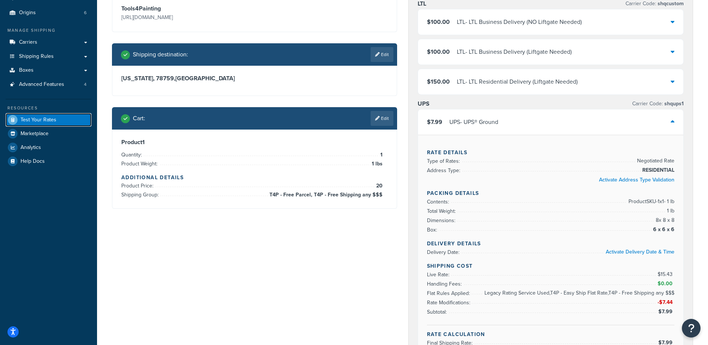
scroll to position [37, 0]
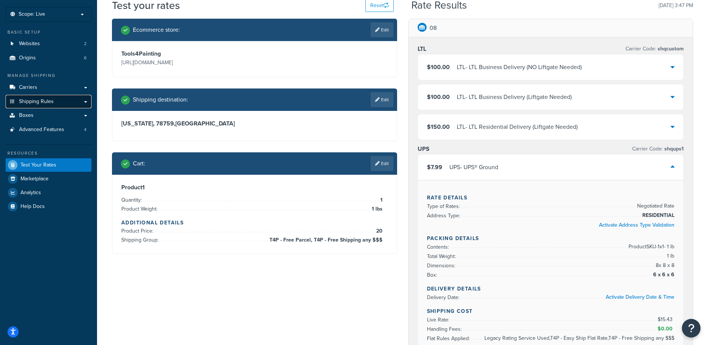
click at [41, 104] on span "Shipping Rules" at bounding box center [36, 102] width 35 height 6
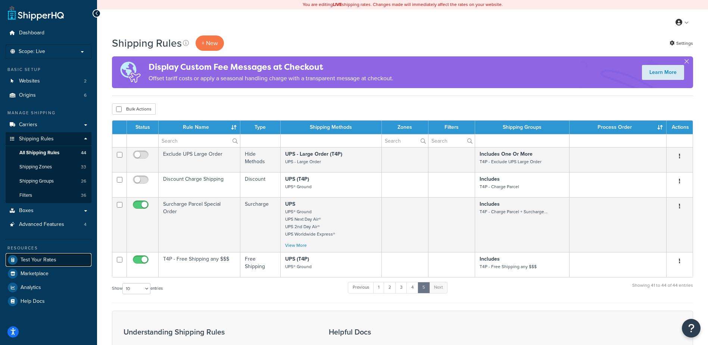
click at [42, 259] on span "Test Your Rates" at bounding box center [39, 260] width 36 height 6
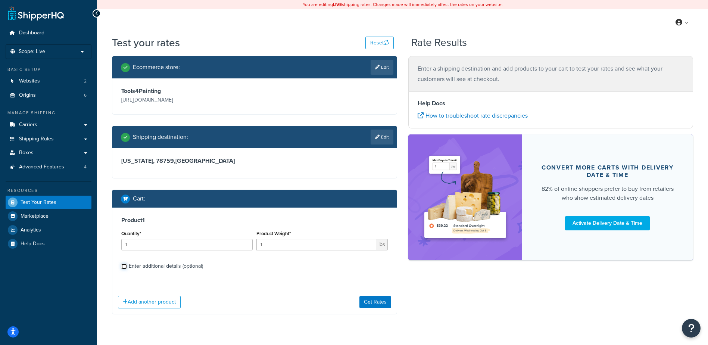
click at [126, 265] on input "Enter additional details (optional)" at bounding box center [124, 267] width 6 height 6
checkbox input "true"
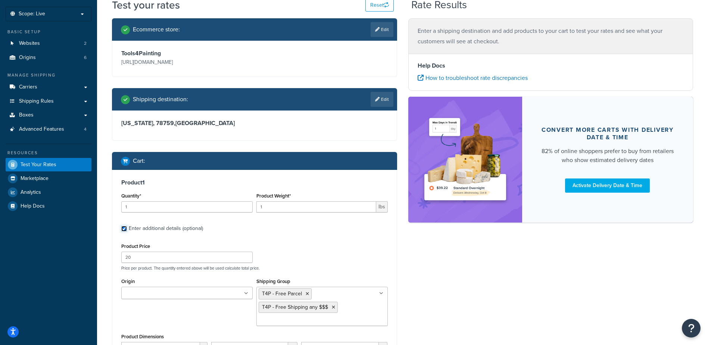
scroll to position [103, 0]
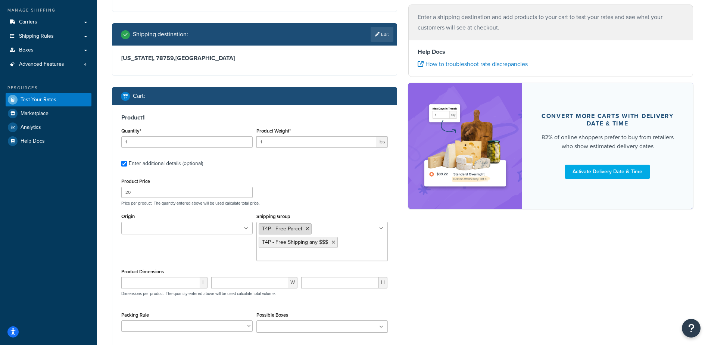
click at [309, 227] on li "T4P - Free Parcel" at bounding box center [285, 228] width 53 height 11
click at [307, 227] on icon at bounding box center [307, 229] width 3 height 4
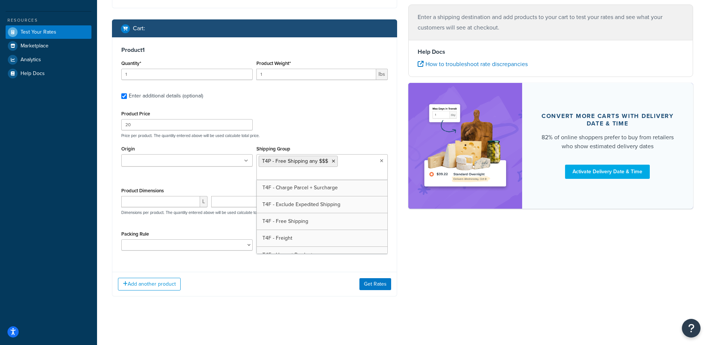
scroll to position [170, 0]
click at [314, 106] on div "Product 1 Quantity* 1 Product Weight* 1 lbs Enter additional details (optional)…" at bounding box center [254, 151] width 285 height 229
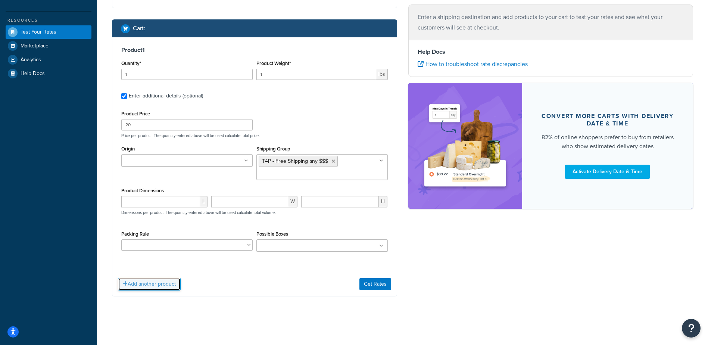
click at [153, 286] on button "Add another product" at bounding box center [149, 284] width 63 height 13
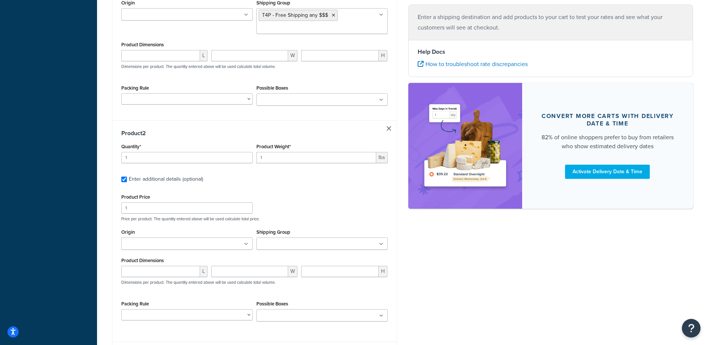
scroll to position [320, 0]
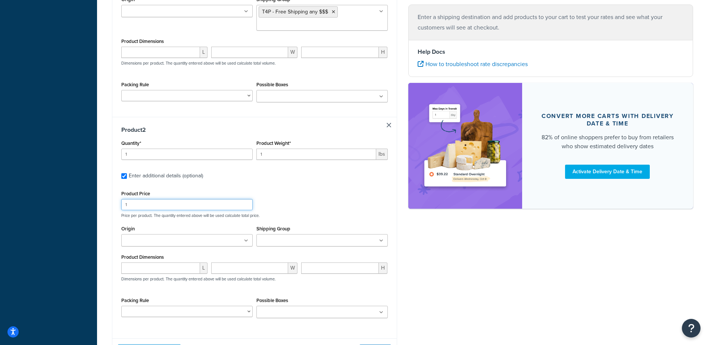
click at [152, 206] on input "1" at bounding box center [186, 204] width 131 height 11
type input "10"
click at [518, 314] on div "Ecommerce store : Edit Tools4Painting [URL][DOMAIN_NAME] Shipping destination :…" at bounding box center [402, 55] width 593 height 638
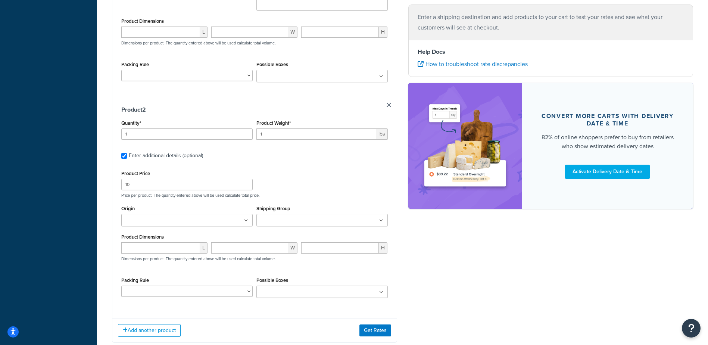
scroll to position [357, 0]
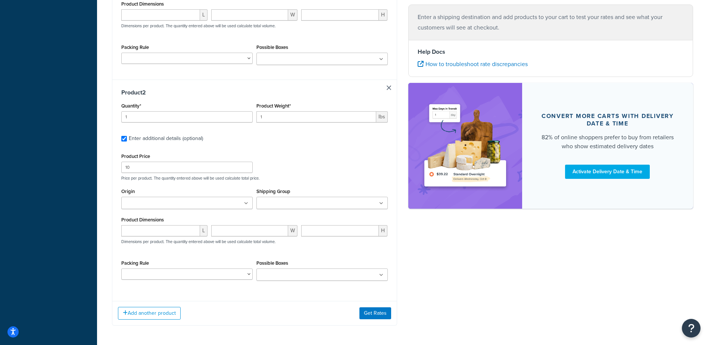
click at [365, 202] on ul at bounding box center [321, 203] width 131 height 12
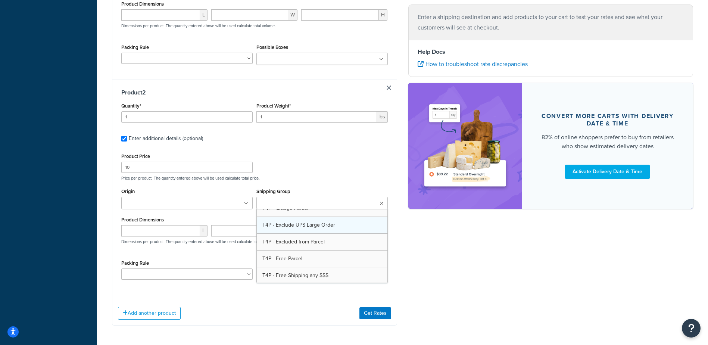
scroll to position [261, 0]
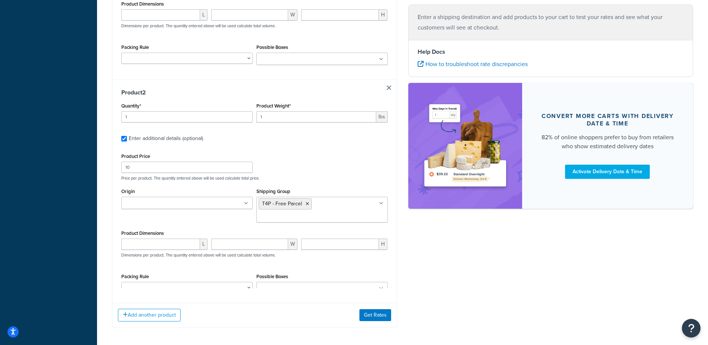
click at [468, 266] on div "Ecommerce store : Edit Tools4Painting [URL][DOMAIN_NAME] Shipping destination :…" at bounding box center [402, 19] width 593 height 640
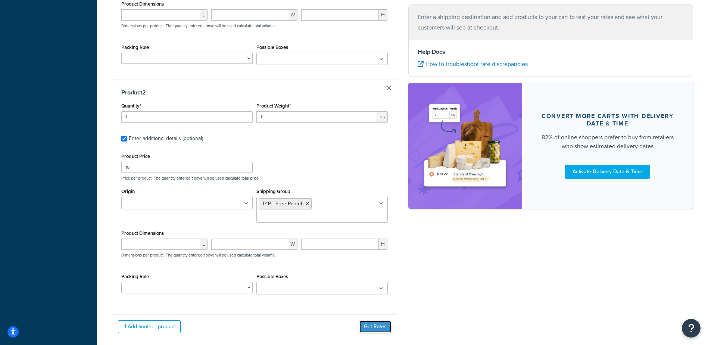
click at [387, 321] on button "Get Rates" at bounding box center [376, 327] width 32 height 12
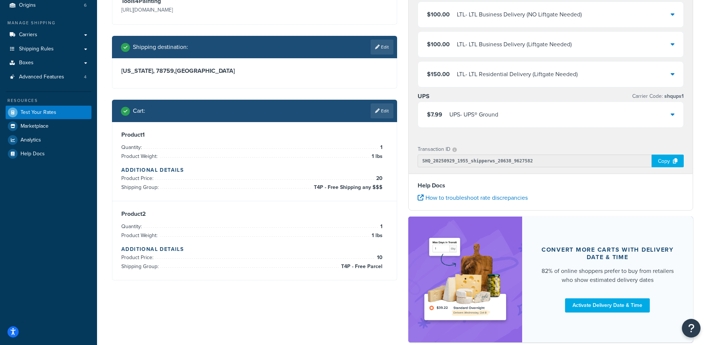
scroll to position [95, 0]
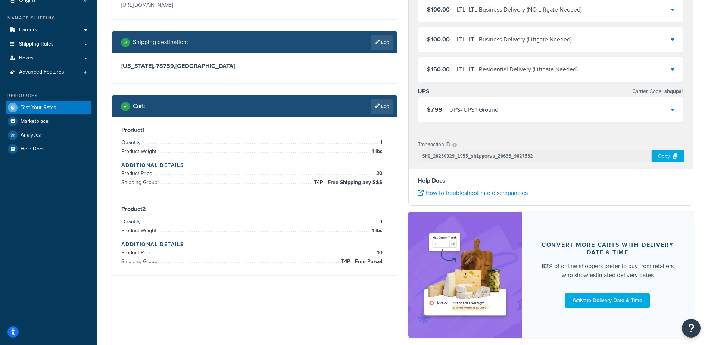
click at [335, 316] on div "Ecommerce store : Edit Tools4Painting [URL][DOMAIN_NAME] Shipping destination :…" at bounding box center [402, 152] width 593 height 383
click at [383, 105] on link "Edit" at bounding box center [382, 106] width 23 height 15
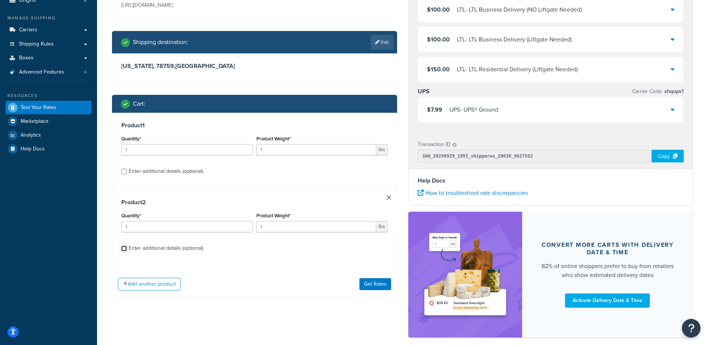
click at [125, 250] on input "Enter additional details (optional)" at bounding box center [124, 249] width 6 height 6
checkbox input "true"
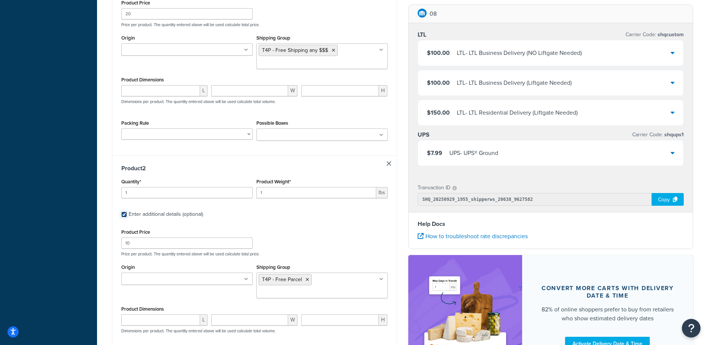
scroll to position [282, 0]
drag, startPoint x: 151, startPoint y: 245, endPoint x: 111, endPoint y: 244, distance: 39.6
click at [111, 244] on div "Ecommerce store : Edit Tools4Painting [URL][DOMAIN_NAME] Shipping destination :…" at bounding box center [254, 99] width 296 height 651
click at [307, 242] on div "Product Price 10 Price per product. The quantity entered above will be used cal…" at bounding box center [254, 241] width 270 height 29
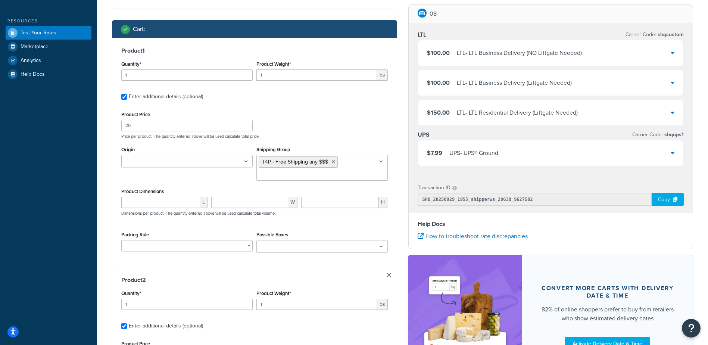
scroll to position [20, 0]
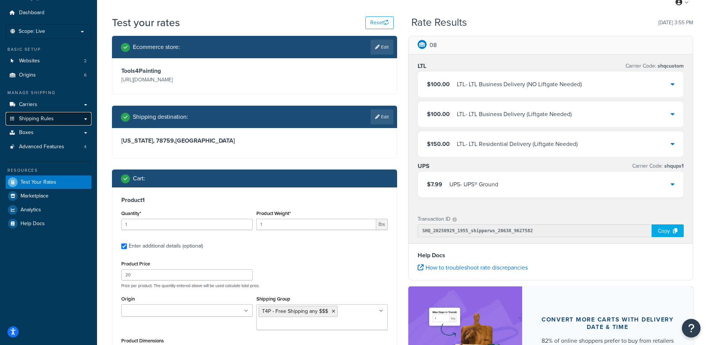
click at [47, 118] on span "Shipping Rules" at bounding box center [36, 119] width 35 height 6
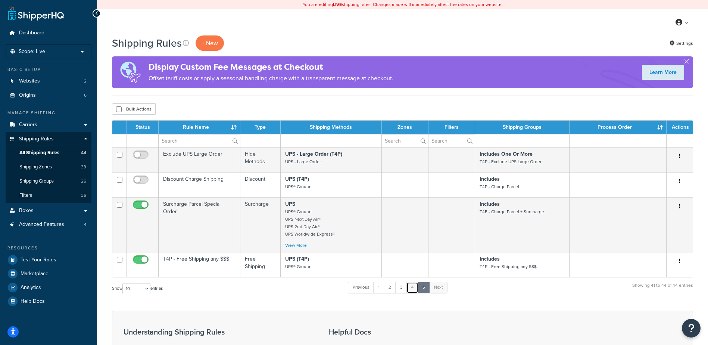
click at [414, 288] on link "4" at bounding box center [413, 287] width 12 height 11
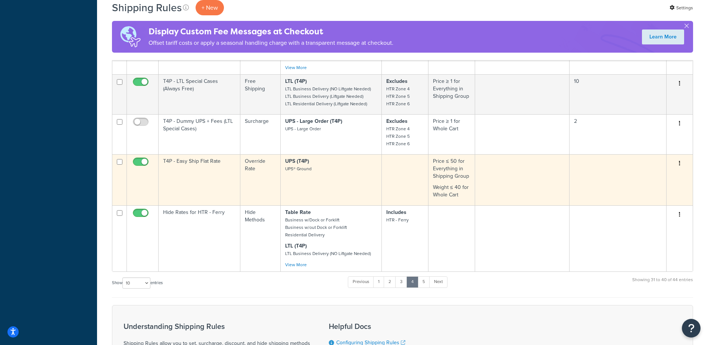
scroll to position [370, 0]
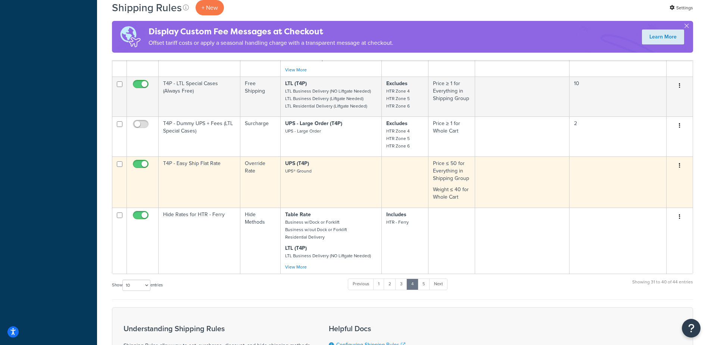
click at [211, 180] on td "T4P - Easy Ship Flat Rate" at bounding box center [200, 181] width 82 height 51
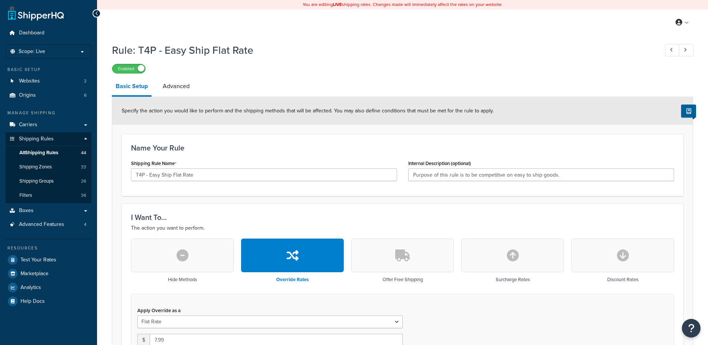
select select "SHIPPING_GROUP"
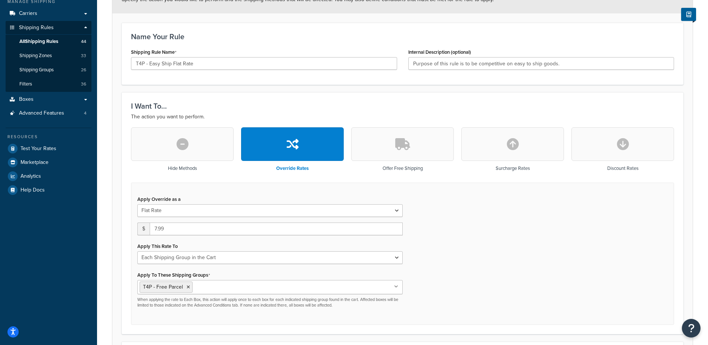
scroll to position [112, 0]
click at [265, 288] on ul "T4P - Free Parcel" at bounding box center [269, 286] width 265 height 14
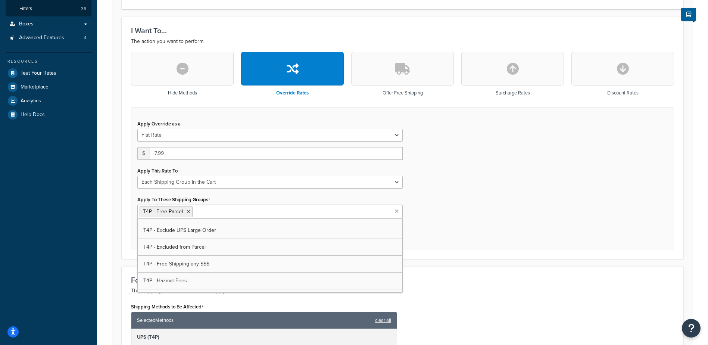
scroll to position [261, 0]
click at [494, 280] on h3 "For These Shipping Methods..." at bounding box center [402, 280] width 543 height 8
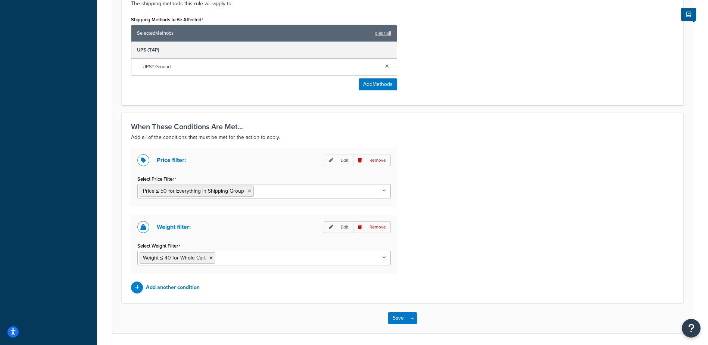
scroll to position [500, 0]
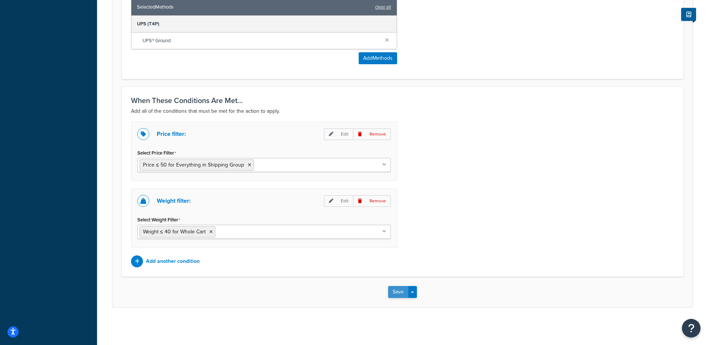
click at [398, 289] on button "Save" at bounding box center [398, 292] width 20 height 12
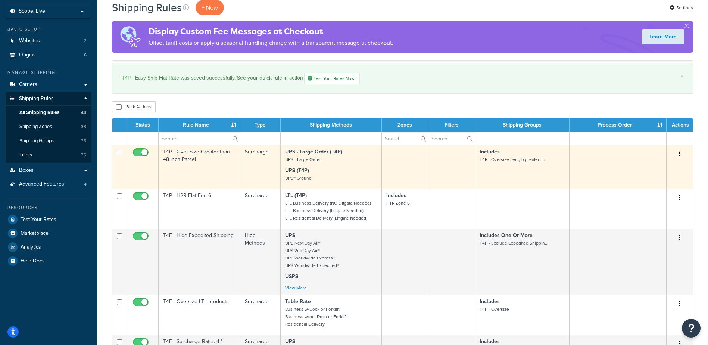
scroll to position [37, 0]
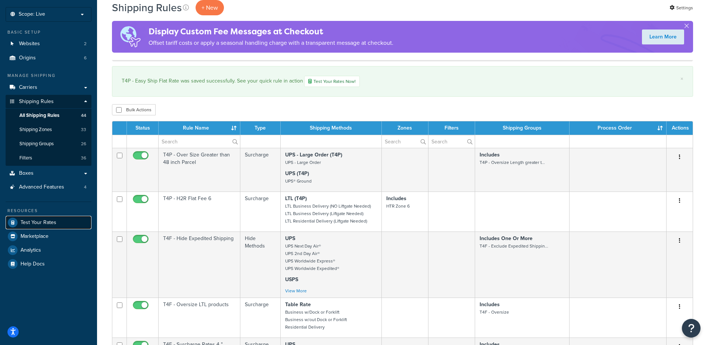
click at [60, 220] on link "Test Your Rates" at bounding box center [49, 222] width 86 height 13
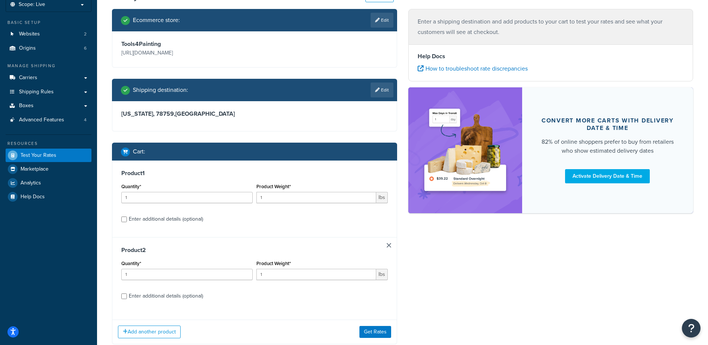
scroll to position [95, 0]
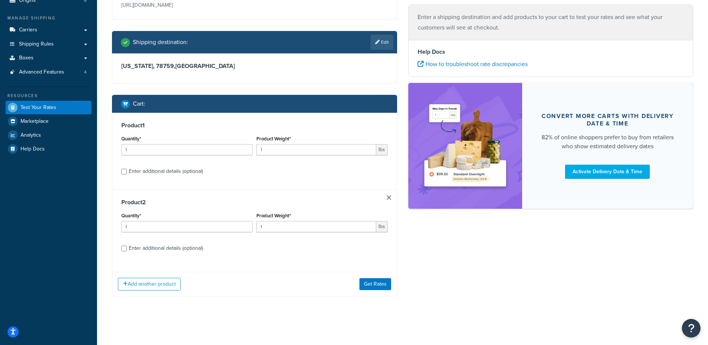
click at [391, 198] on div "Product 2 Quantity* 1 Product Weight* 1 lbs Enter additional details (optional)" at bounding box center [254, 227] width 285 height 77
click at [388, 198] on link at bounding box center [389, 197] width 4 height 4
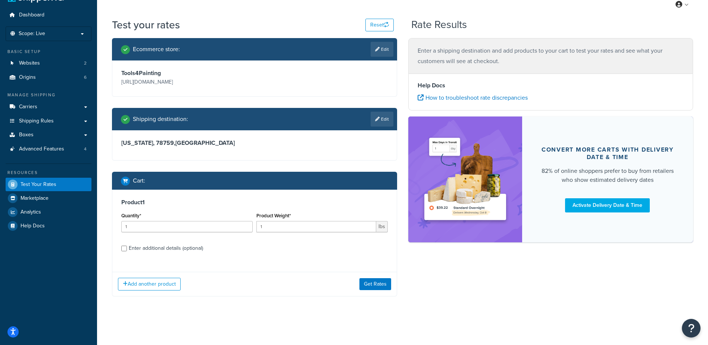
scroll to position [18, 0]
click at [191, 225] on input "1" at bounding box center [186, 226] width 131 height 11
drag, startPoint x: 293, startPoint y: 230, endPoint x: 259, endPoint y: 228, distance: 34.0
click at [259, 228] on input "1" at bounding box center [316, 226] width 120 height 11
type input "10"
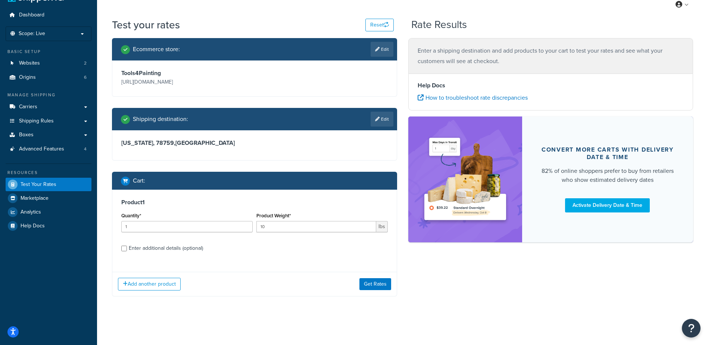
click at [163, 243] on div "Enter additional details (optional)" at bounding box center [166, 248] width 74 height 10
click at [127, 246] on input "Enter additional details (optional)" at bounding box center [124, 249] width 6 height 6
checkbox input "true"
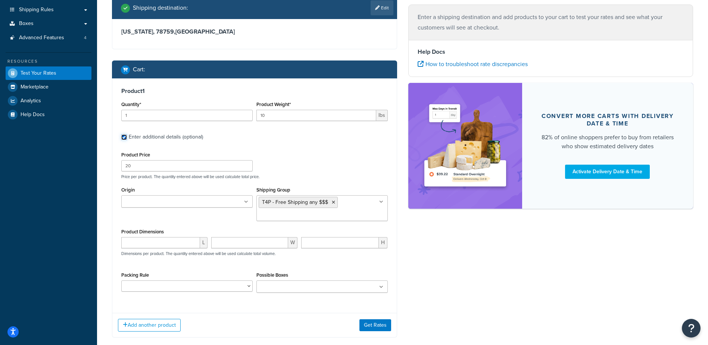
scroll to position [158, 0]
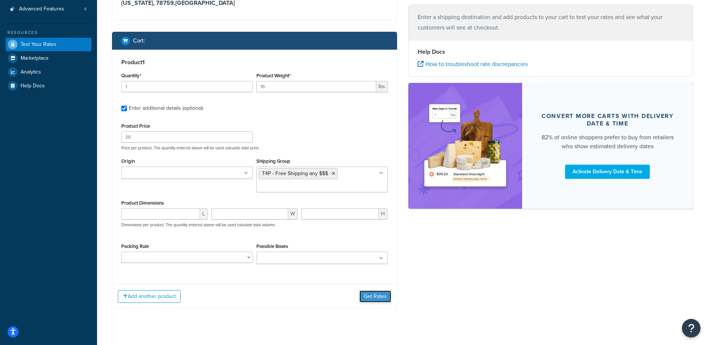
click at [381, 293] on button "Get Rates" at bounding box center [376, 296] width 32 height 12
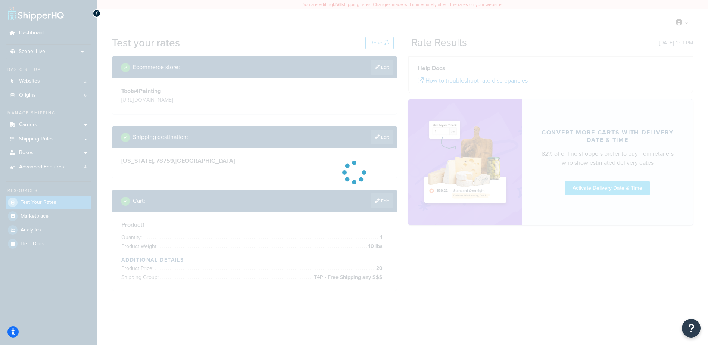
scroll to position [0, 0]
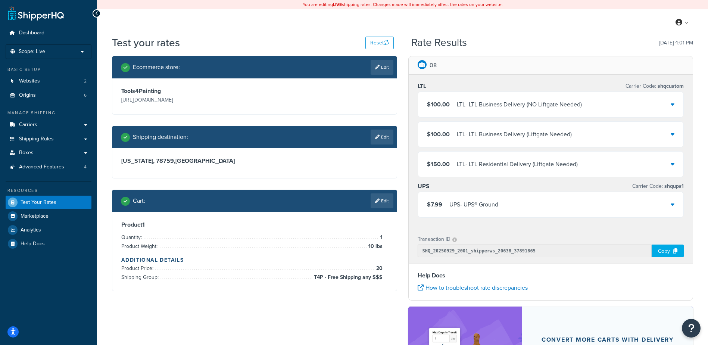
click at [513, 206] on div "$7.99 UPS - UPS® Ground" at bounding box center [551, 204] width 266 height 25
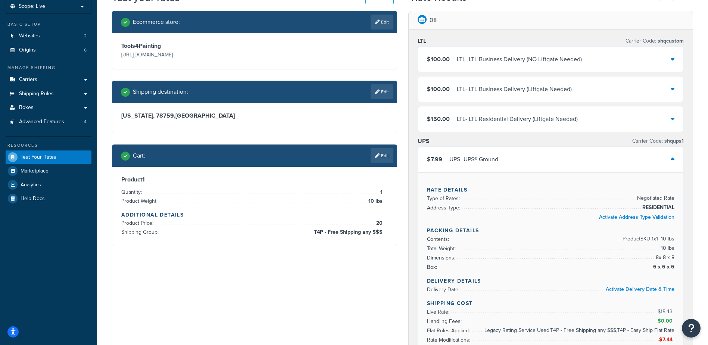
scroll to position [37, 0]
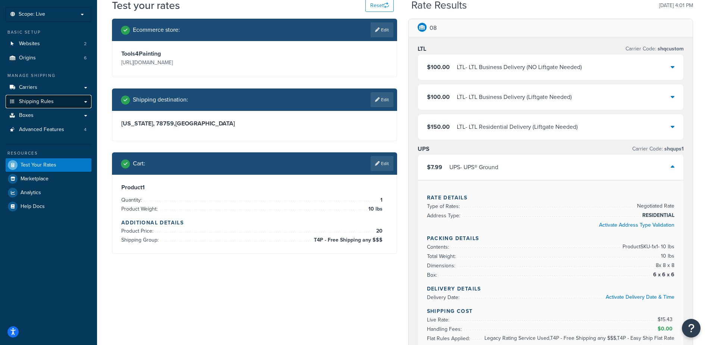
click at [54, 100] on link "Shipping Rules" at bounding box center [49, 102] width 86 height 14
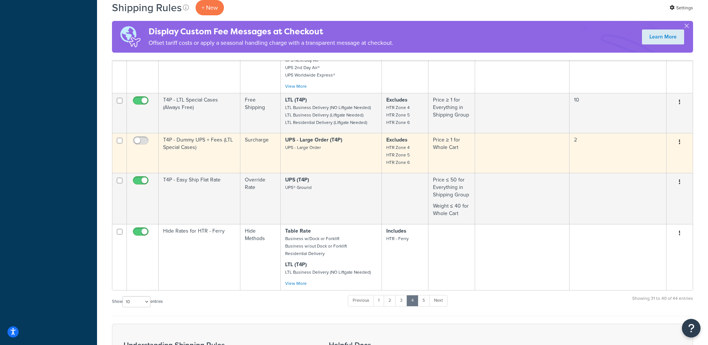
scroll to position [411, 0]
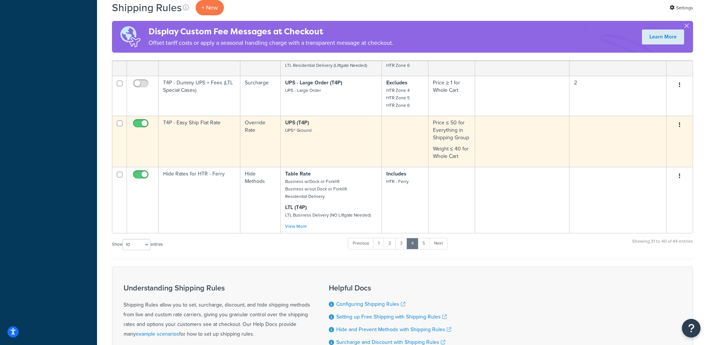
click at [348, 133] on p "UPS (T4P) UPS® Ground" at bounding box center [331, 126] width 92 height 15
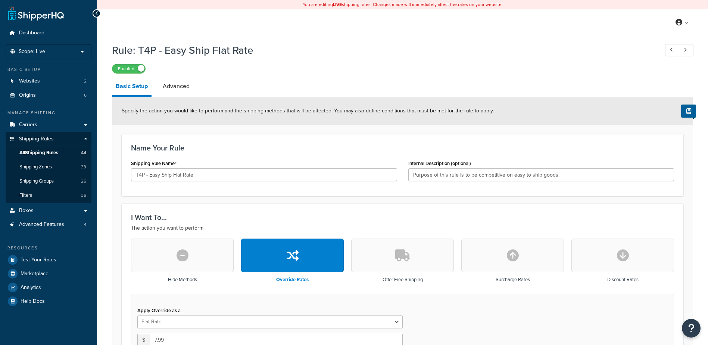
select select "SHIPPING_GROUP"
click at [171, 82] on link "Advanced" at bounding box center [176, 86] width 34 height 18
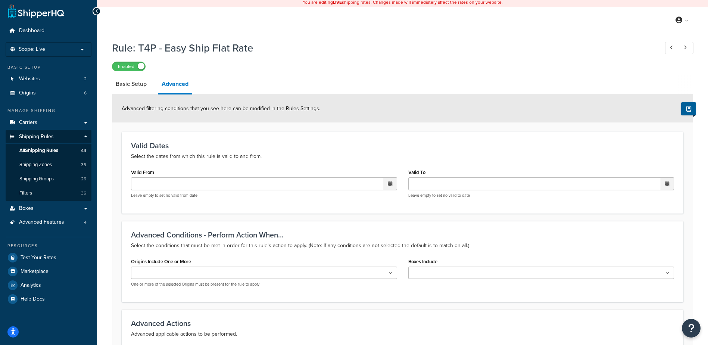
scroll to position [142, 0]
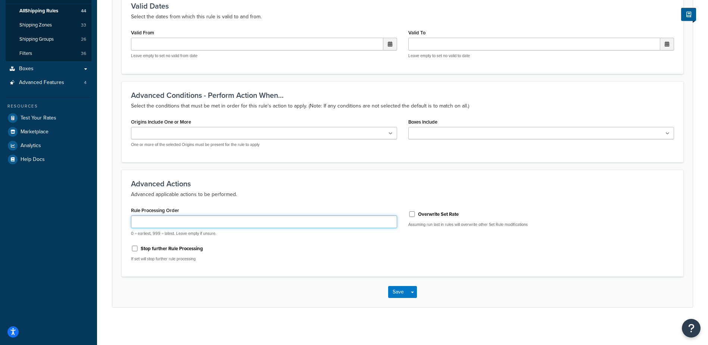
click at [227, 221] on input "Rule Processing Order" at bounding box center [264, 221] width 266 height 13
type input "4"
click at [396, 293] on button "Save" at bounding box center [398, 292] width 20 height 12
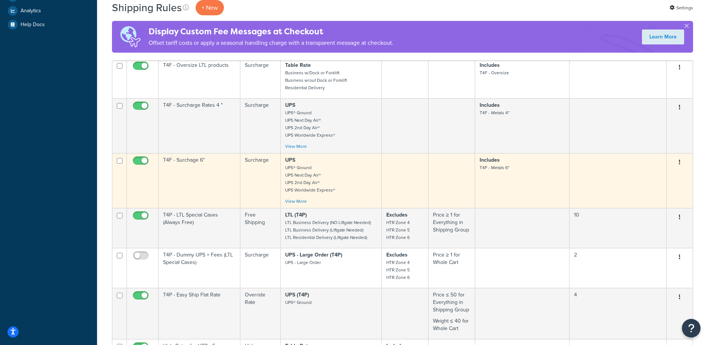
scroll to position [386, 0]
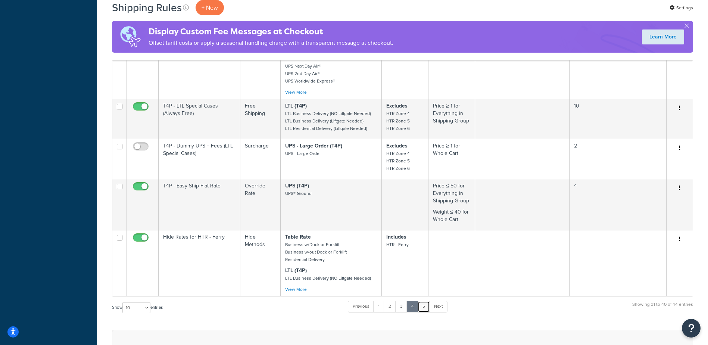
click at [427, 308] on link "5" at bounding box center [424, 306] width 12 height 11
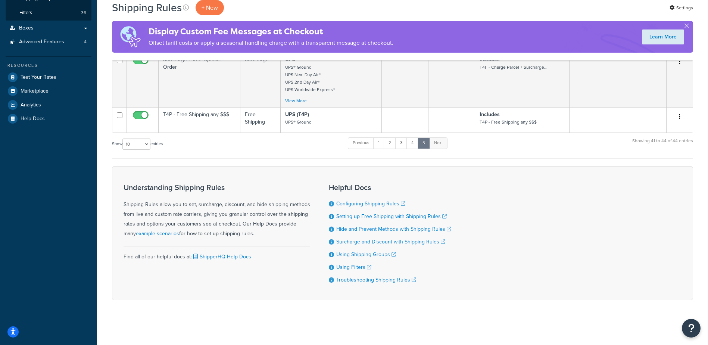
scroll to position [183, 0]
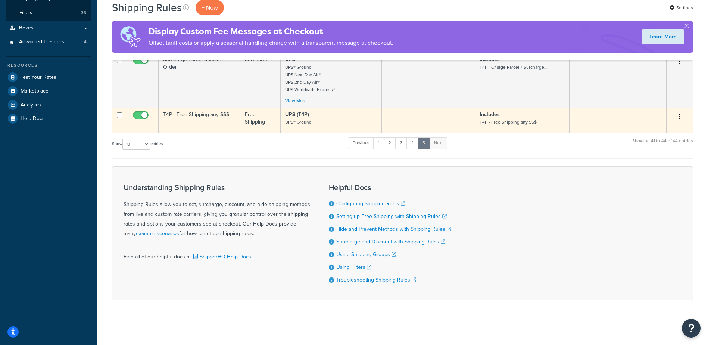
click at [203, 122] on td "T4P - Free Shipping any $$$" at bounding box center [200, 120] width 82 height 25
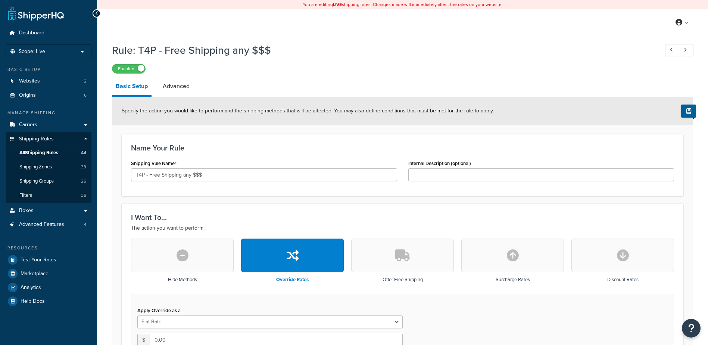
select select "ITEM"
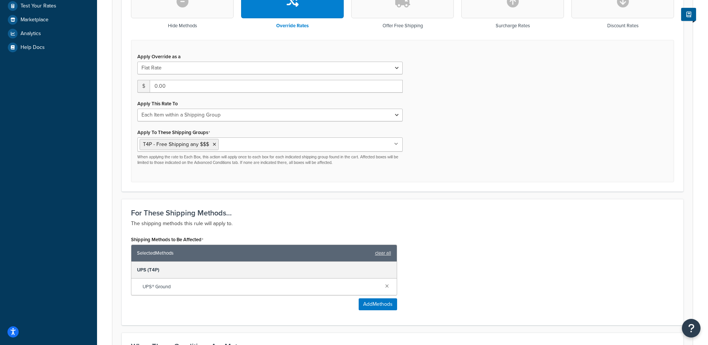
scroll to position [75, 0]
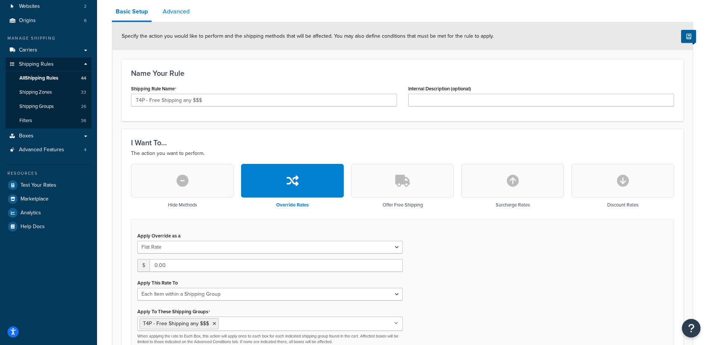
click at [174, 12] on link "Advanced" at bounding box center [176, 12] width 34 height 18
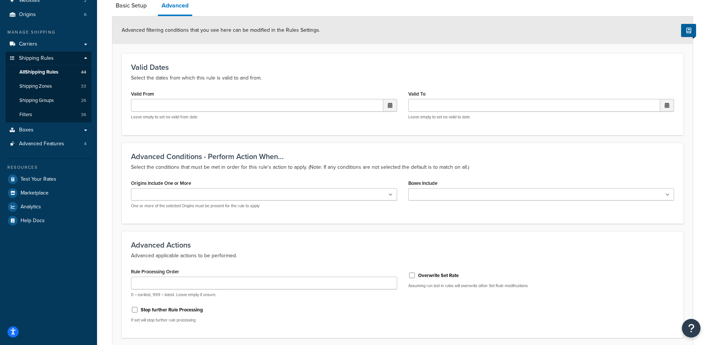
scroll to position [142, 0]
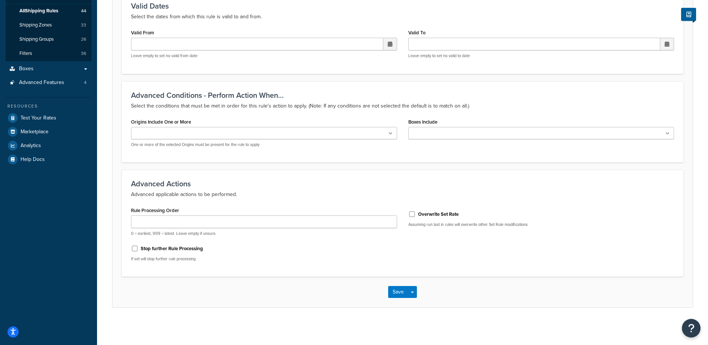
click at [131, 217] on div "Rule Processing Order 0 = earliest, 999 = latest. Leave empty if unsure. Stop f…" at bounding box center [263, 236] width 277 height 62
click at [140, 221] on input "Rule Processing Order" at bounding box center [264, 221] width 266 height 13
type input "1"
click at [392, 290] on button "Save" at bounding box center [398, 292] width 20 height 12
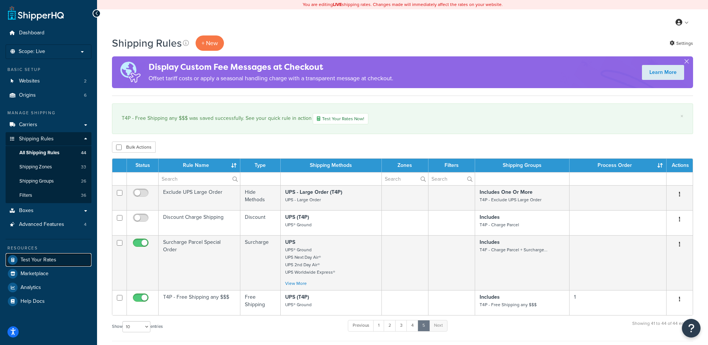
click at [64, 256] on link "Test Your Rates" at bounding box center [49, 259] width 86 height 13
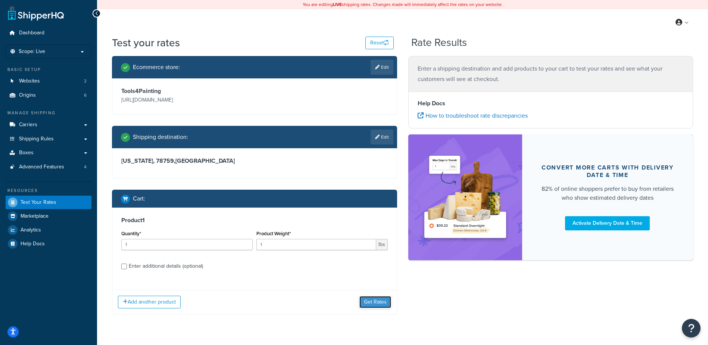
click at [374, 305] on button "Get Rates" at bounding box center [376, 302] width 32 height 12
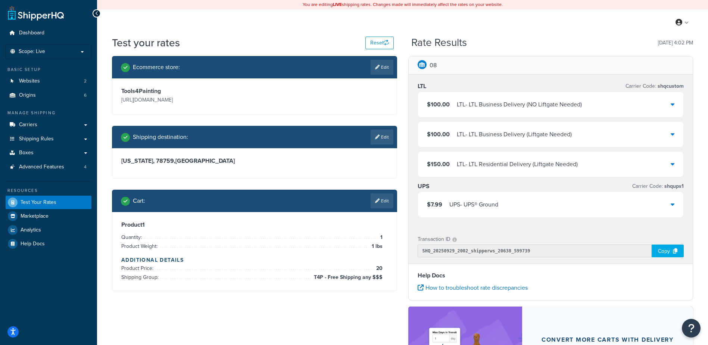
click at [445, 212] on div "$7.99 UPS - UPS® Ground" at bounding box center [551, 204] width 266 height 25
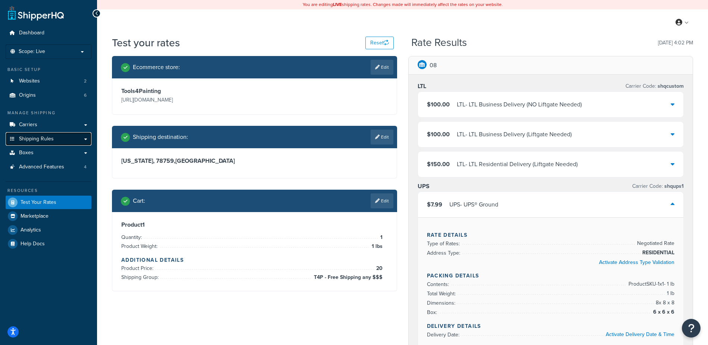
click at [36, 136] on span "Shipping Rules" at bounding box center [36, 139] width 35 height 6
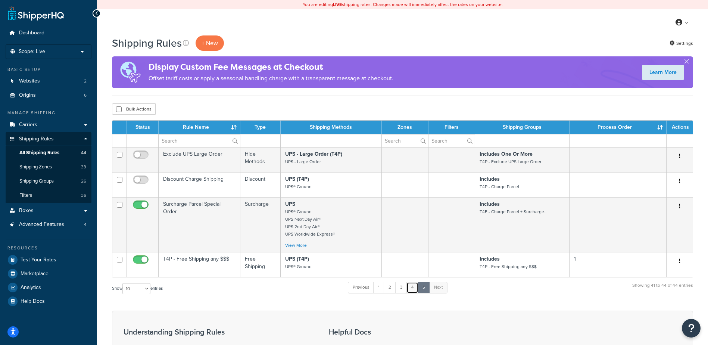
click at [414, 287] on link "4" at bounding box center [413, 287] width 12 height 11
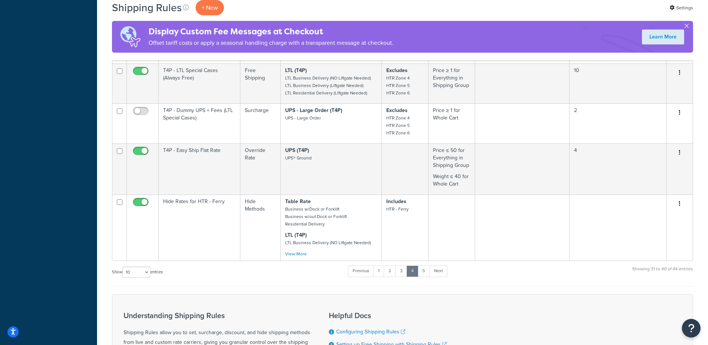
scroll to position [370, 0]
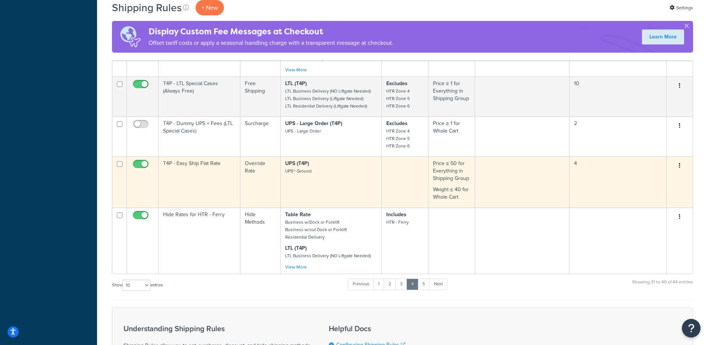
click at [198, 178] on td "T4P - Easy Ship Flat Rate" at bounding box center [200, 181] width 82 height 51
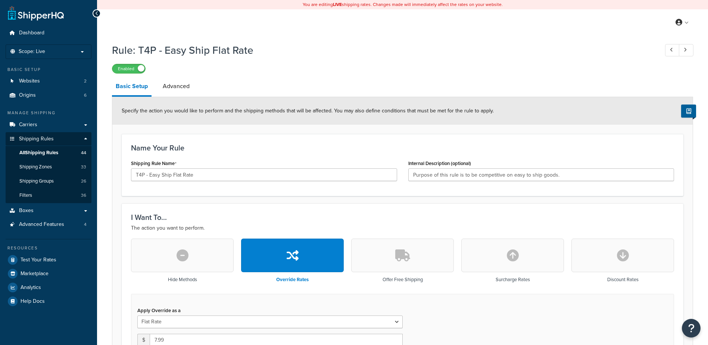
select select "SHIPPING_GROUP"
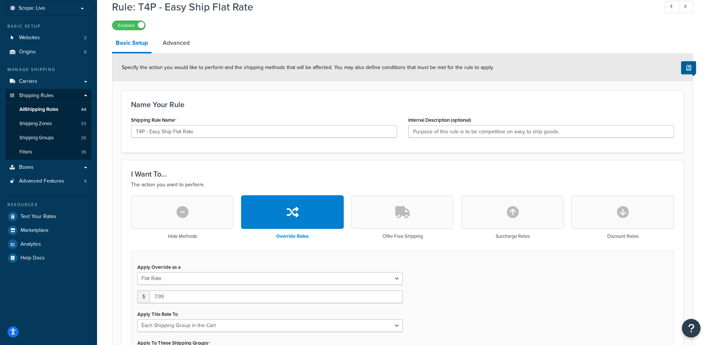
scroll to position [149, 0]
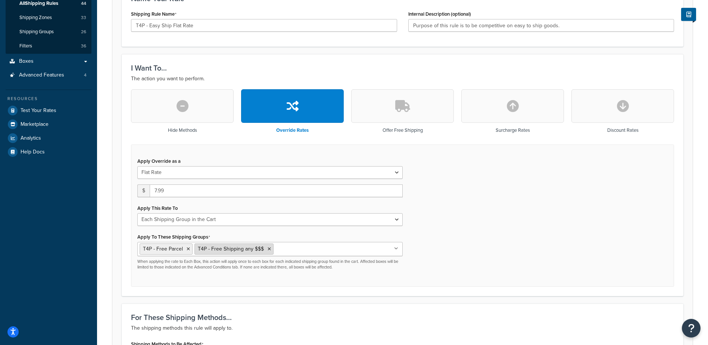
click at [268, 249] on icon at bounding box center [269, 249] width 3 height 4
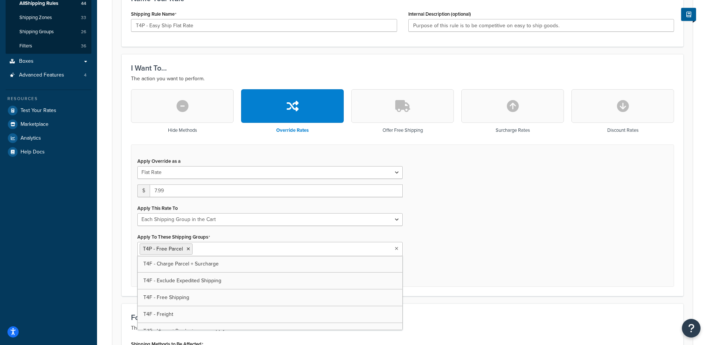
click at [448, 240] on div "Apply Override as a Flat Rate Percentage Flat Rate & Percentage $ 7.99 Apply Th…" at bounding box center [402, 215] width 543 height 143
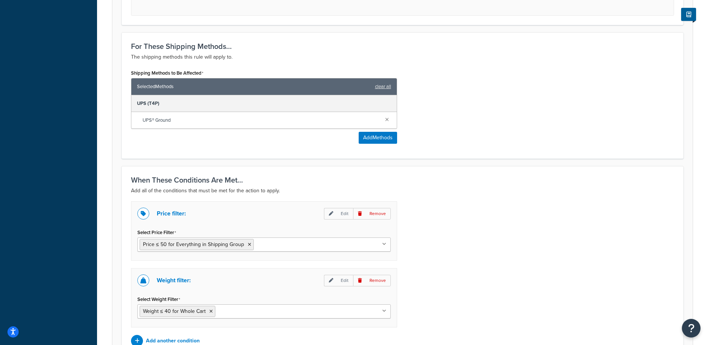
scroll to position [485, 0]
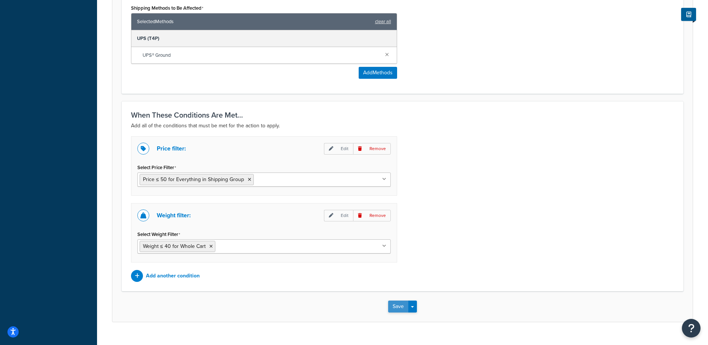
click at [394, 309] on button "Save" at bounding box center [398, 307] width 20 height 12
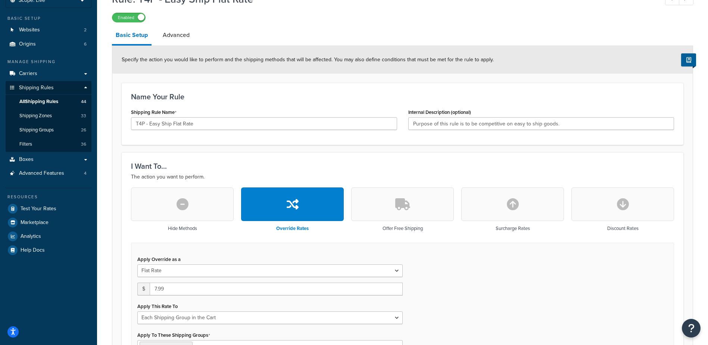
scroll to position [187, 0]
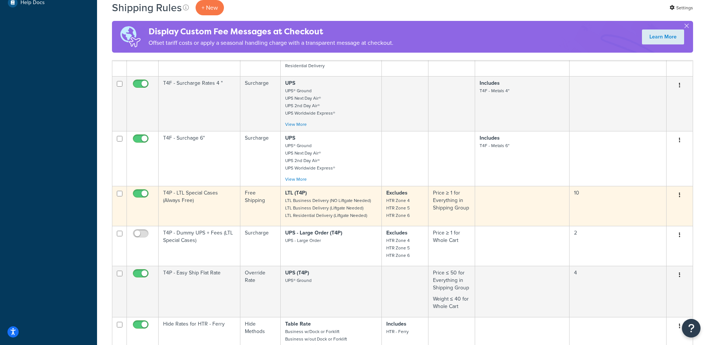
scroll to position [411, 0]
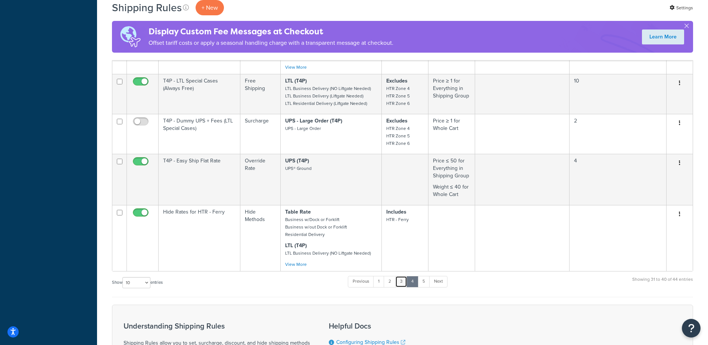
click at [405, 284] on link "3" at bounding box center [401, 281] width 12 height 11
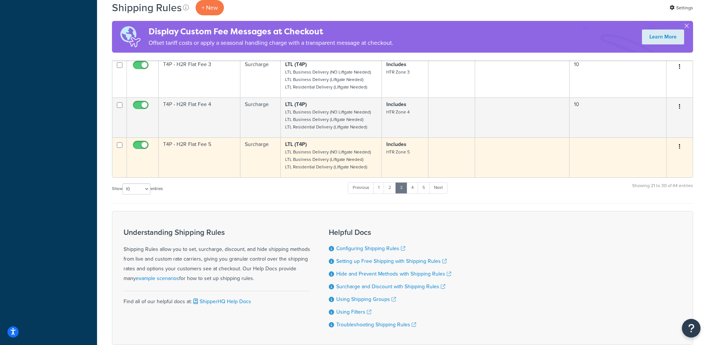
scroll to position [336, 0]
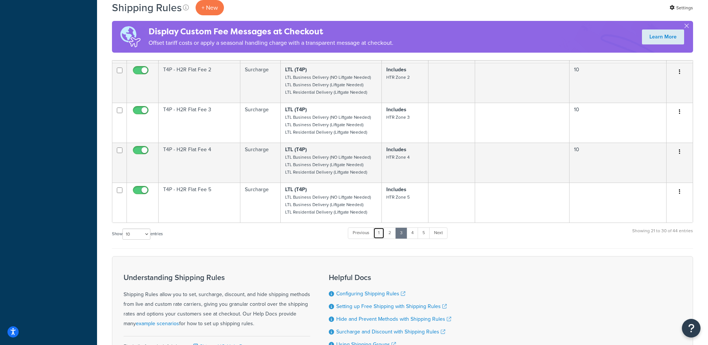
click at [384, 235] on link "1" at bounding box center [378, 232] width 11 height 11
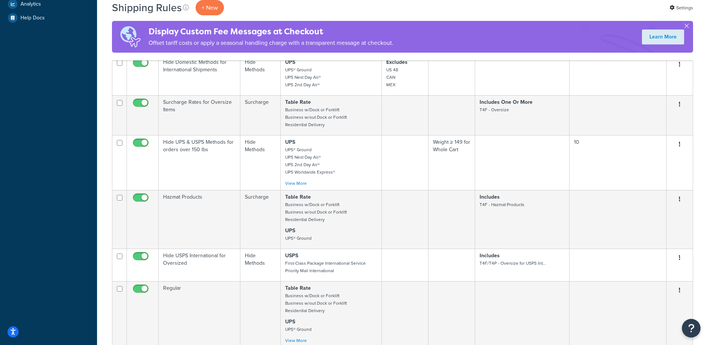
scroll to position [373, 0]
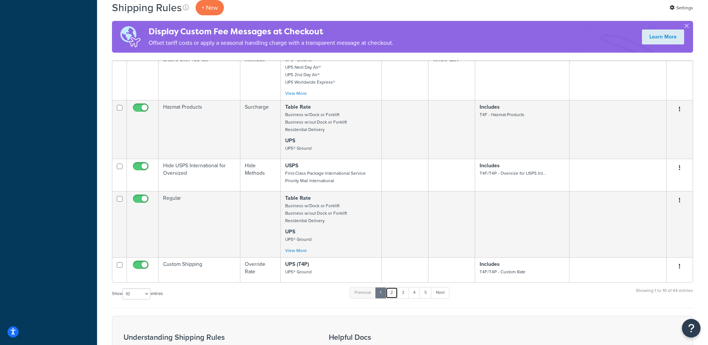
click at [395, 293] on link "2" at bounding box center [392, 292] width 12 height 11
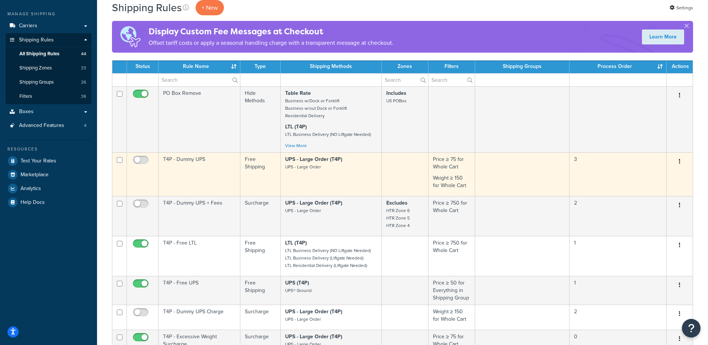
scroll to position [112, 0]
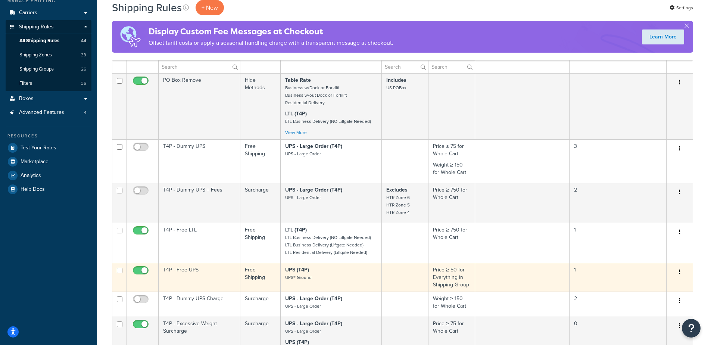
click at [346, 273] on p "UPS (T4P) UPS® Ground" at bounding box center [331, 273] width 92 height 15
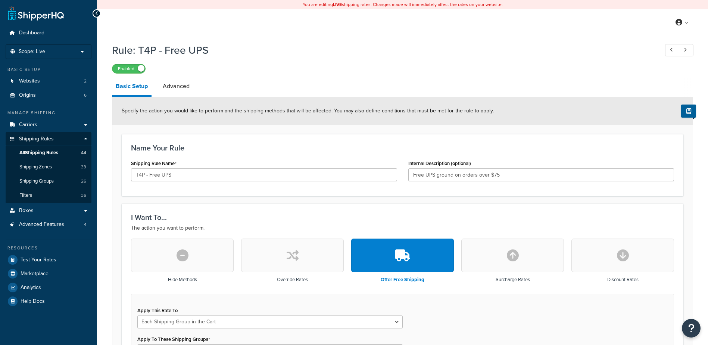
select select "SHIPPING_GROUP"
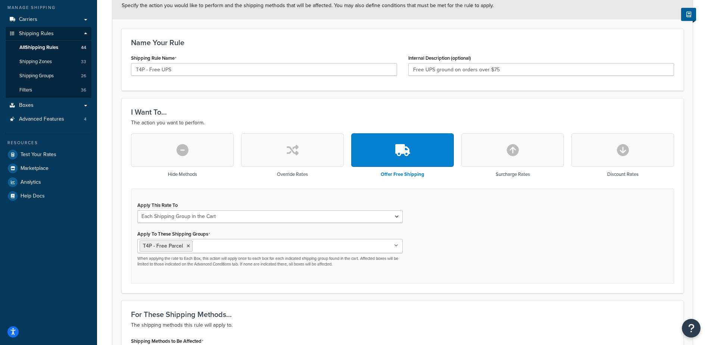
scroll to position [112, 0]
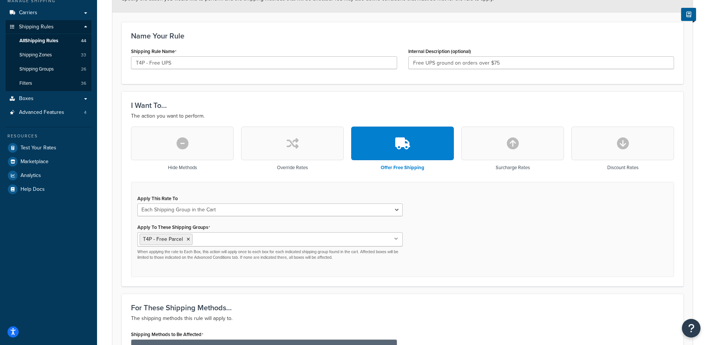
click at [394, 240] on ul "T4P - Free Parcel" at bounding box center [269, 239] width 265 height 14
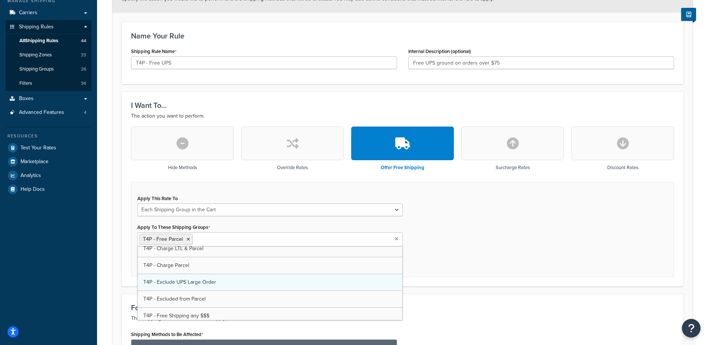
scroll to position [261, 0]
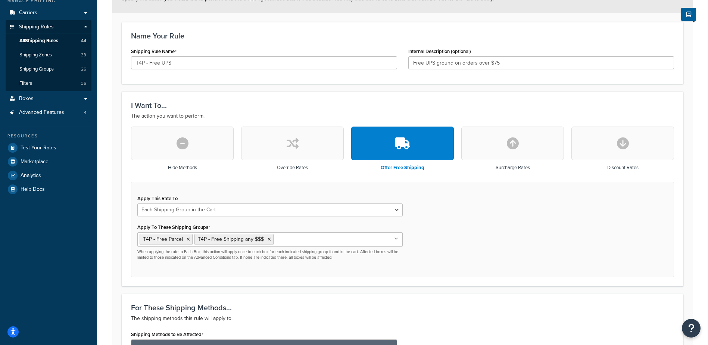
click at [489, 233] on div "Apply This Rate To Each Shipment in the Cart Each Origin in the Cart Each Shipp…" at bounding box center [402, 230] width 543 height 96
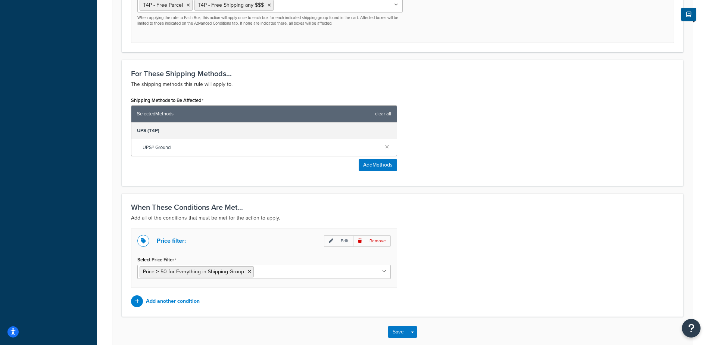
scroll to position [386, 0]
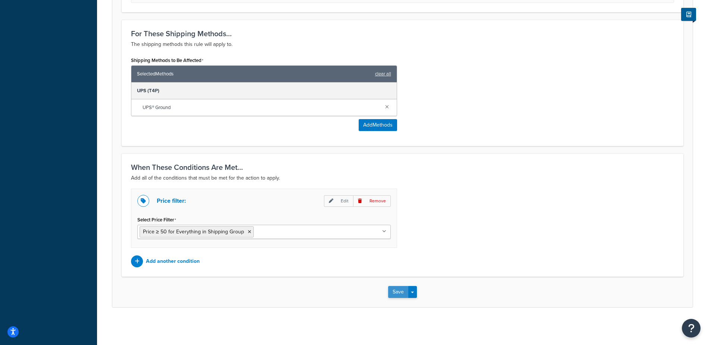
click at [396, 292] on button "Save" at bounding box center [398, 292] width 20 height 12
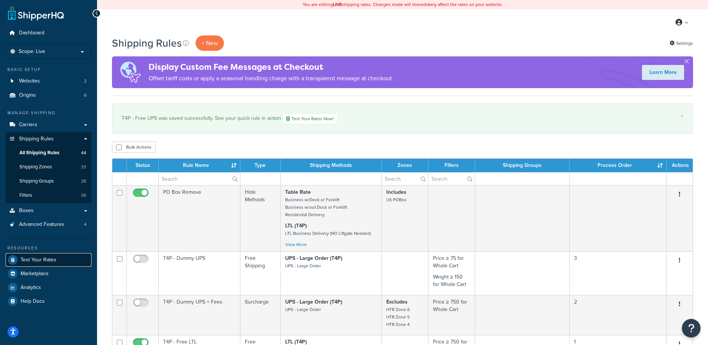
click at [50, 255] on link "Test Your Rates" at bounding box center [49, 259] width 86 height 13
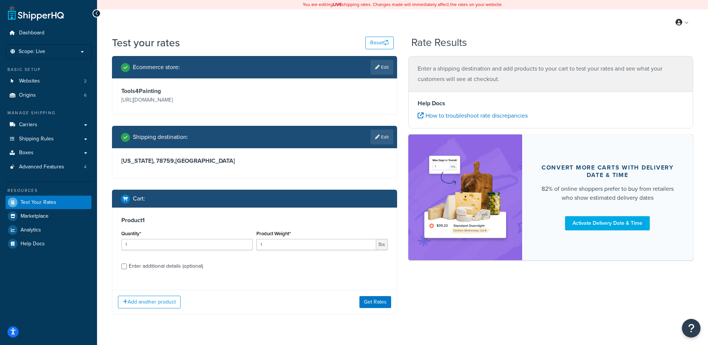
click at [372, 295] on div "Add another product Get Rates" at bounding box center [254, 302] width 285 height 24
click at [372, 297] on button "Get Rates" at bounding box center [376, 302] width 32 height 12
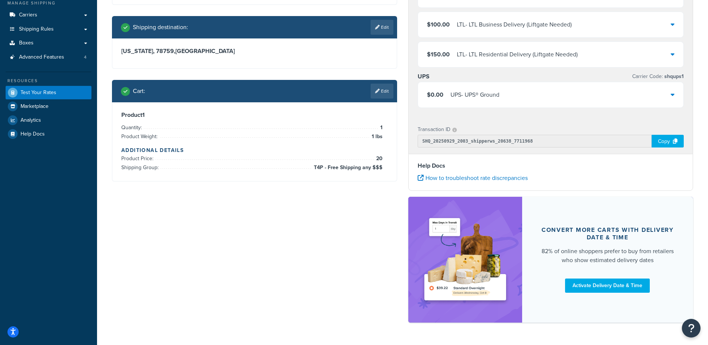
scroll to position [112, 0]
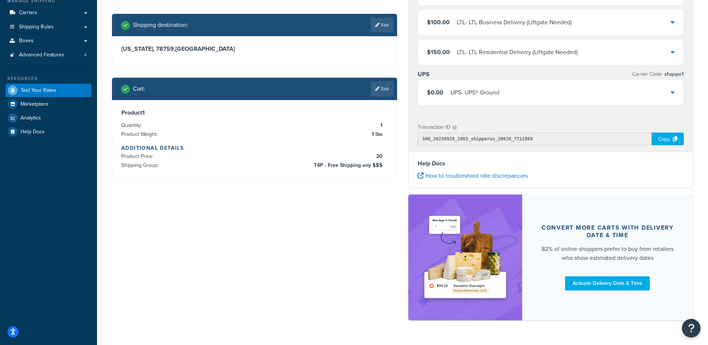
click at [295, 263] on div "Ecommerce store : Edit Tools4Painting [URL][DOMAIN_NAME] Shipping destination :…" at bounding box center [402, 135] width 593 height 383
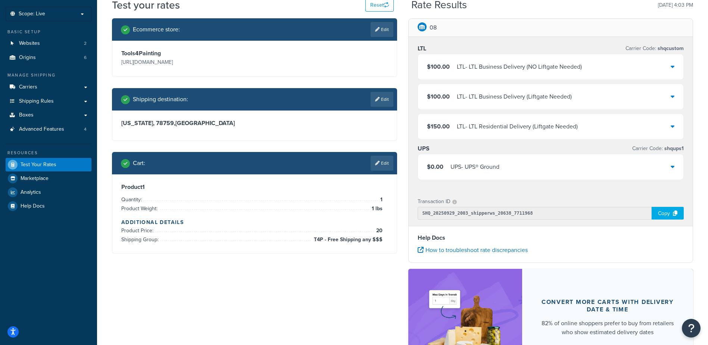
scroll to position [37, 0]
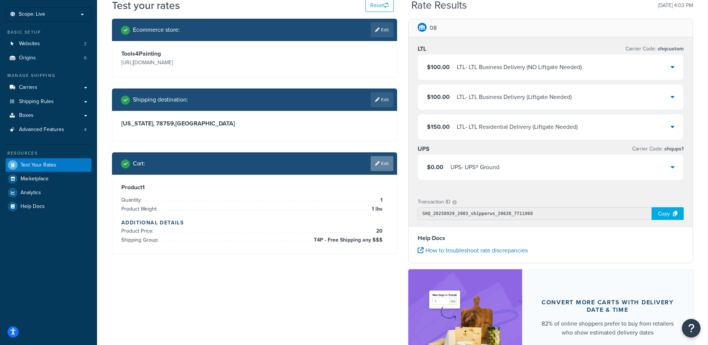
click at [383, 161] on link "Edit" at bounding box center [382, 163] width 23 height 15
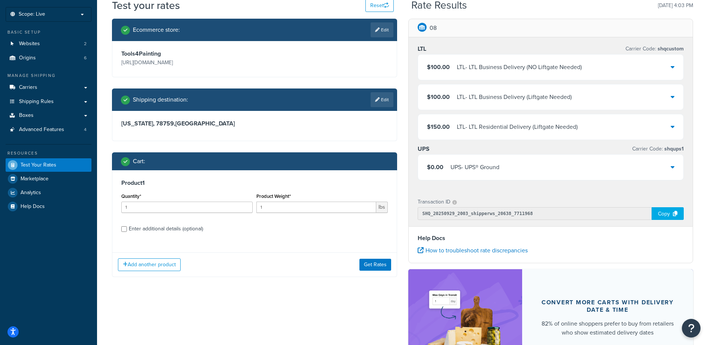
drag, startPoint x: 115, startPoint y: 228, endPoint x: 119, endPoint y: 228, distance: 4.2
click at [116, 228] on div "Product 1 Quantity* 1 Product Weight* 1 lbs Enter additional details (optional)" at bounding box center [254, 208] width 285 height 77
click at [126, 227] on input "Enter additional details (optional)" at bounding box center [124, 229] width 6 height 6
checkbox input "true"
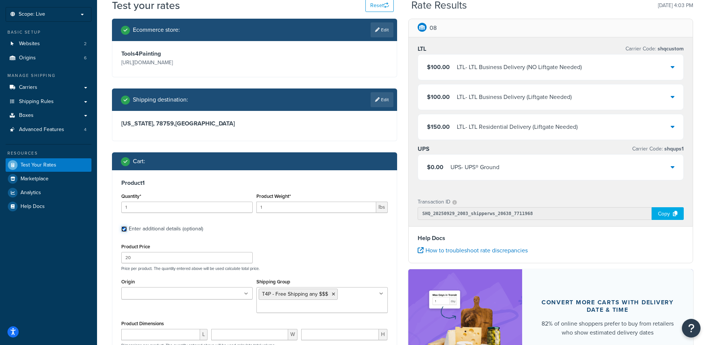
scroll to position [132, 0]
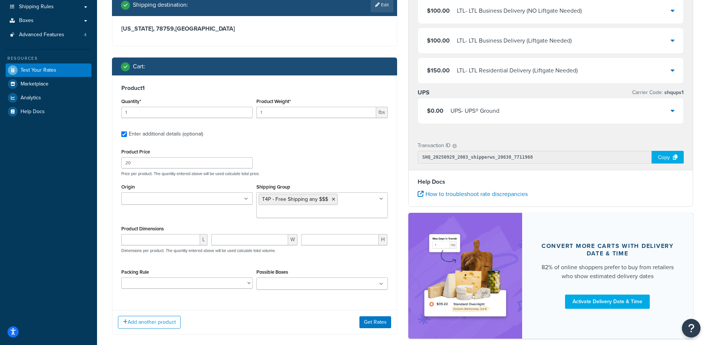
click at [376, 204] on ul "T4P - Free Shipping any $$$" at bounding box center [321, 205] width 131 height 26
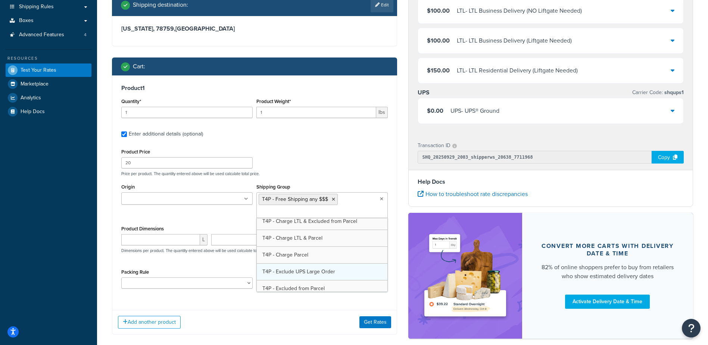
scroll to position [224, 0]
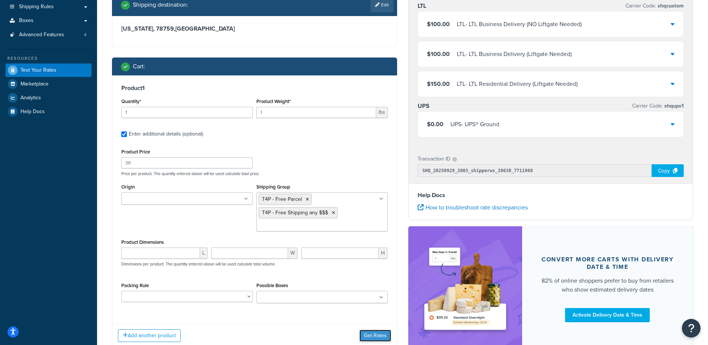
click at [374, 336] on button "Get Rates" at bounding box center [376, 336] width 32 height 12
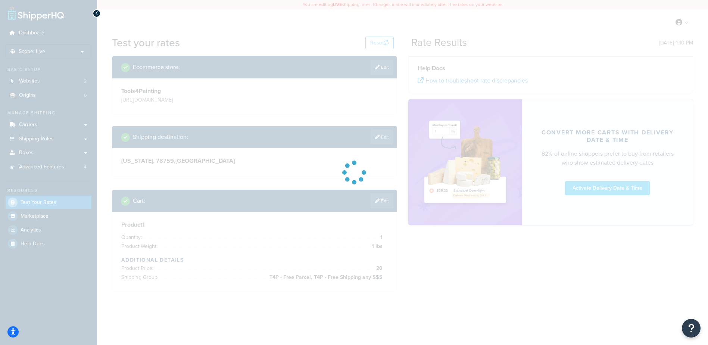
scroll to position [0, 0]
